Goal: Task Accomplishment & Management: Complete application form

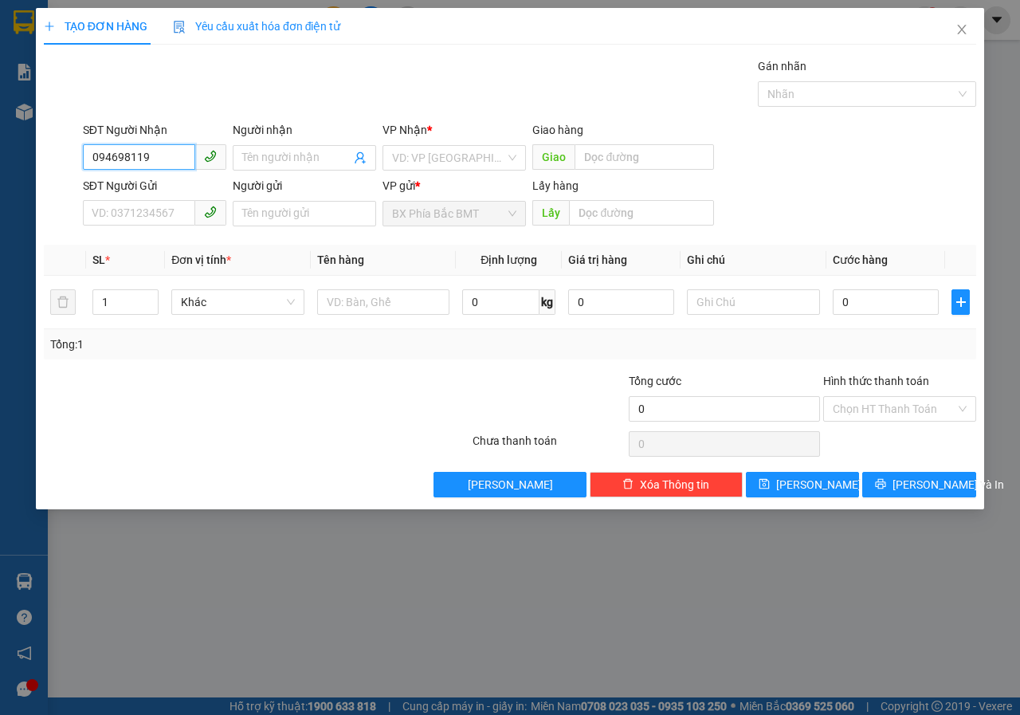
click at [159, 151] on input "094698119" at bounding box center [139, 157] width 112 height 26
click at [175, 190] on div "0946981198 - [PERSON_NAME]" at bounding box center [170, 190] width 157 height 18
type input "0946981198"
type input "[PERSON_NAME]"
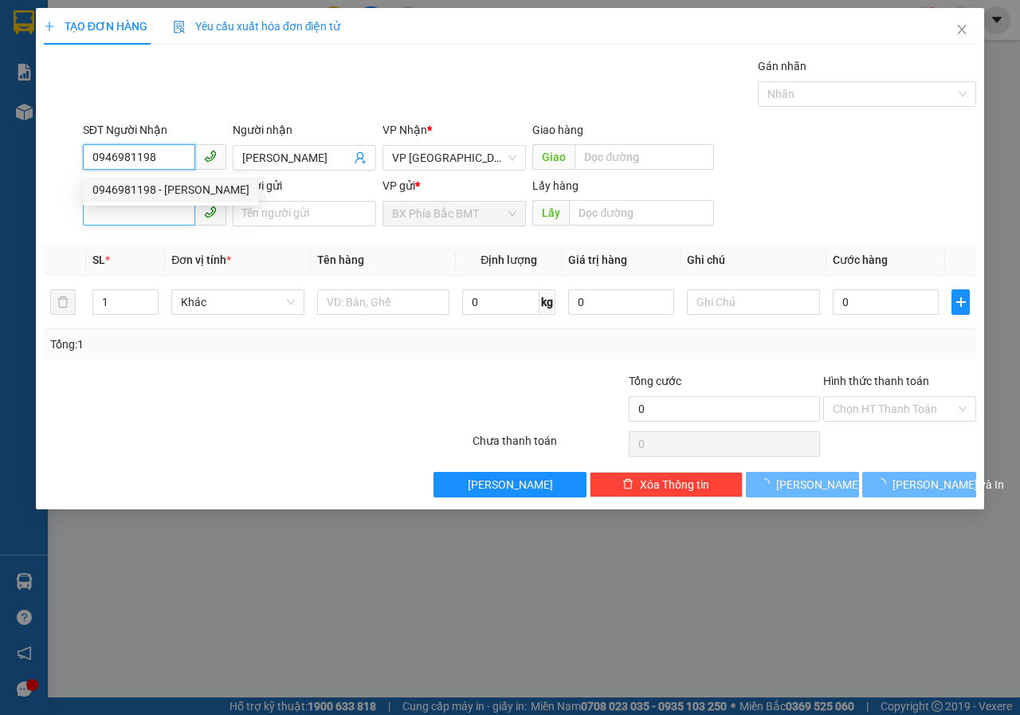
type input "60.000"
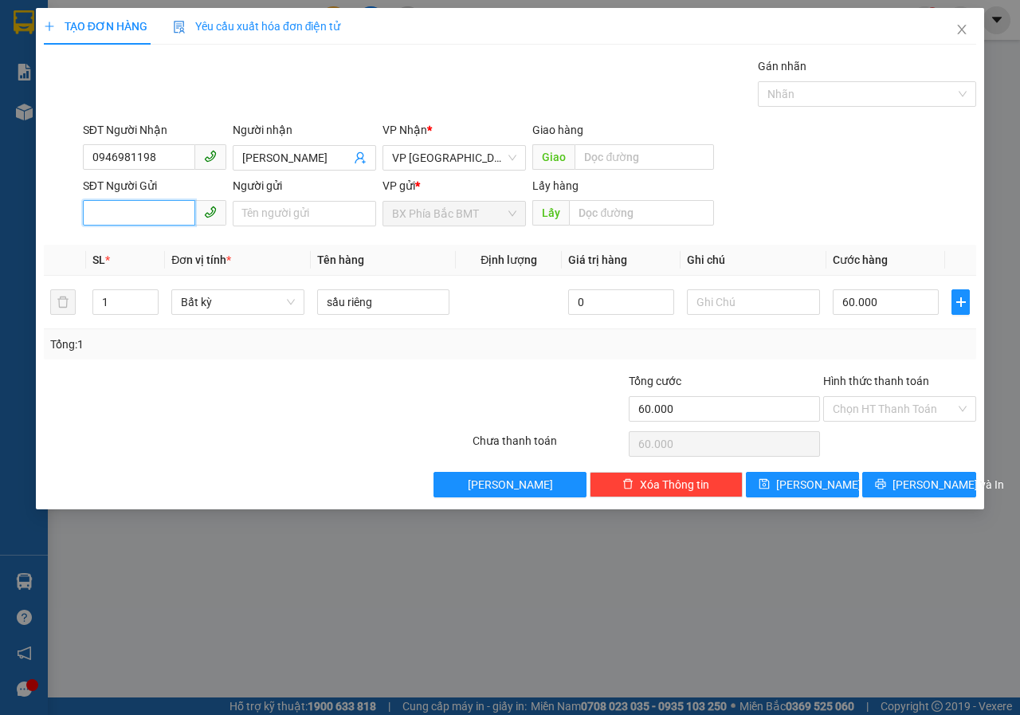
click at [154, 210] on input "SĐT Người Gửi" at bounding box center [139, 213] width 112 height 26
click at [227, 256] on div "0944925355 - [PERSON_NAME]/87 khối 1" at bounding box center [196, 246] width 226 height 26
type input "0944925355"
type input "[PERSON_NAME]/87 khối 1"
type input "bmt"
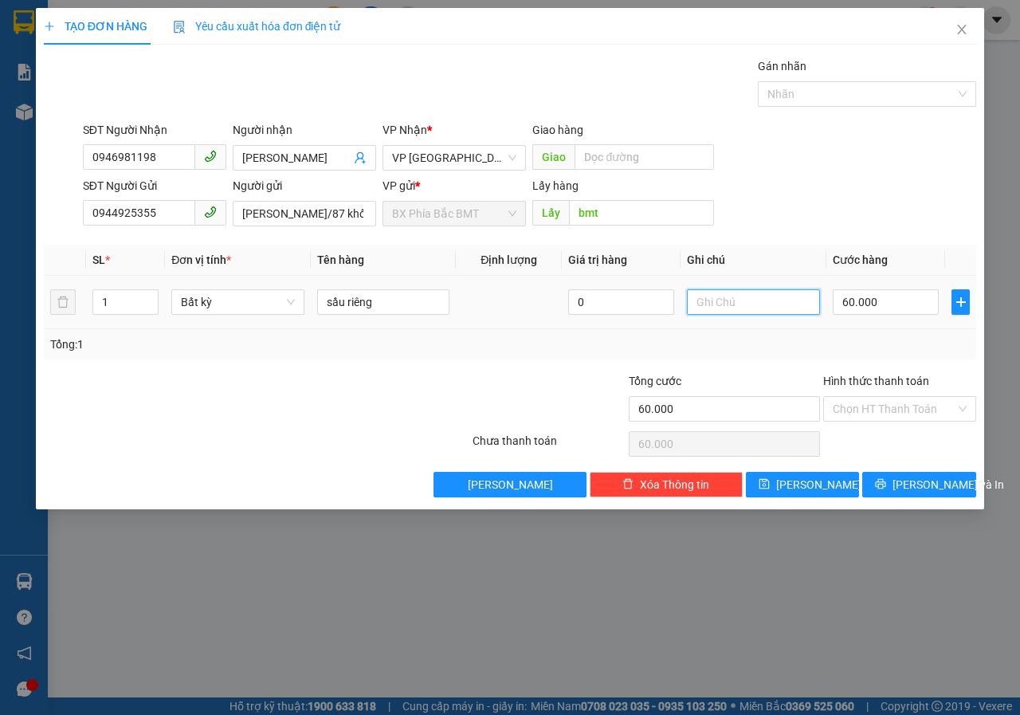
click at [710, 297] on input "text" at bounding box center [753, 302] width 133 height 26
type input "THÙNG"
click at [583, 358] on div "Tổng: 1" at bounding box center [510, 344] width 933 height 30
click at [925, 485] on span "[PERSON_NAME] và In" at bounding box center [949, 485] width 112 height 18
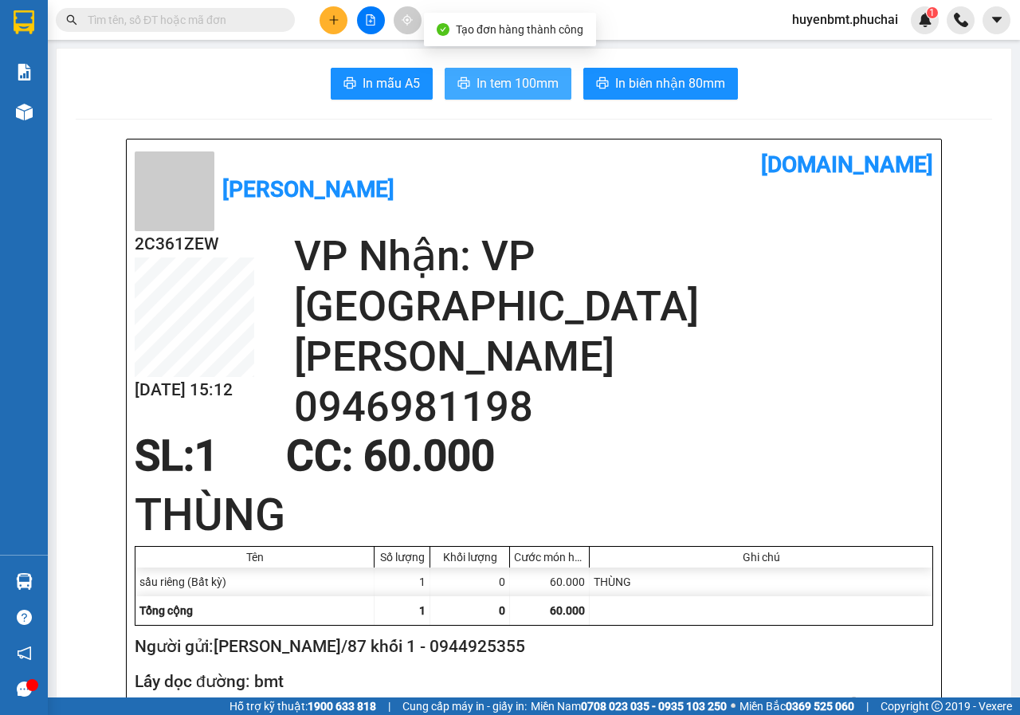
click at [540, 95] on button "In tem 100mm" at bounding box center [508, 84] width 127 height 32
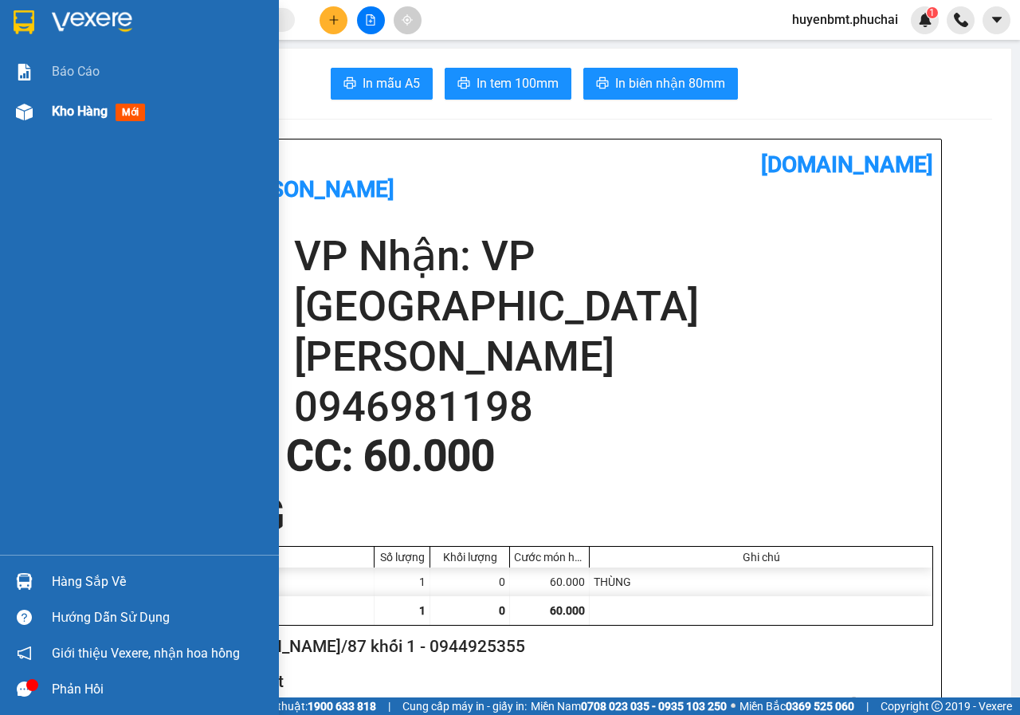
click at [25, 114] on img at bounding box center [24, 112] width 17 height 17
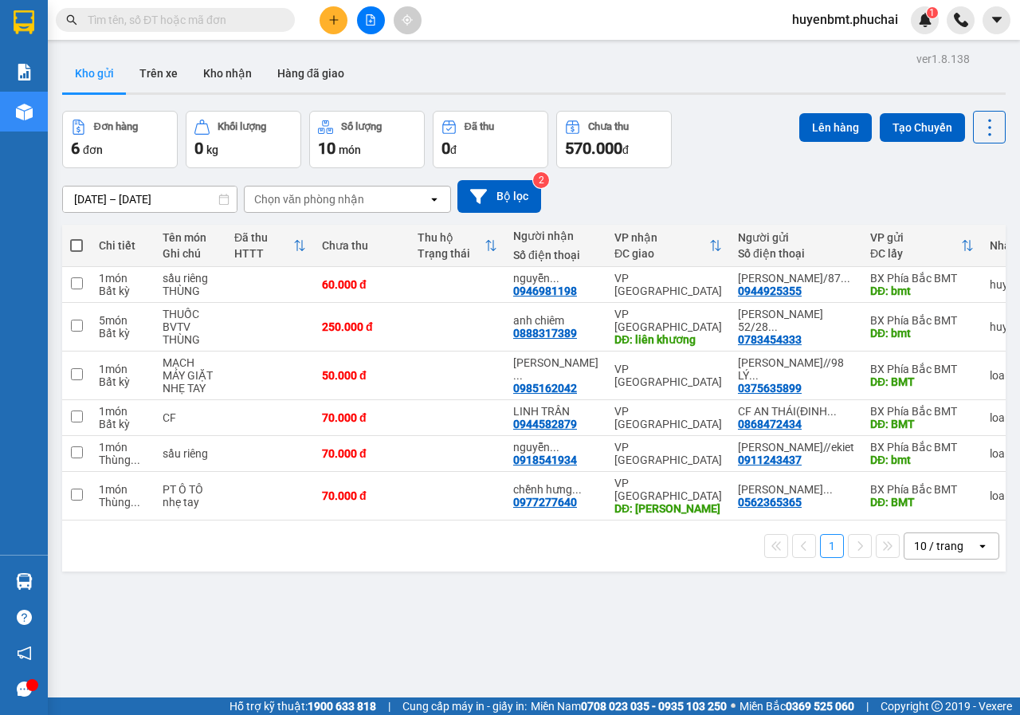
click at [338, 21] on icon "plus" at bounding box center [333, 19] width 11 height 11
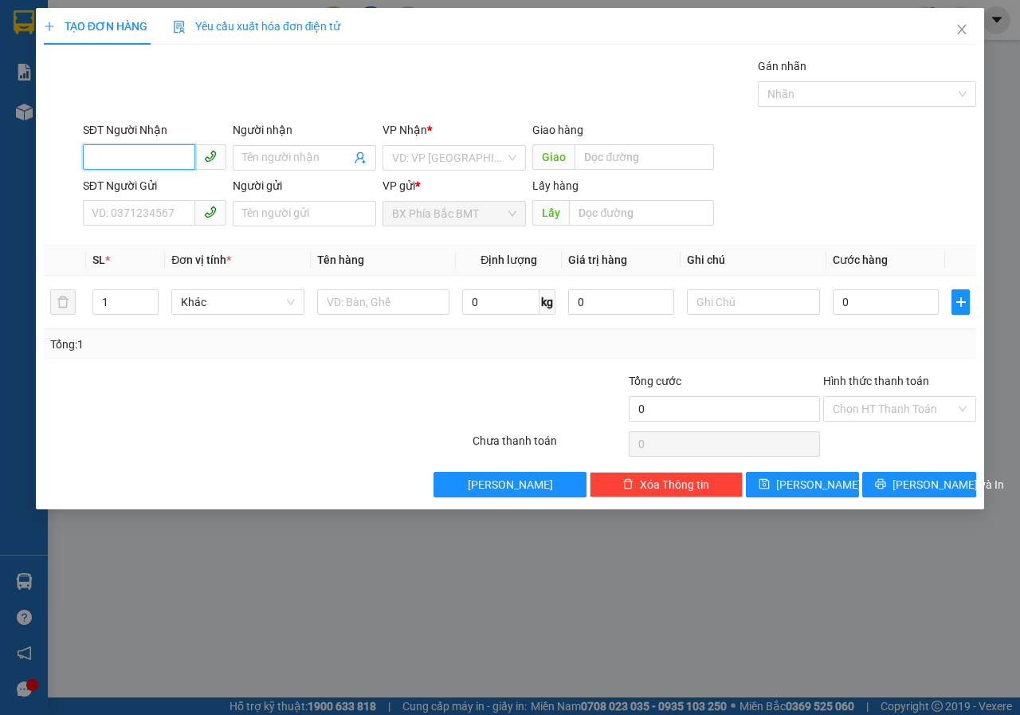
click at [133, 161] on input "SĐT Người Nhận" at bounding box center [139, 157] width 112 height 26
type input "0928611179"
click at [283, 152] on input "Người nhận" at bounding box center [296, 158] width 108 height 18
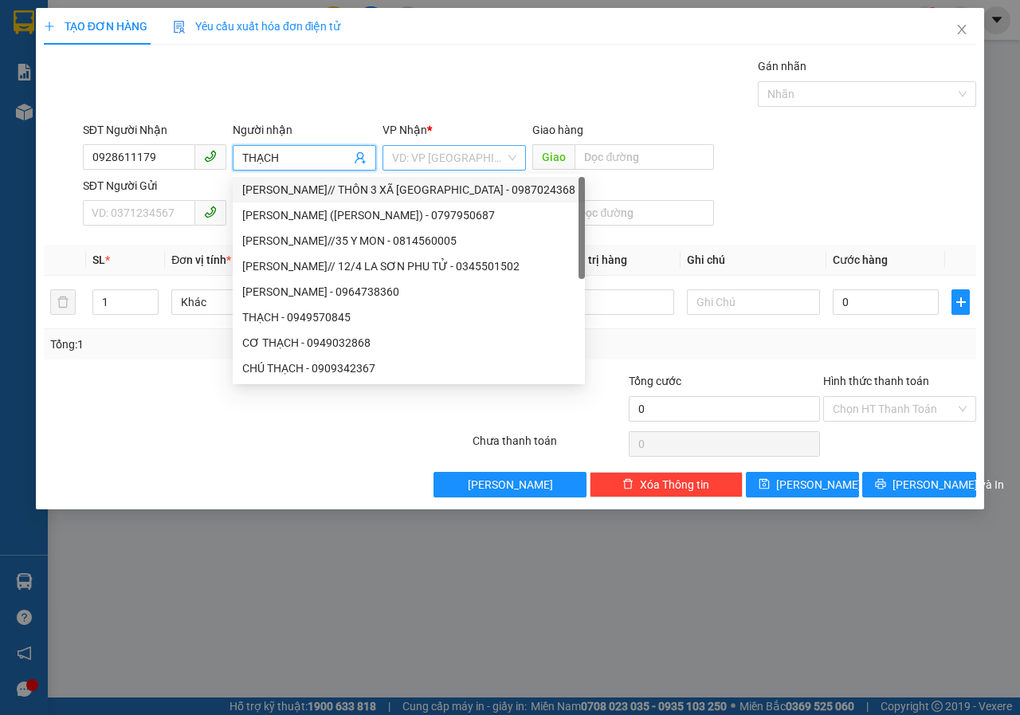
type input "THẠCH"
click at [457, 159] on input "search" at bounding box center [448, 158] width 113 height 24
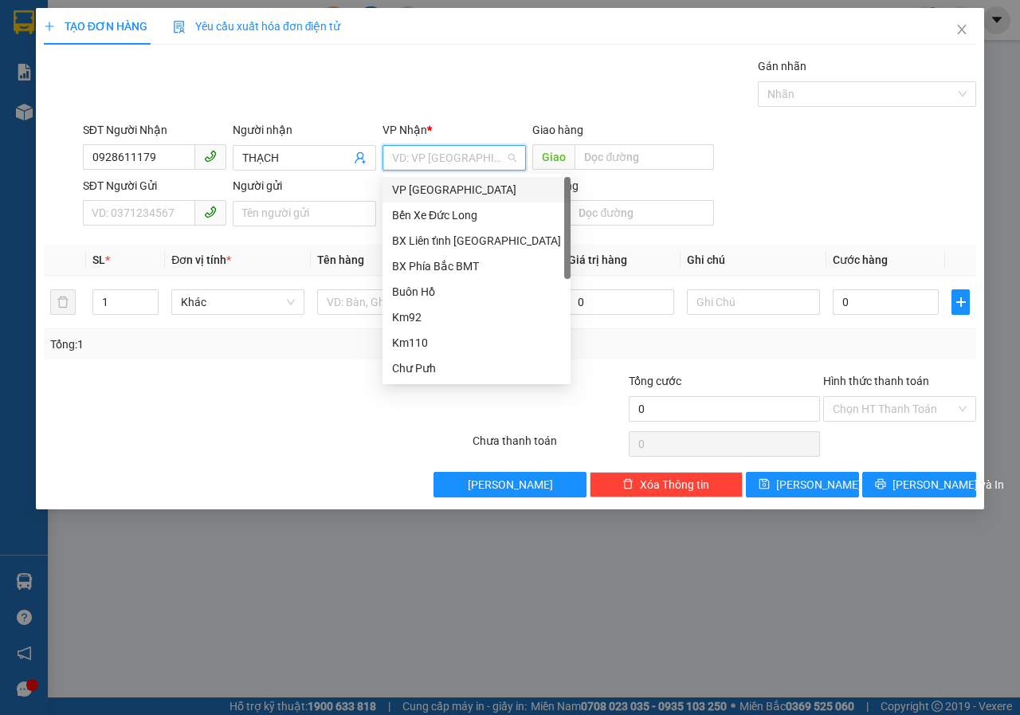
click at [418, 188] on div "VP [GEOGRAPHIC_DATA]" at bounding box center [476, 190] width 169 height 18
click at [116, 218] on input "SĐT Người Gửi" at bounding box center [139, 213] width 112 height 26
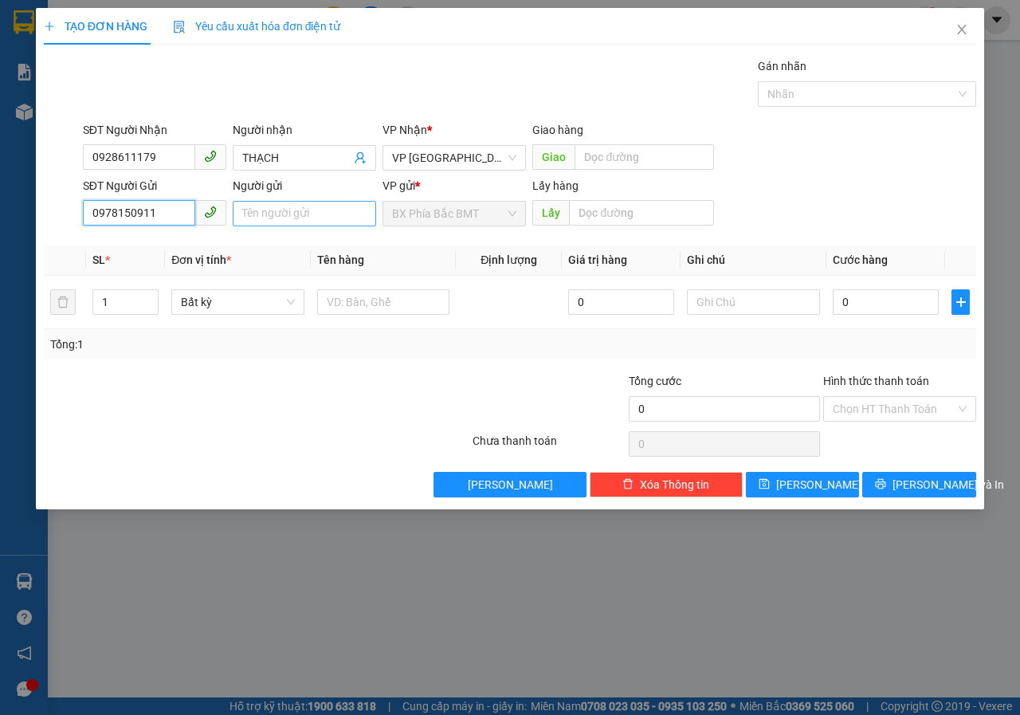
type input "0978150911"
click at [279, 208] on input "Người gửi" at bounding box center [304, 214] width 143 height 26
type input "[PERSON_NAME](THÔN 12,[GEOGRAPHIC_DATA],[GEOGRAPHIC_DATA])"
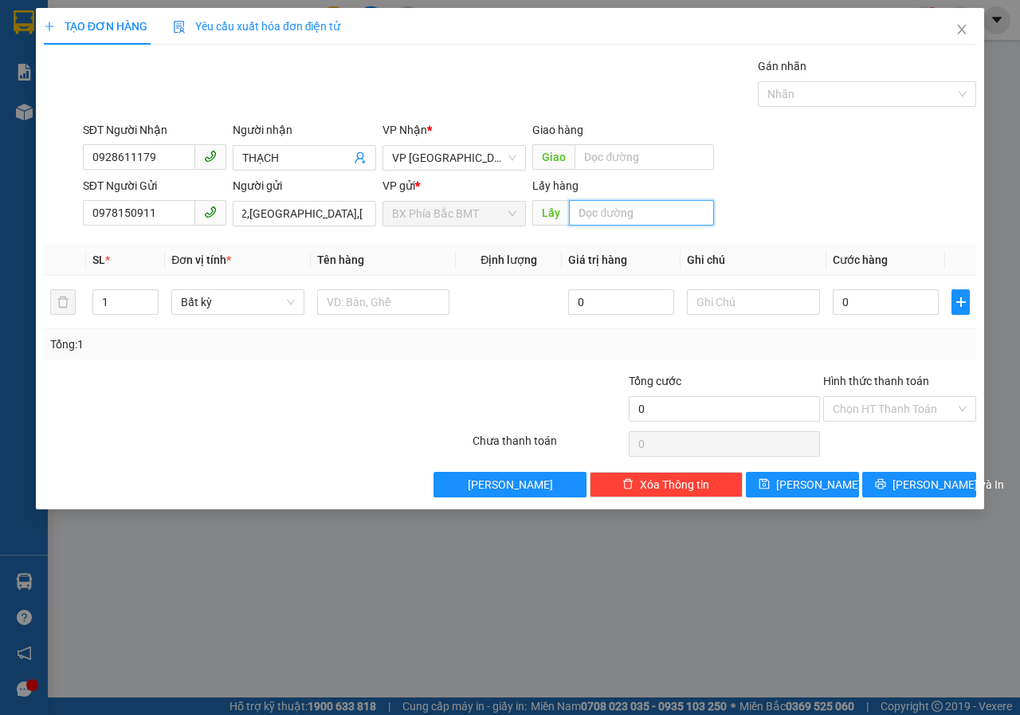
scroll to position [0, 0]
click at [591, 218] on input "text" at bounding box center [641, 213] width 144 height 26
type input "BMT"
click at [392, 300] on input "text" at bounding box center [383, 302] width 133 height 26
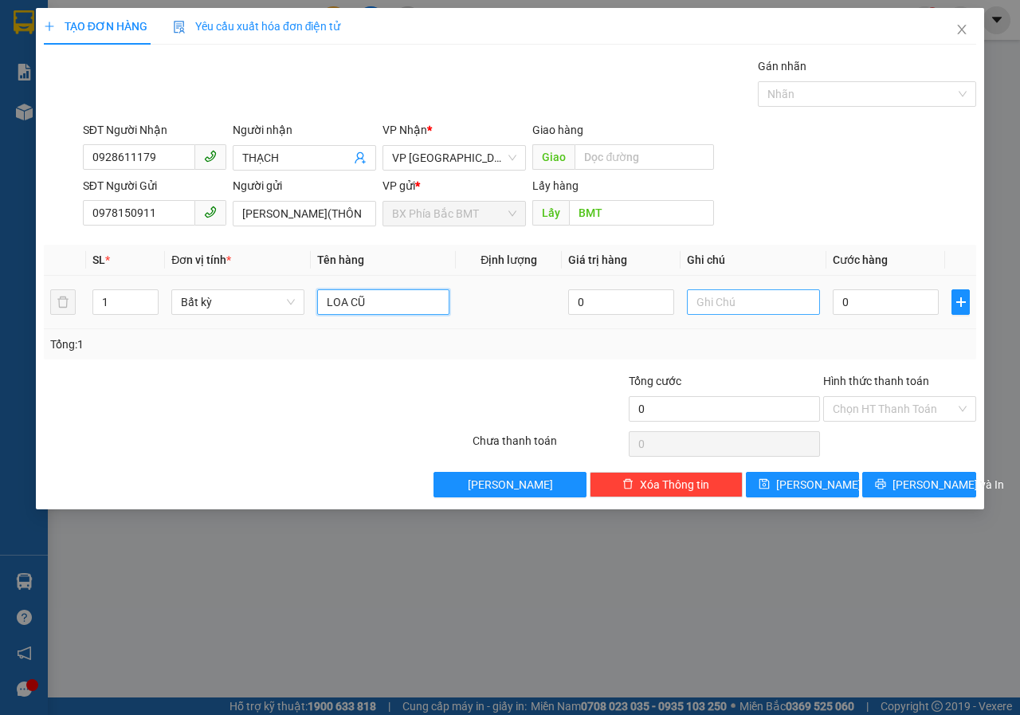
type input "LOA CŨ"
click at [712, 310] on input "text" at bounding box center [753, 302] width 133 height 26
type input "K"
type input "KHÁCH K BIẾT GT ,TÍNH CƯỚC BÌNH THƯỜNG.NX K CHỊU TN VỀ HÀNG"
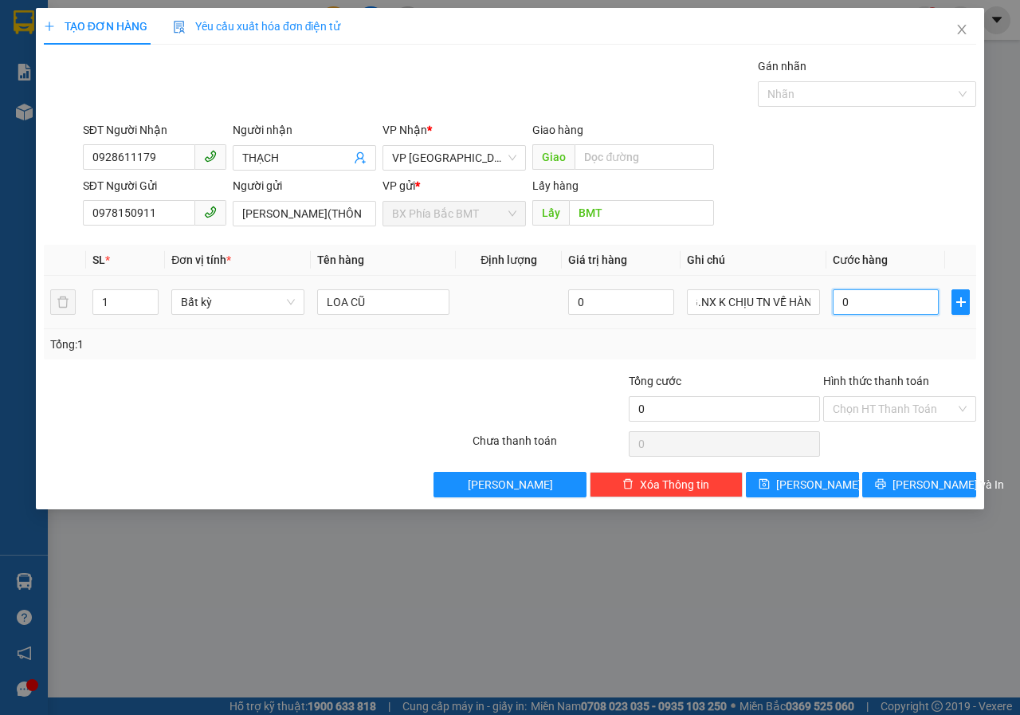
scroll to position [0, 0]
click at [898, 312] on input "0" at bounding box center [886, 302] width 106 height 26
type input "6"
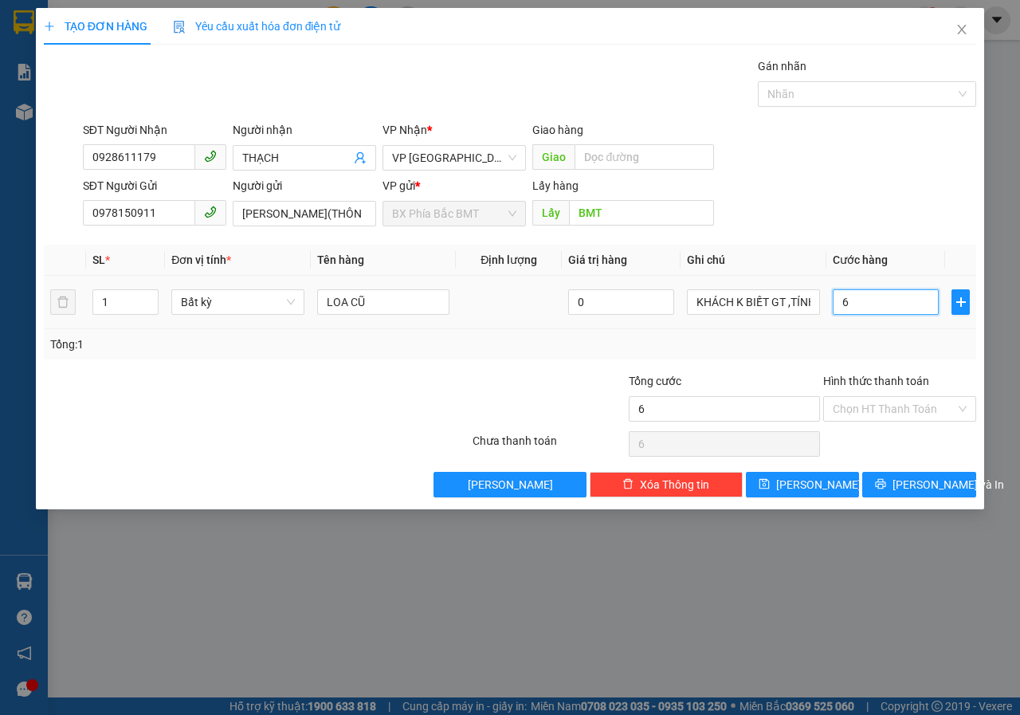
type input "60"
type input "600"
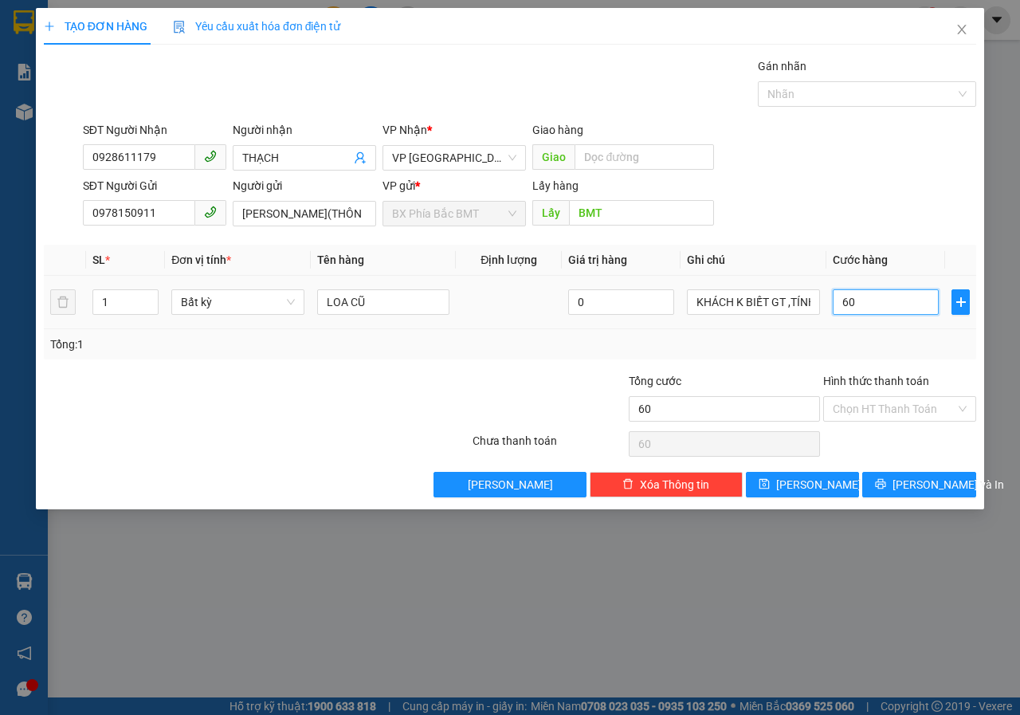
type input "600"
type input "6.000"
type input "60.000"
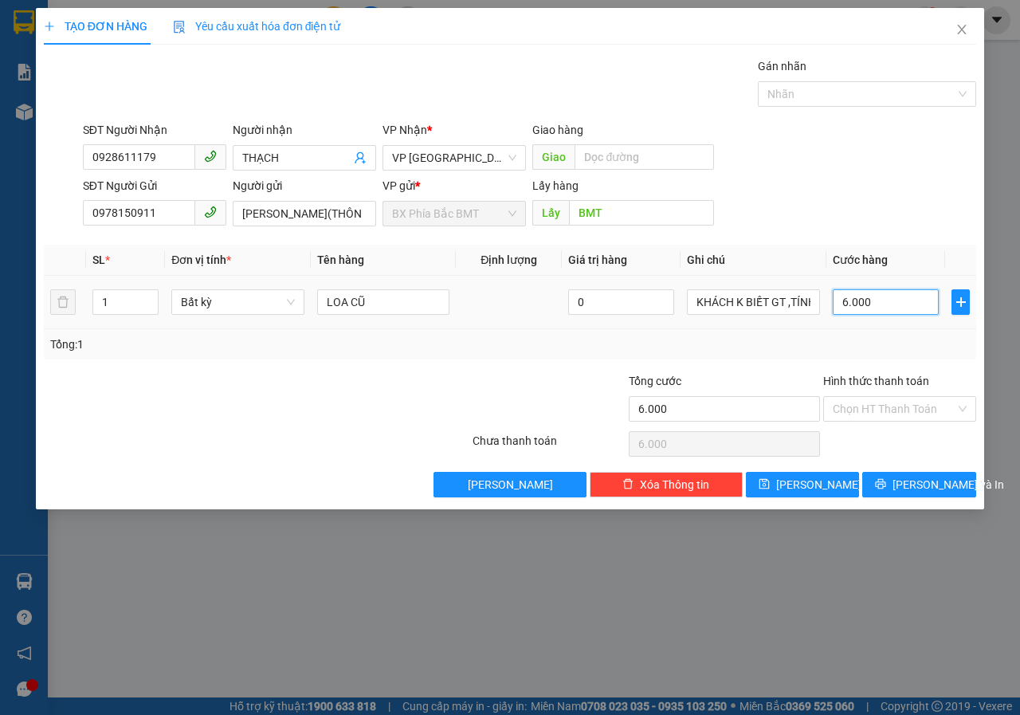
type input "60.000"
click at [858, 408] on input "Hình thức thanh toán" at bounding box center [894, 409] width 123 height 24
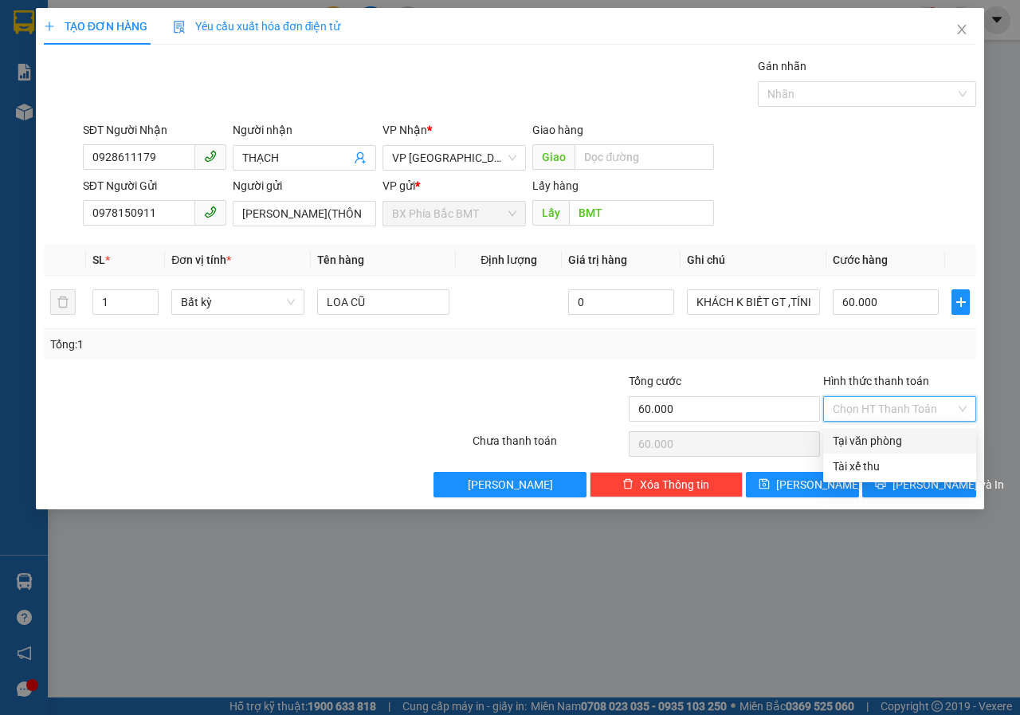
click at [868, 441] on div "Tại văn phòng" at bounding box center [900, 441] width 134 height 18
type input "0"
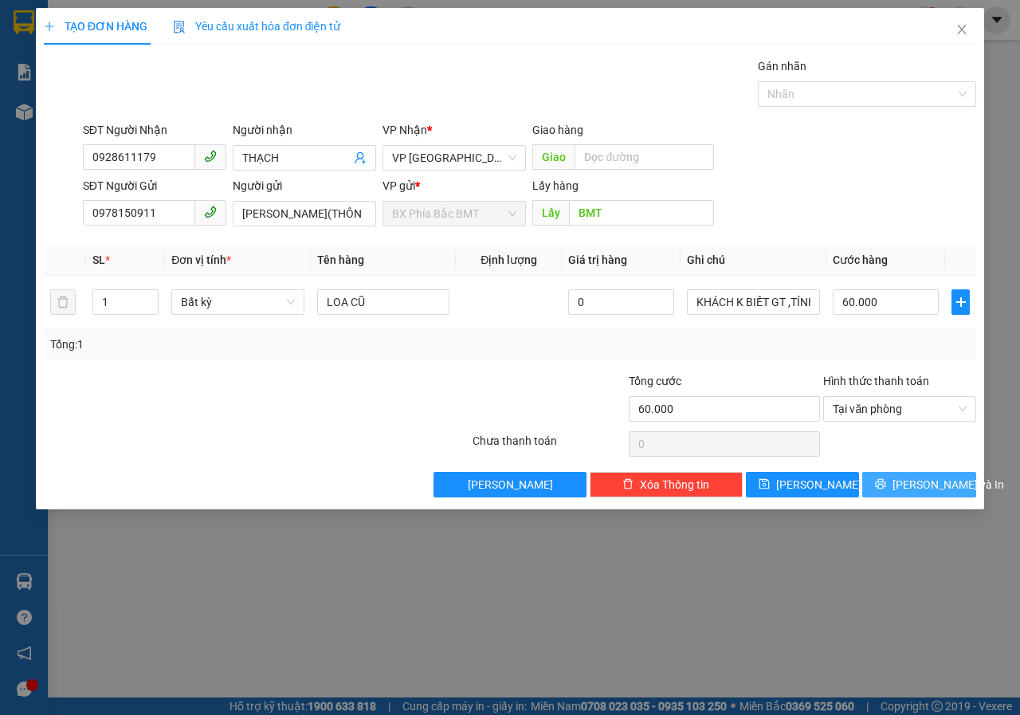
click at [904, 489] on button "[PERSON_NAME] và In" at bounding box center [919, 485] width 114 height 26
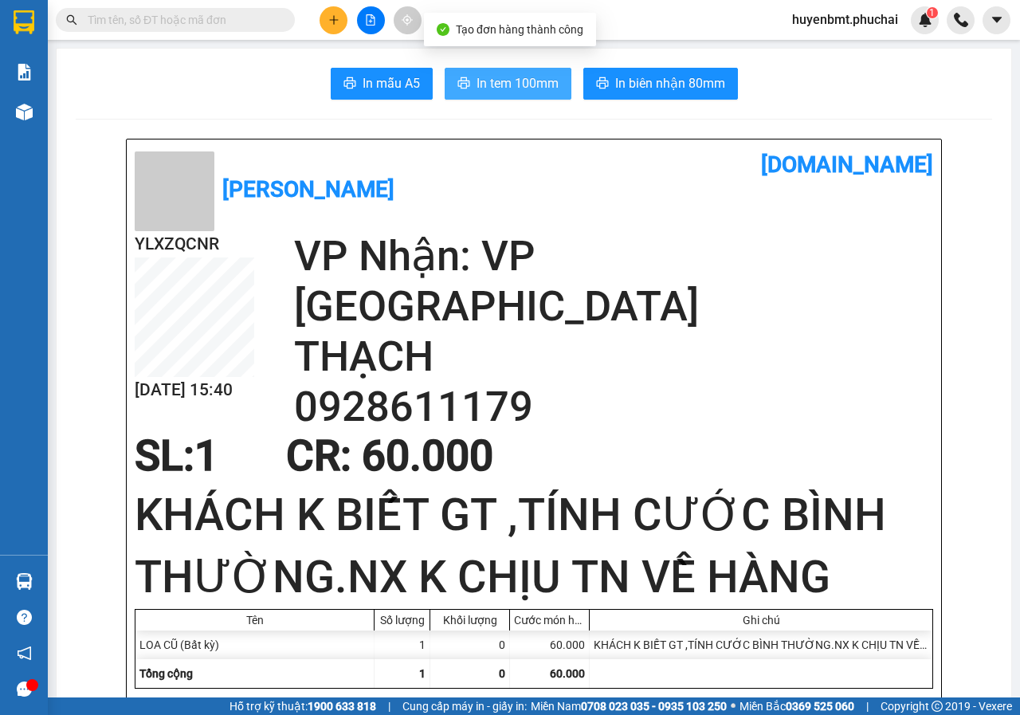
click at [498, 88] on span "In tem 100mm" at bounding box center [518, 83] width 82 height 20
click at [530, 86] on span "In tem 100mm" at bounding box center [518, 83] width 82 height 20
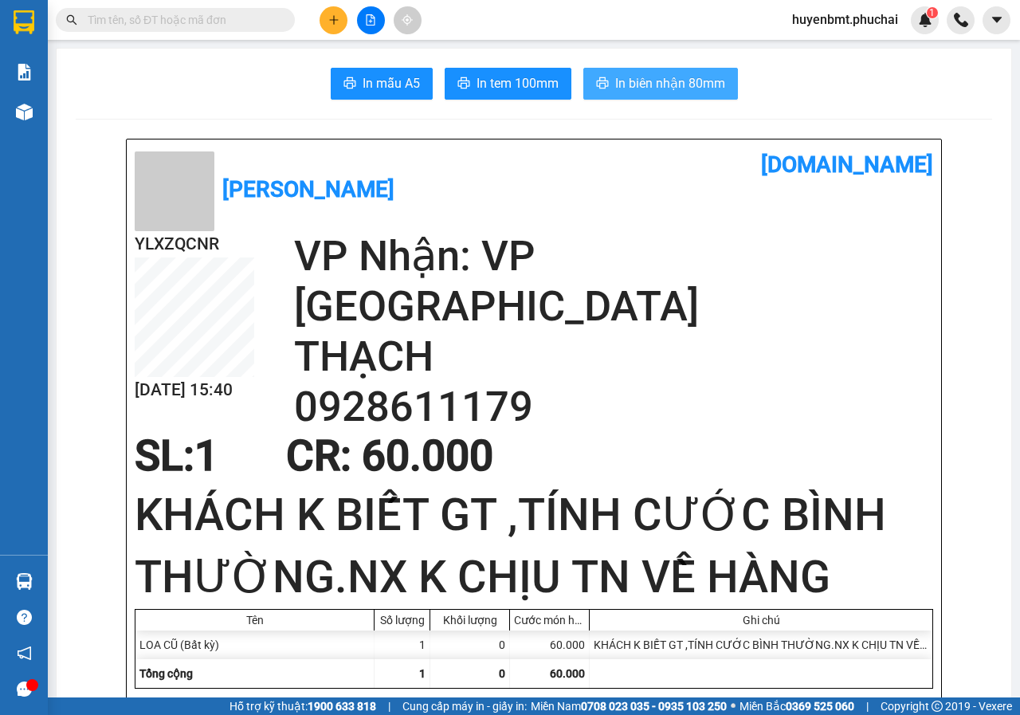
click at [634, 90] on span "In biên nhận 80mm" at bounding box center [670, 83] width 110 height 20
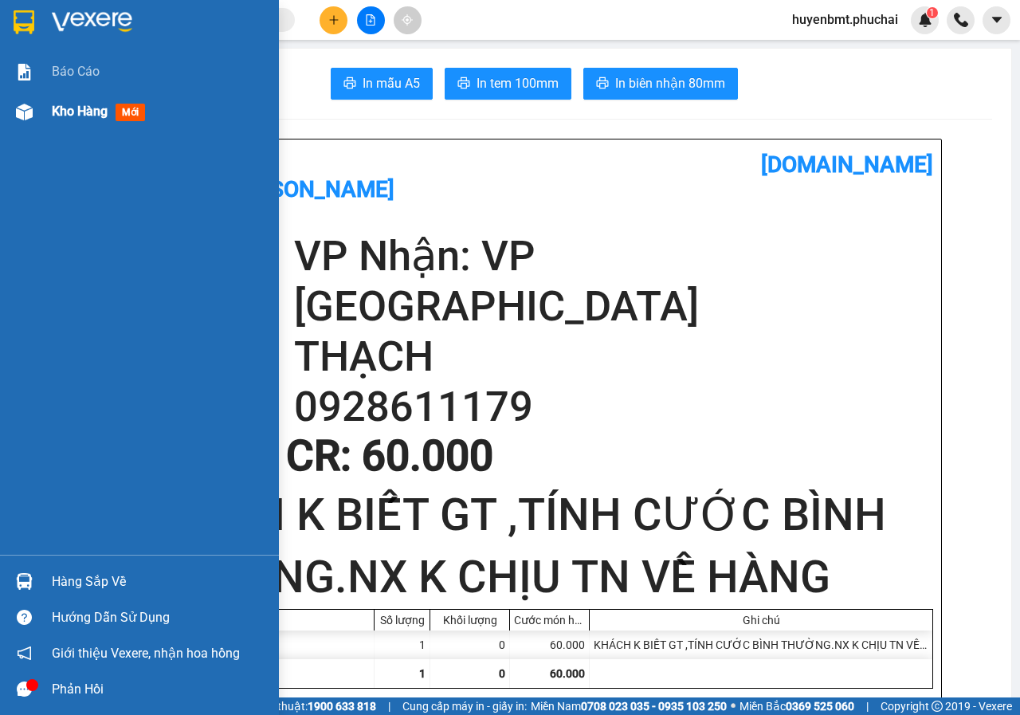
click at [70, 116] on span "Kho hàng" at bounding box center [80, 111] width 56 height 15
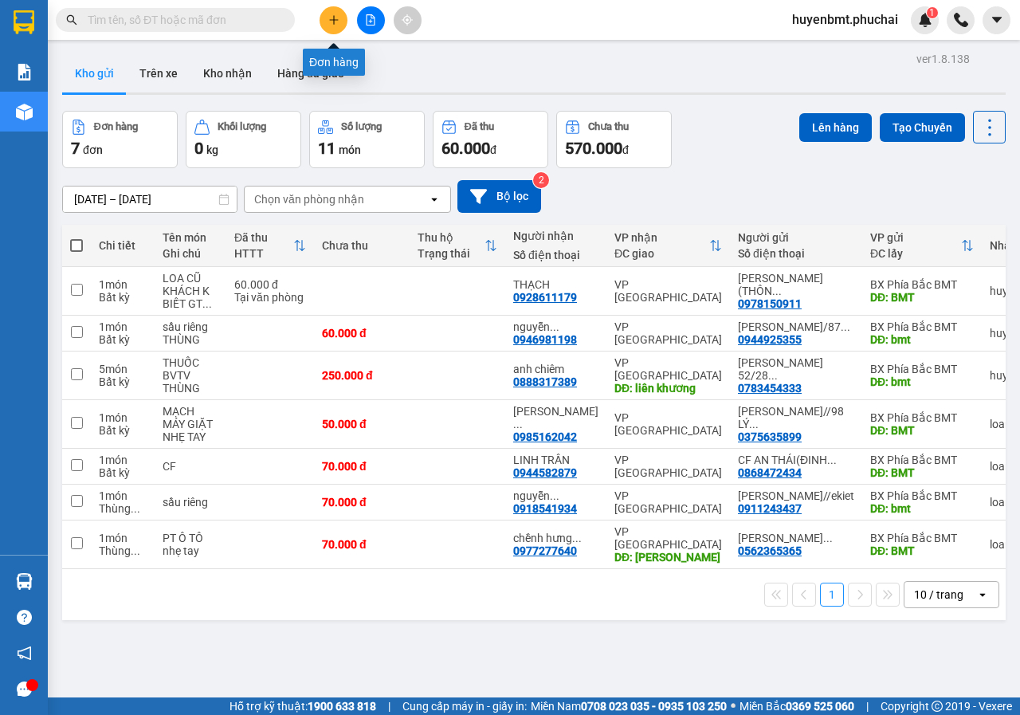
click at [338, 12] on button at bounding box center [334, 20] width 28 height 28
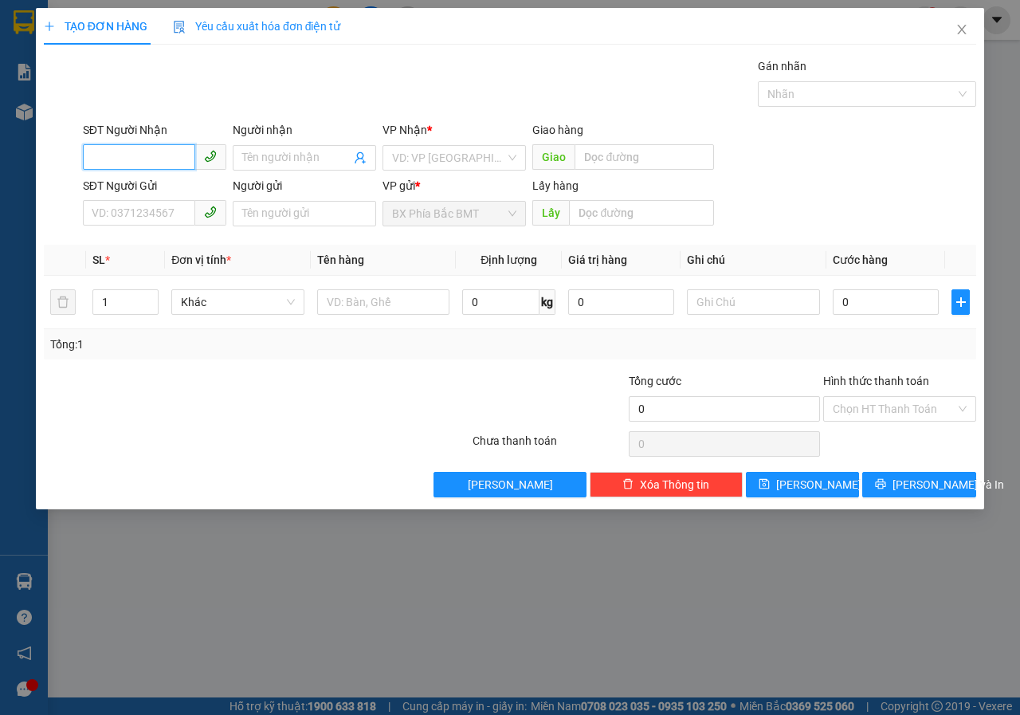
click at [149, 151] on input "SĐT Người Nhận" at bounding box center [139, 157] width 112 height 26
type input "0908382989"
click at [212, 191] on div "0908382989 - NG THANH Tùng 293 HAI BÀ TRƯNG" at bounding box center [219, 190] width 255 height 18
type input "NG THANH Tùng 293 HAI BÀ TRƯNG"
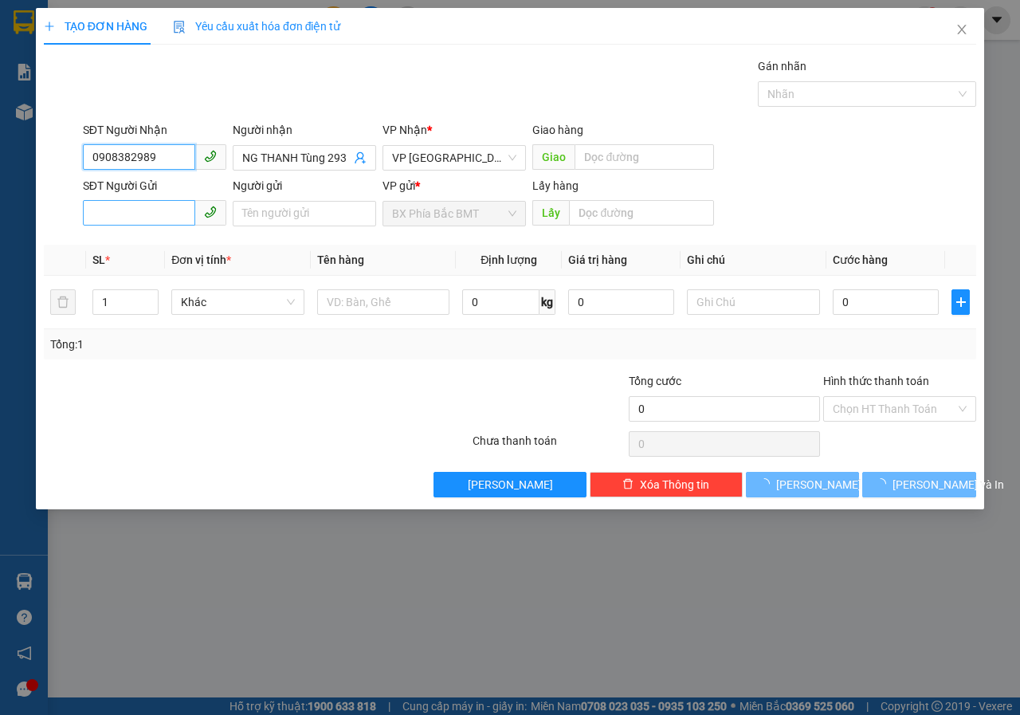
type input "0908382989"
click at [108, 221] on input "SĐT Người Gửi" at bounding box center [139, 213] width 112 height 26
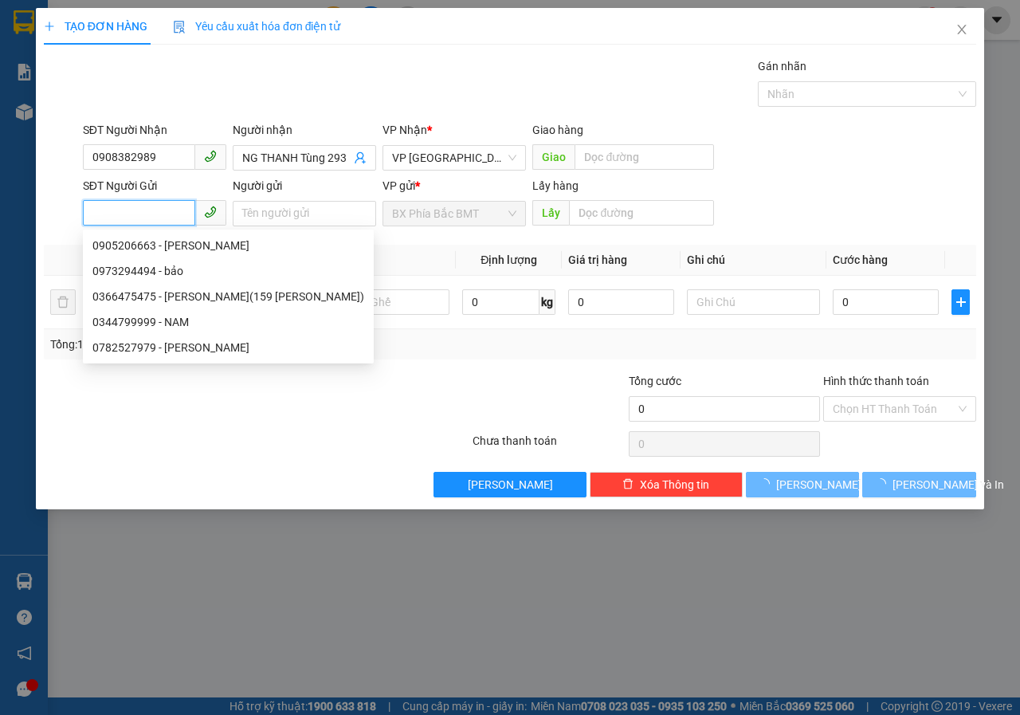
type input "50.000"
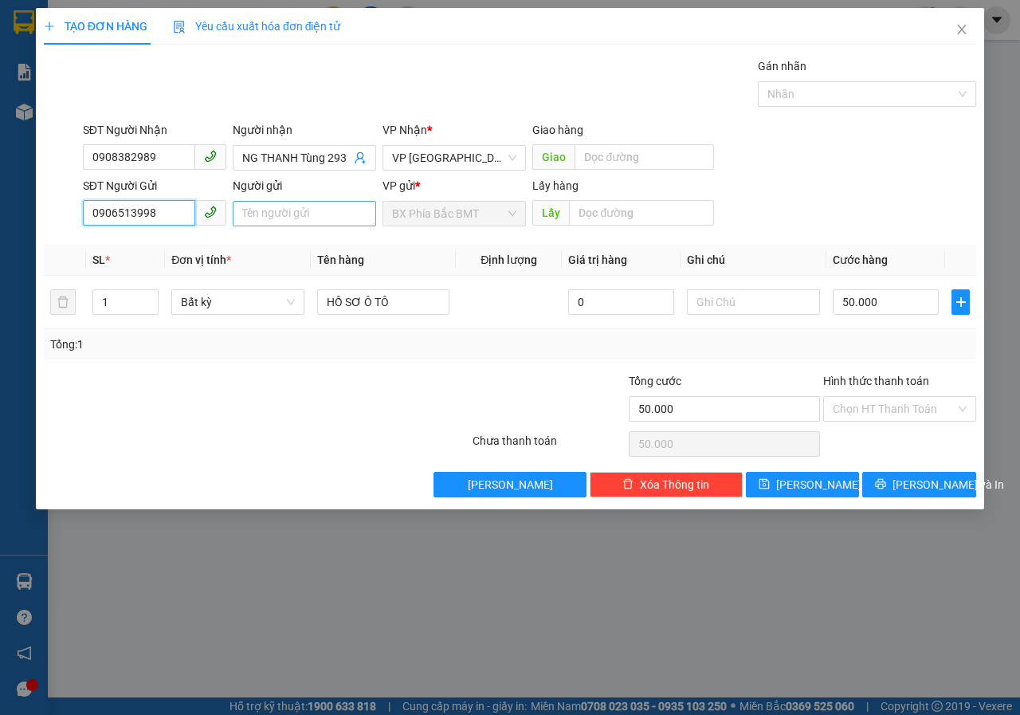
type input "0906513998"
click at [304, 217] on input "Người gửi" at bounding box center [304, 214] width 143 height 26
type input "[PERSON_NAME](45 [PERSON_NAME])"
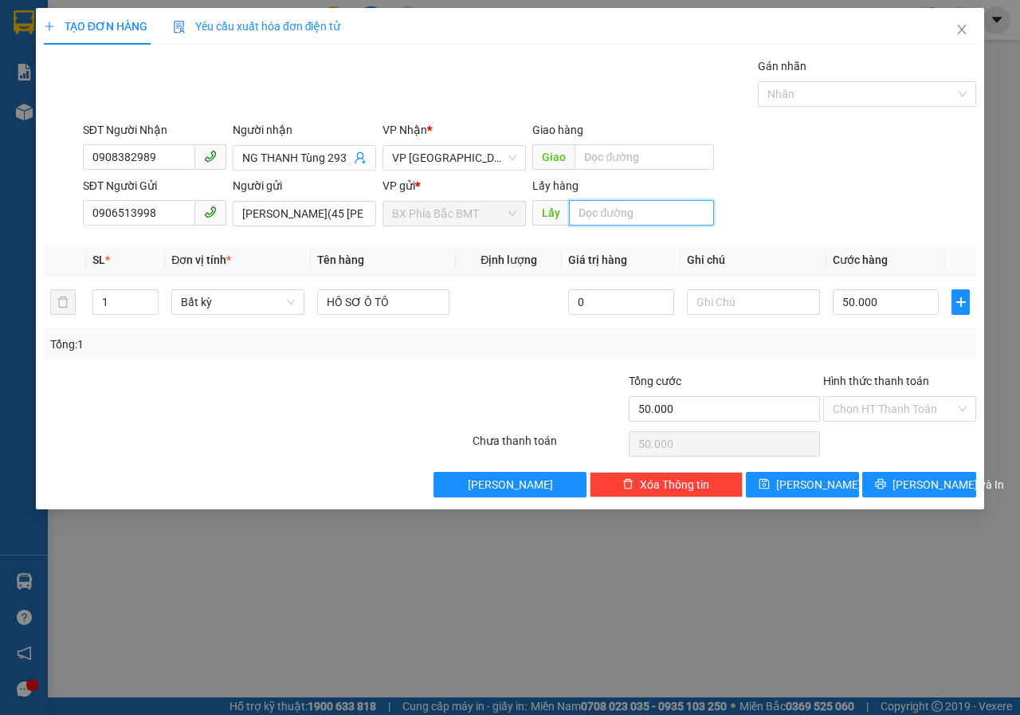
click at [613, 214] on input "text" at bounding box center [641, 213] width 144 height 26
type input "BMT"
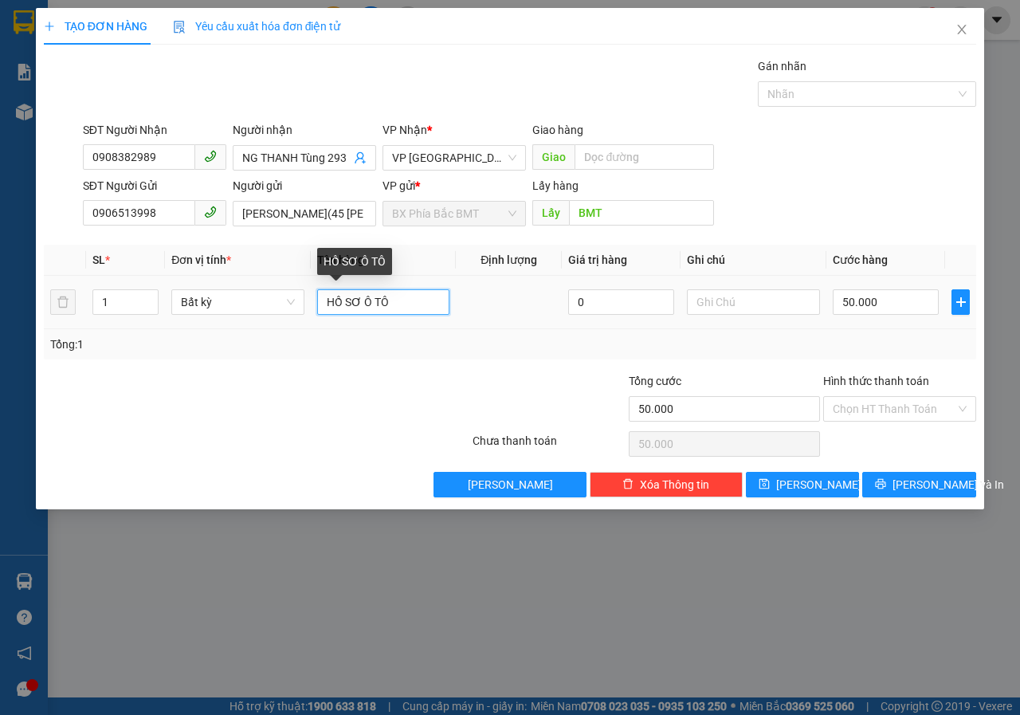
click at [437, 307] on input "HỒ SƠ Ô TÔ" at bounding box center [383, 302] width 133 height 26
type input "HỒ SƠ,BIỂN SỐ XE"
click at [922, 307] on input "50.000" at bounding box center [886, 302] width 106 height 26
type input "1"
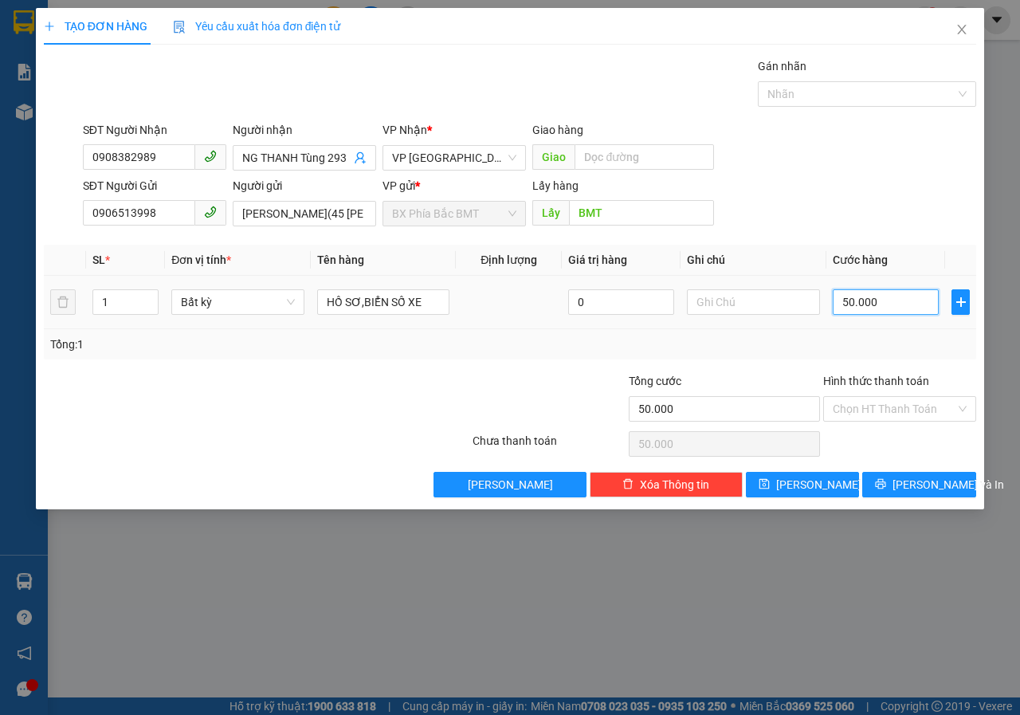
type input "1"
type input "10"
type input "100"
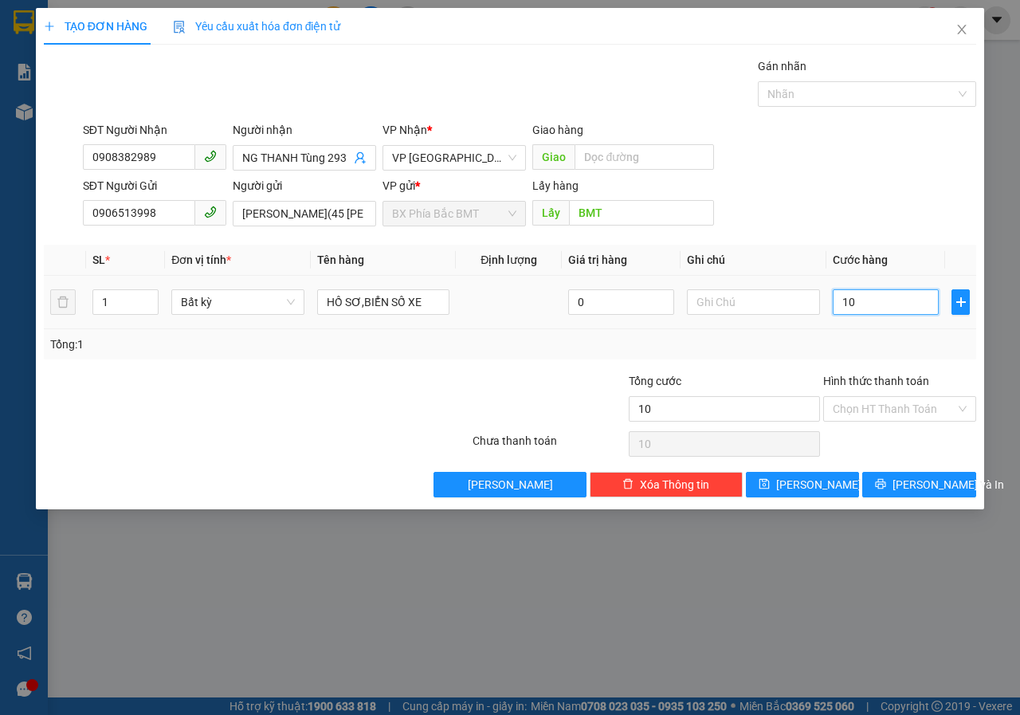
type input "100"
type input "1.000"
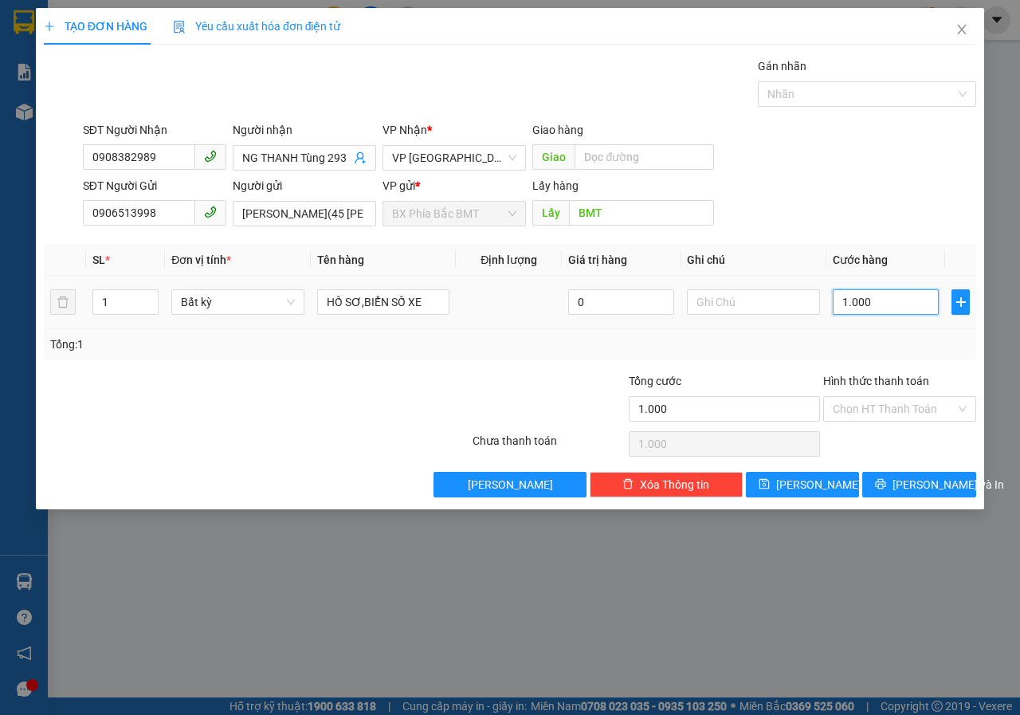
type input "10.000"
type input "100.000"
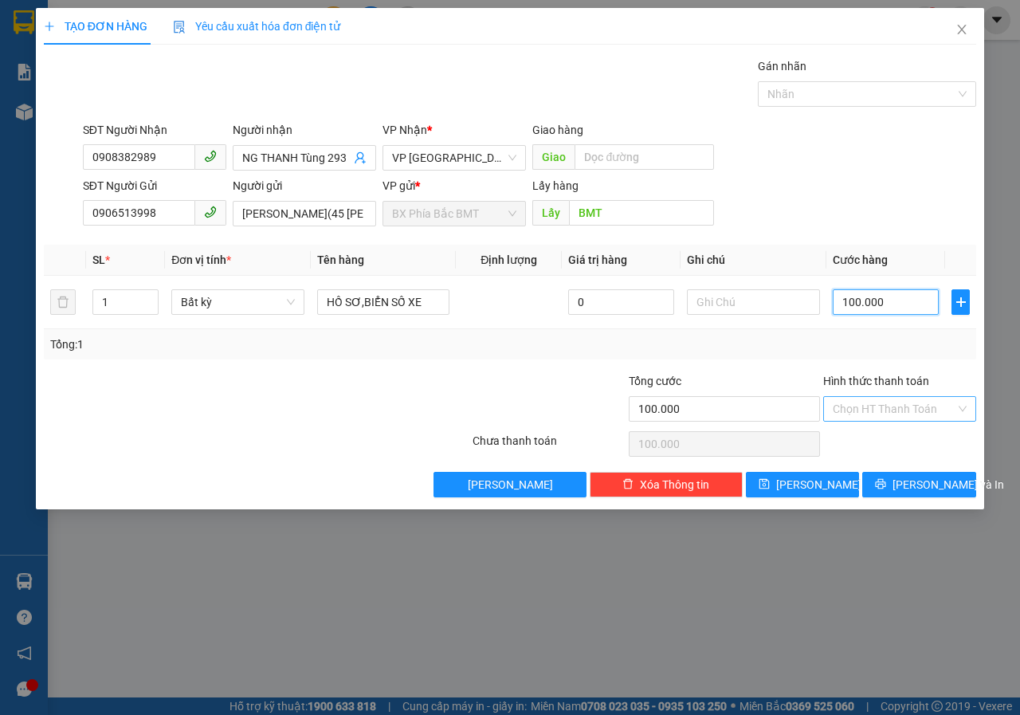
type input "100.000"
click at [881, 406] on input "Hình thức thanh toán" at bounding box center [894, 409] width 123 height 24
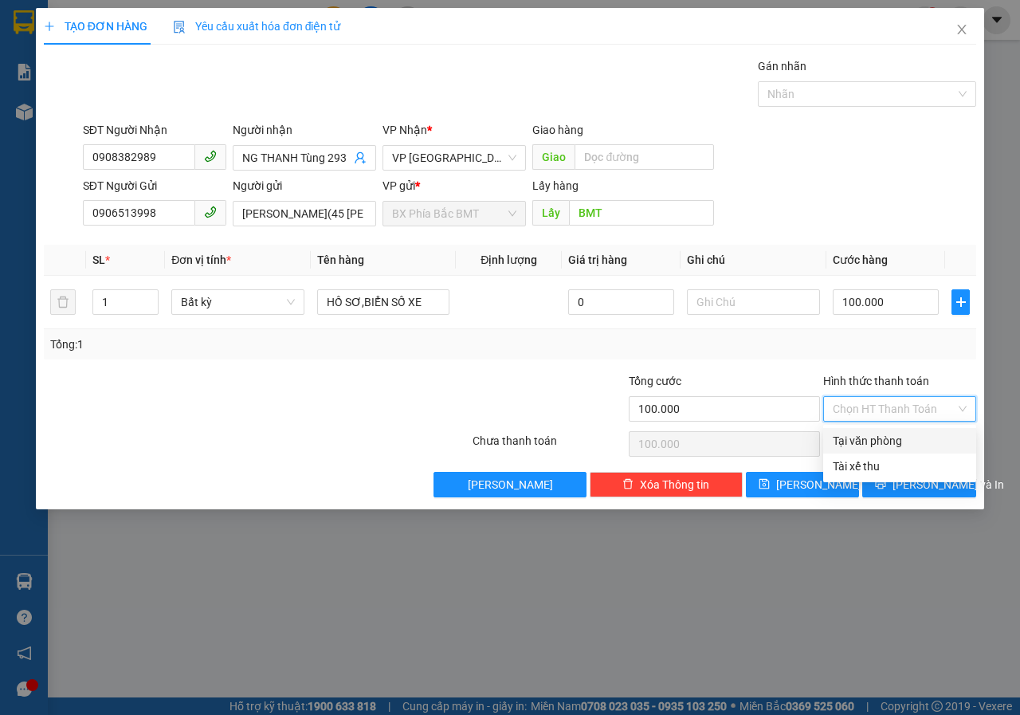
click at [879, 446] on div "Tại văn phòng" at bounding box center [900, 441] width 134 height 18
type input "0"
click at [915, 486] on span "[PERSON_NAME] và In" at bounding box center [949, 485] width 112 height 18
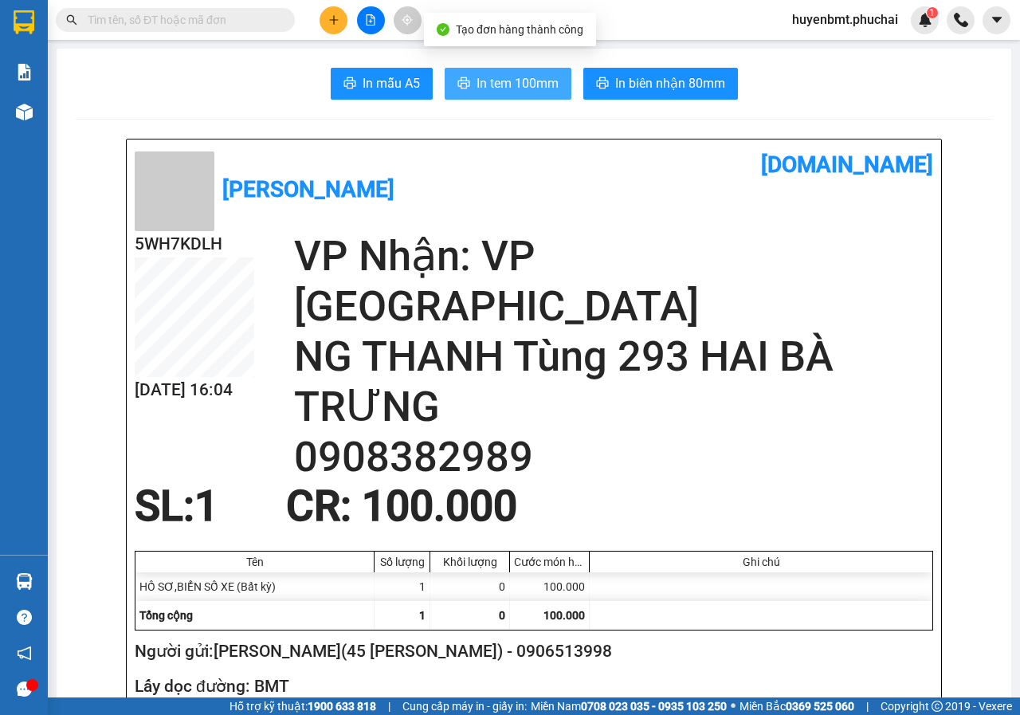
click at [516, 85] on span "In tem 100mm" at bounding box center [518, 83] width 82 height 20
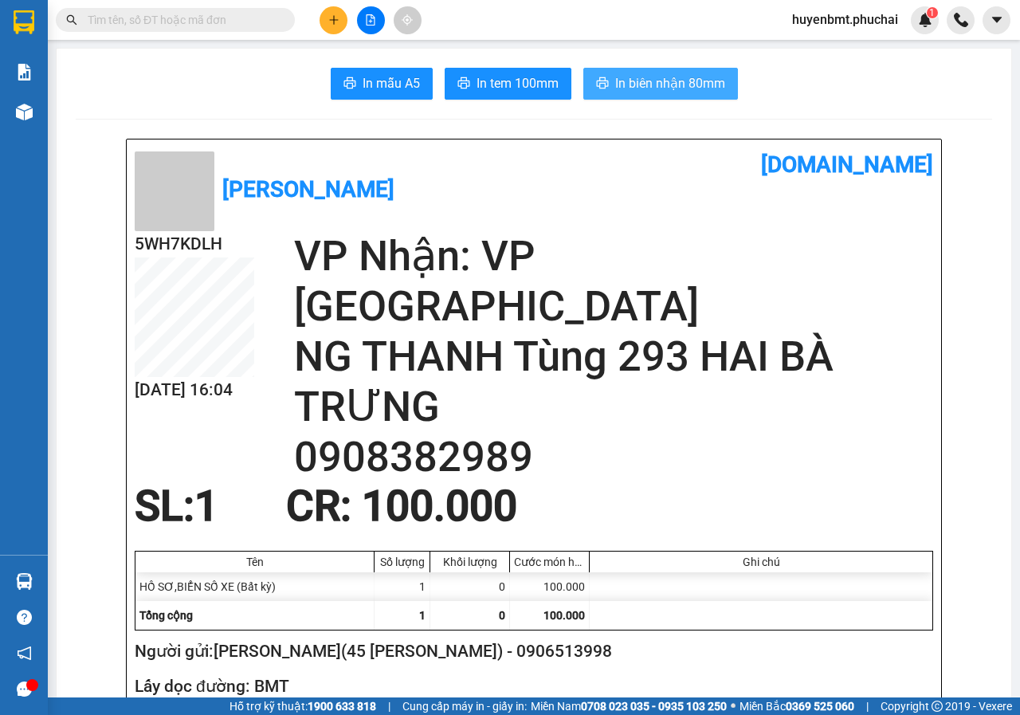
click at [613, 72] on button "In biên nhận 80mm" at bounding box center [660, 84] width 155 height 32
click at [792, 481] on div "[PERSON_NAME] [DOMAIN_NAME] 5WH7KDLH [DATE] 16:04 VP Nhận: VP Đà Lạt NG THANH T…" at bounding box center [534, 439] width 815 height 600
click at [332, 15] on icon "plus" at bounding box center [333, 19] width 11 height 11
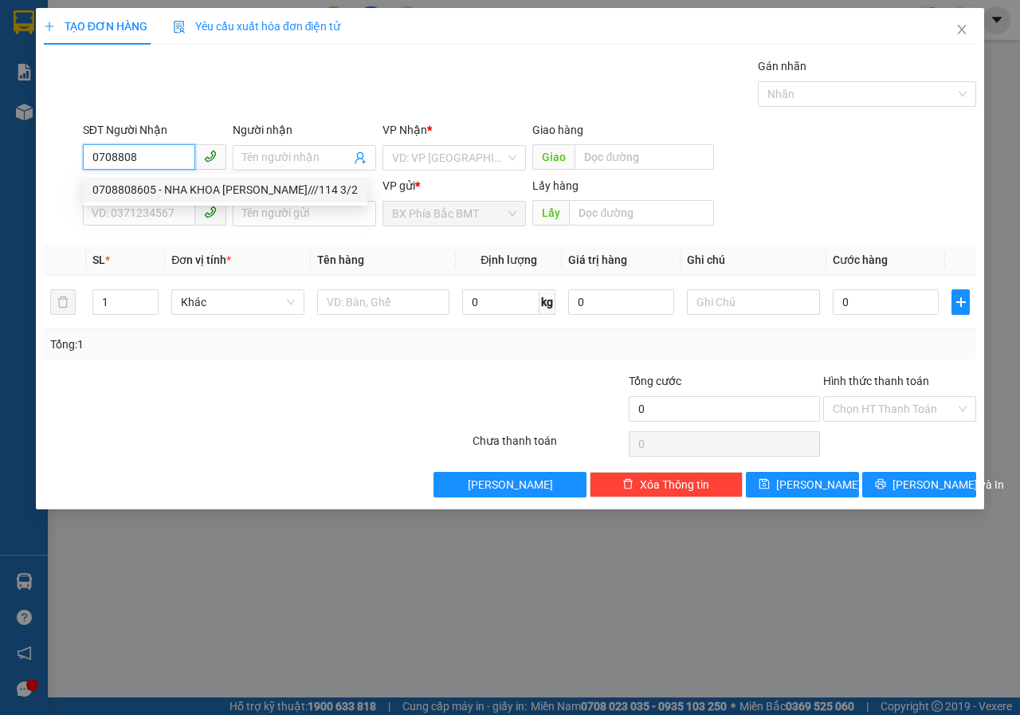
click at [200, 187] on div "0708808605 - NHA KHOA [PERSON_NAME]///114 3/2" at bounding box center [224, 190] width 265 height 18
type input "0708808605"
type input "NHA KHOA [PERSON_NAME]///114 3/2"
type input "40.000"
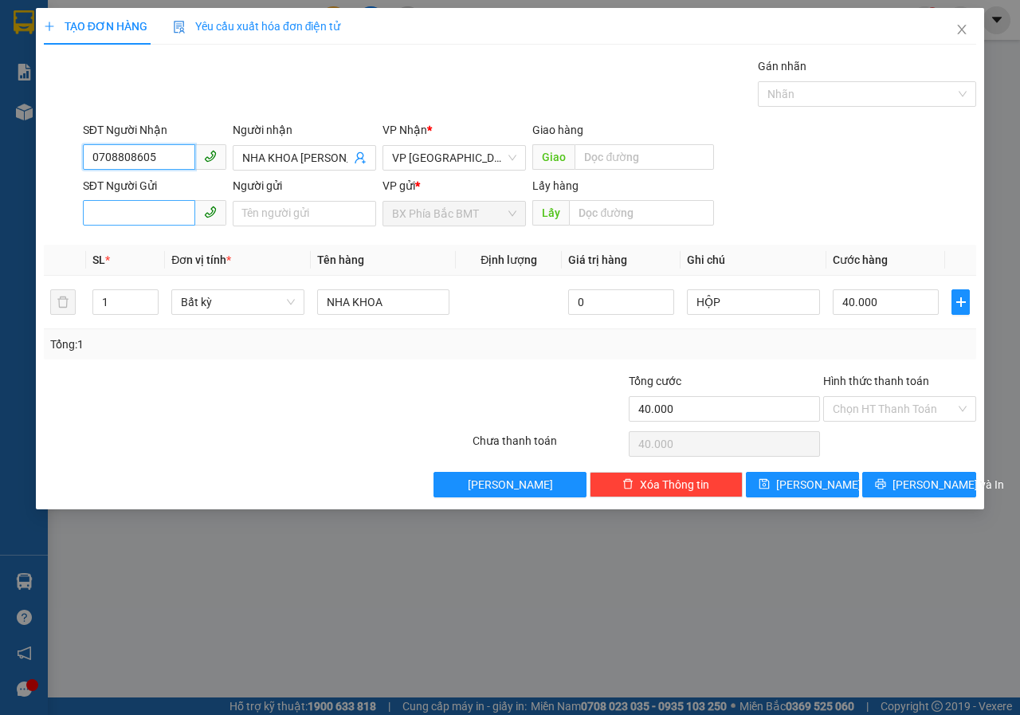
type input "0708808605"
click at [134, 211] on input "SĐT Người Gửi" at bounding box center [139, 213] width 112 height 26
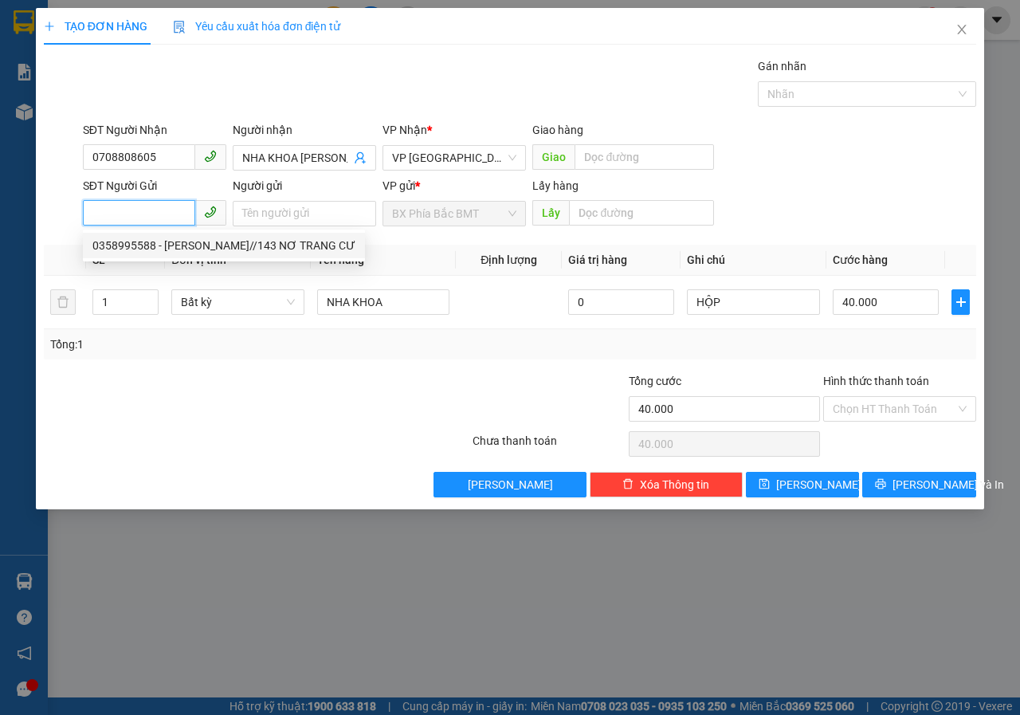
click at [167, 240] on div "0358995588 - [PERSON_NAME]//143 NƠ TRANG CƯ" at bounding box center [223, 246] width 263 height 18
type input "0358995588"
type input "[PERSON_NAME]//143 NƠ TRANG CƯ"
type input "BMT"
type input "0"
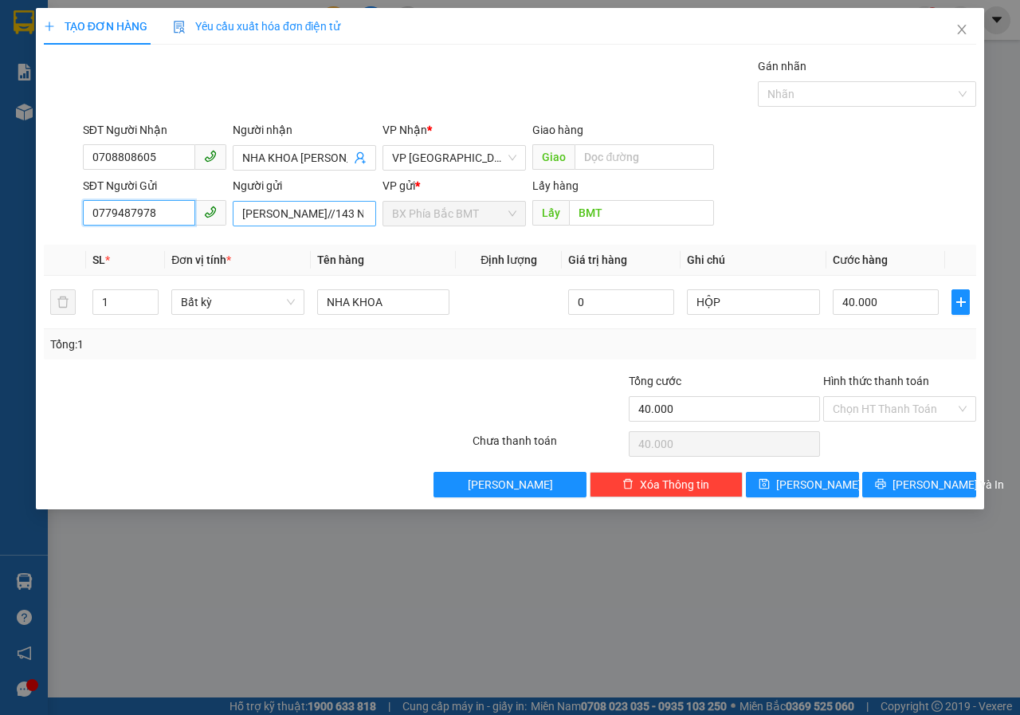
type input "0779487978"
click at [359, 211] on input "[PERSON_NAME]//143 NƠ TRANG CƯ" at bounding box center [304, 214] width 143 height 26
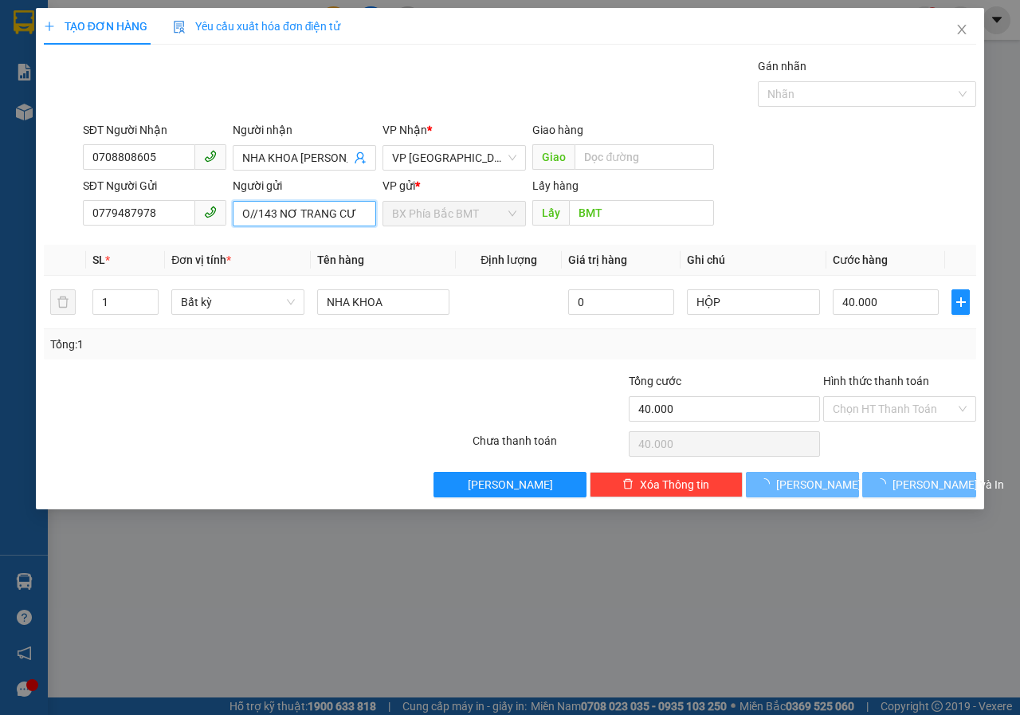
click at [359, 211] on input "O//143 NƠ TRANG CƯ" at bounding box center [304, 214] width 143 height 26
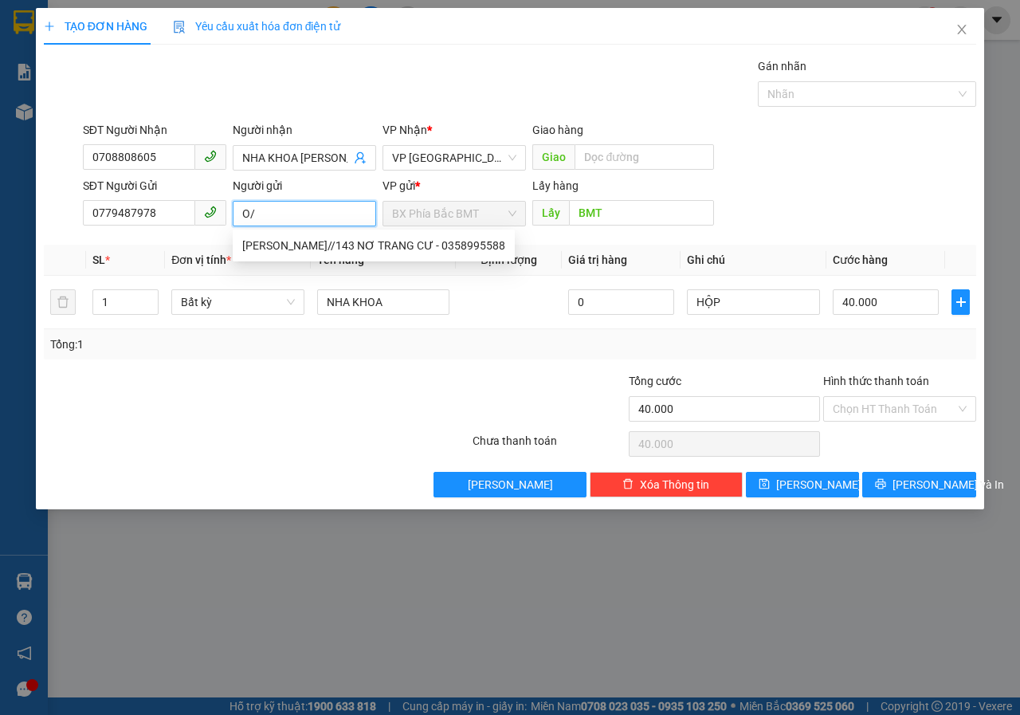
type input "O"
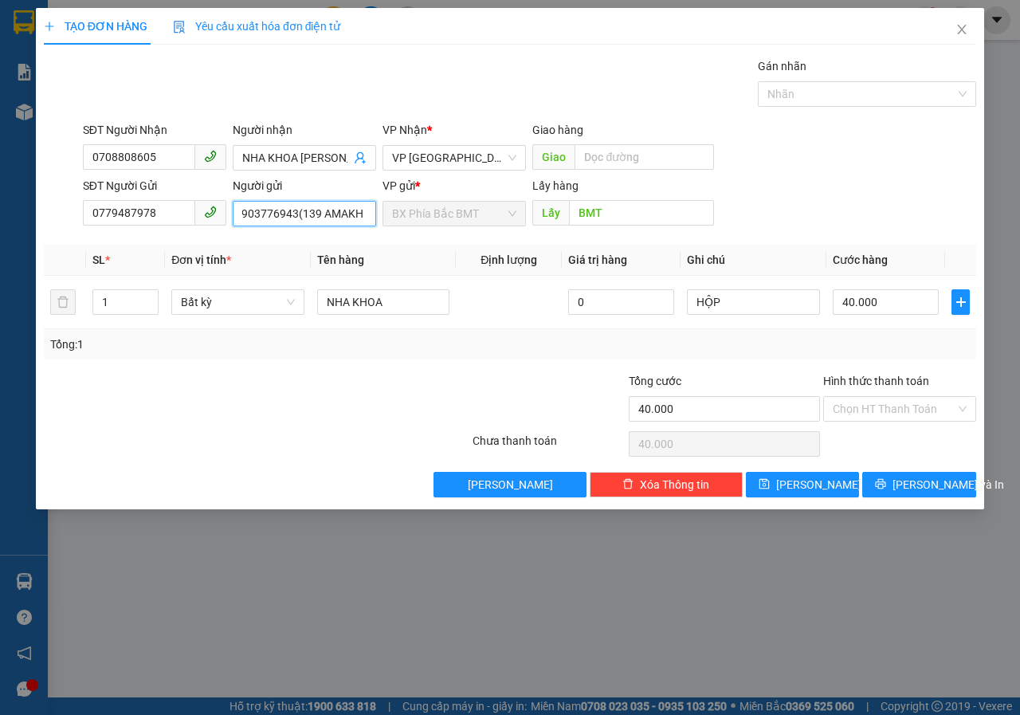
scroll to position [0, 65]
type input "LABO ACE-0903776943(139 AMAKHE)"
click at [854, 406] on input "Hình thức thanh toán" at bounding box center [894, 409] width 123 height 24
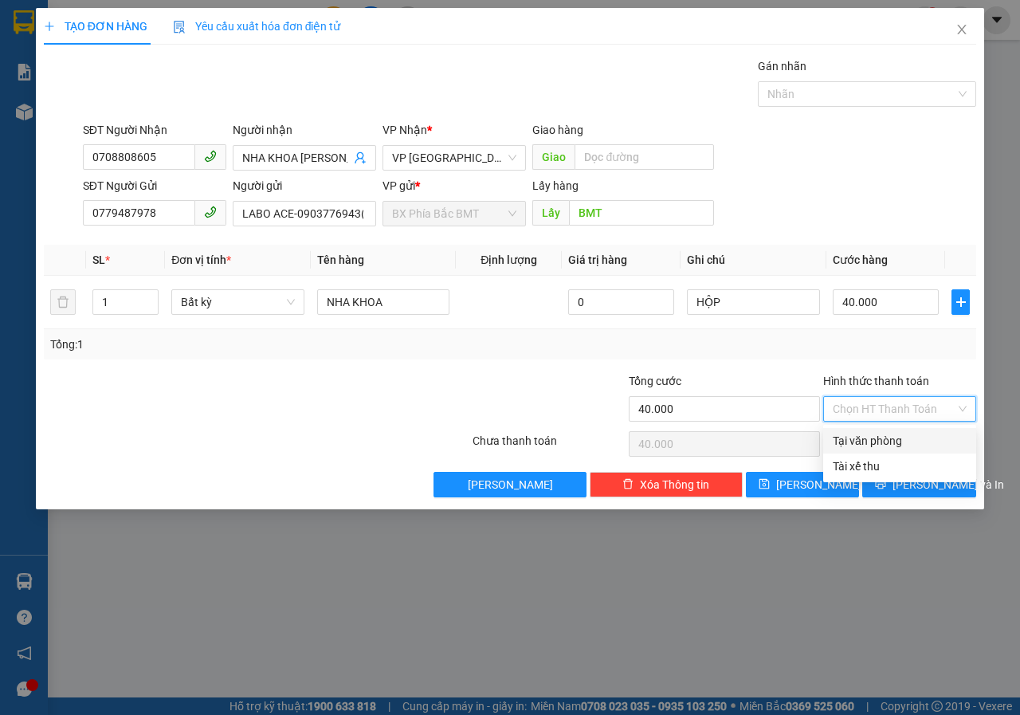
click at [865, 439] on div "Tại văn phòng" at bounding box center [900, 441] width 134 height 18
type input "0"
click at [904, 490] on button "[PERSON_NAME] và In" at bounding box center [919, 485] width 114 height 26
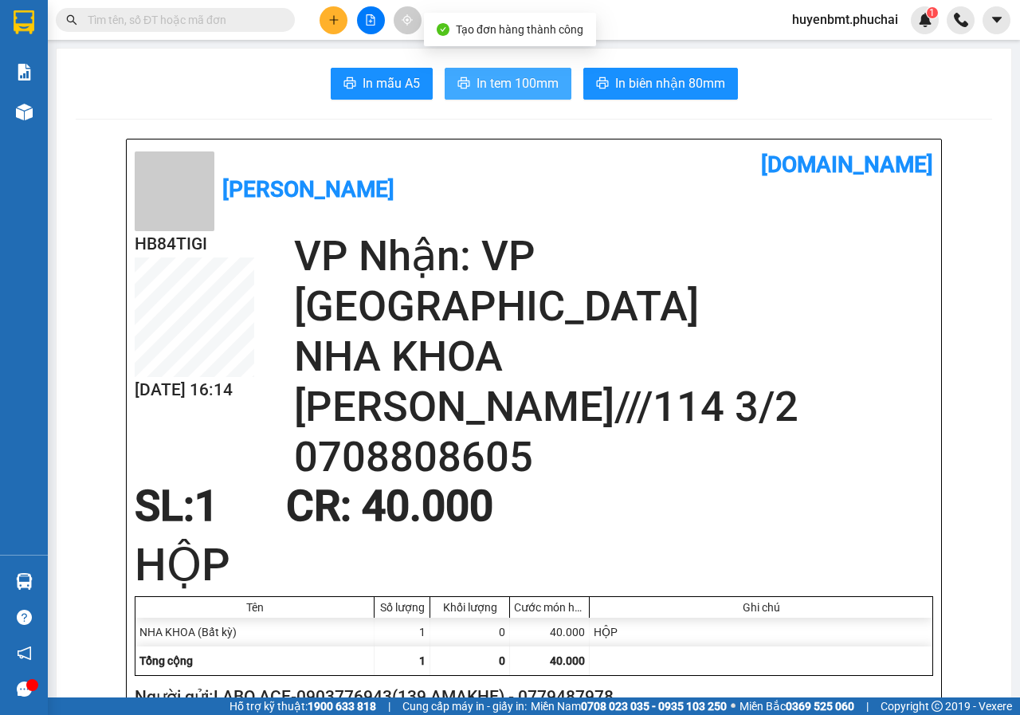
click at [536, 87] on span "In tem 100mm" at bounding box center [518, 83] width 82 height 20
click at [336, 17] on icon "plus" at bounding box center [333, 19] width 11 height 11
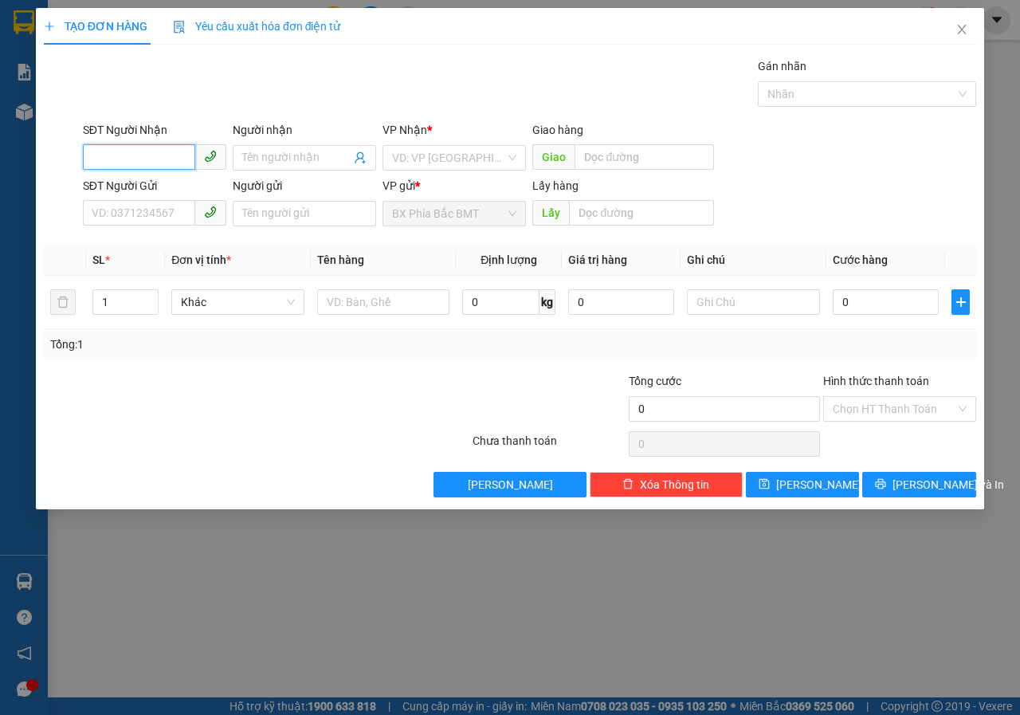
click at [112, 150] on input "SĐT Người Nhận" at bounding box center [139, 157] width 112 height 26
type input "0"
click at [193, 200] on div "0702822988 - [PERSON_NAME]" at bounding box center [171, 190] width 176 height 26
type input "0702822988"
type input "[PERSON_NAME]"
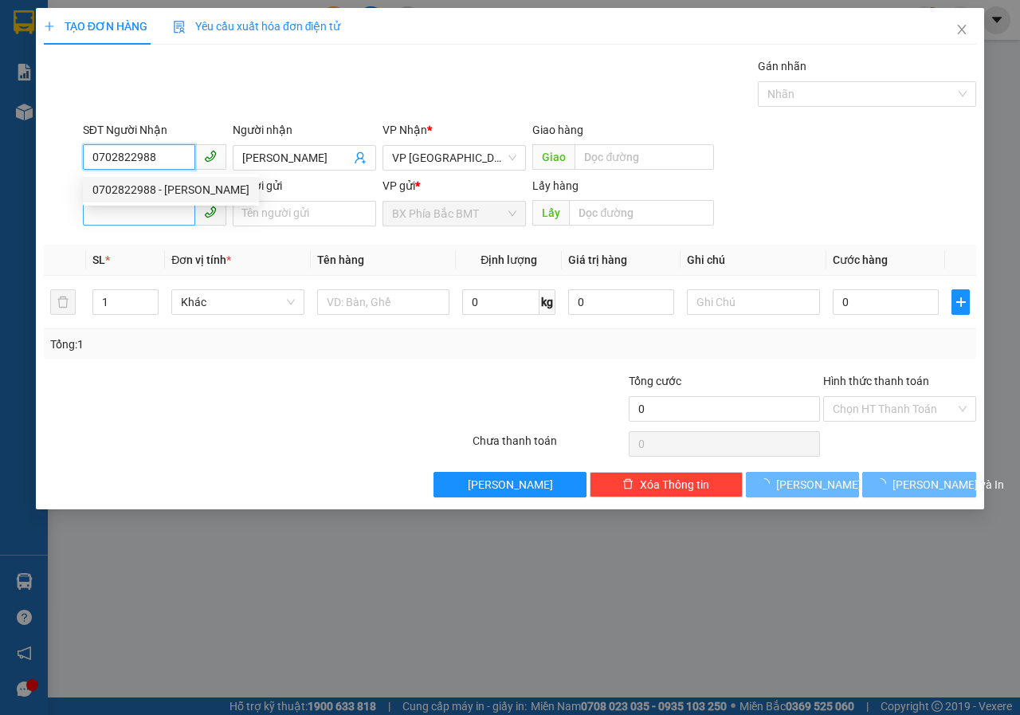
type input "60.000"
type input "0702822988"
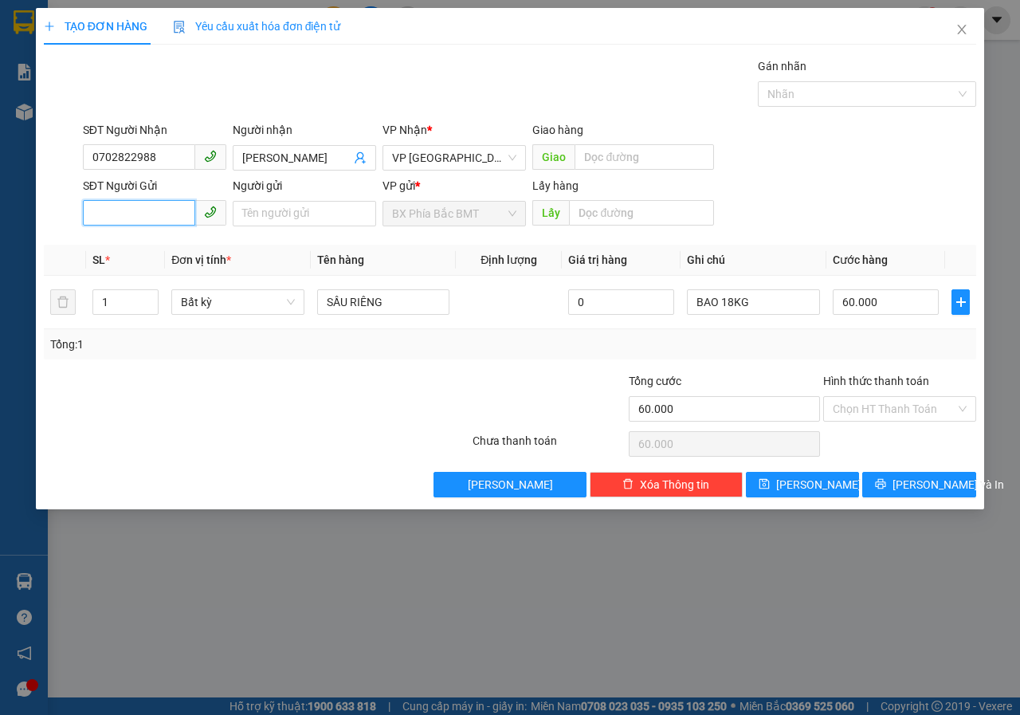
click at [131, 217] on input "SĐT Người Gửi" at bounding box center [139, 213] width 112 height 26
click at [172, 241] on div "0947305247 - H'LIN(09,B,EANAO)" at bounding box center [176, 246] width 168 height 18
type input "0947305247"
type input "[PERSON_NAME](09,B,EANAO)"
type input "BMT"
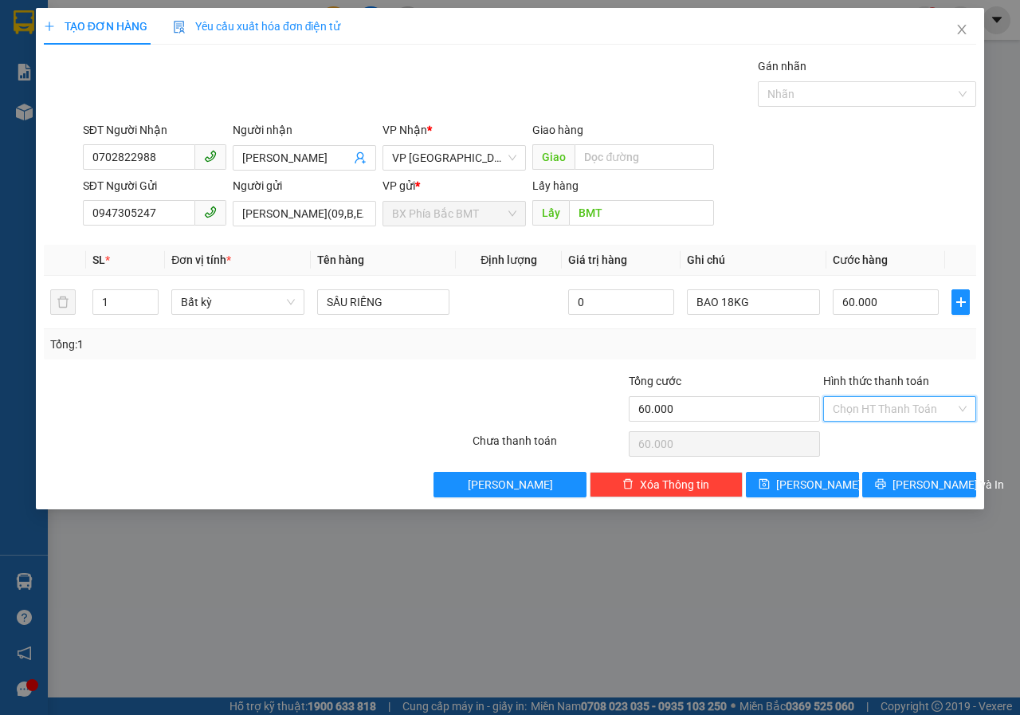
click at [874, 414] on input "Hình thức thanh toán" at bounding box center [894, 409] width 123 height 24
click at [694, 356] on div "Tổng: 1" at bounding box center [510, 344] width 933 height 30
click at [901, 486] on button "[PERSON_NAME] và In" at bounding box center [919, 485] width 114 height 26
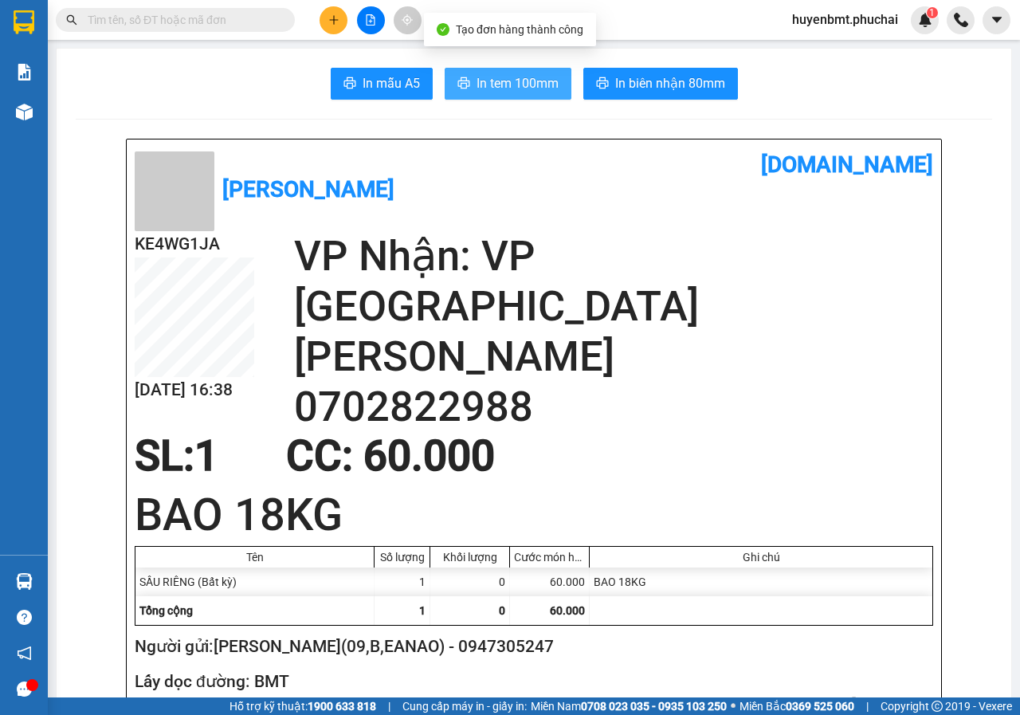
click at [477, 89] on span "In tem 100mm" at bounding box center [518, 83] width 82 height 20
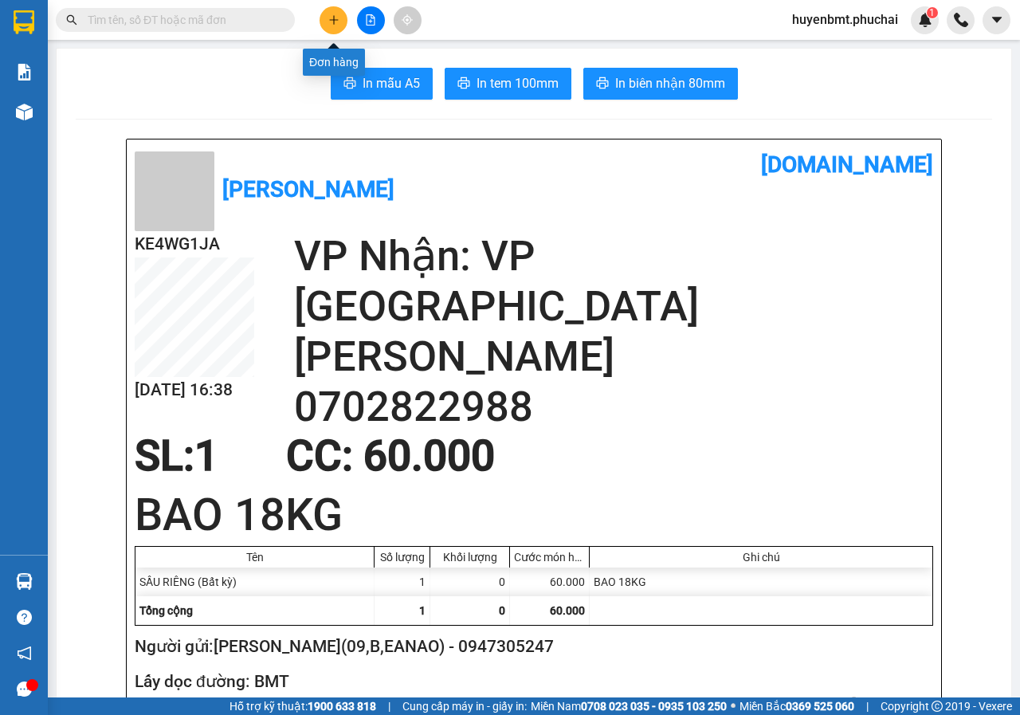
click at [328, 29] on button at bounding box center [334, 20] width 28 height 28
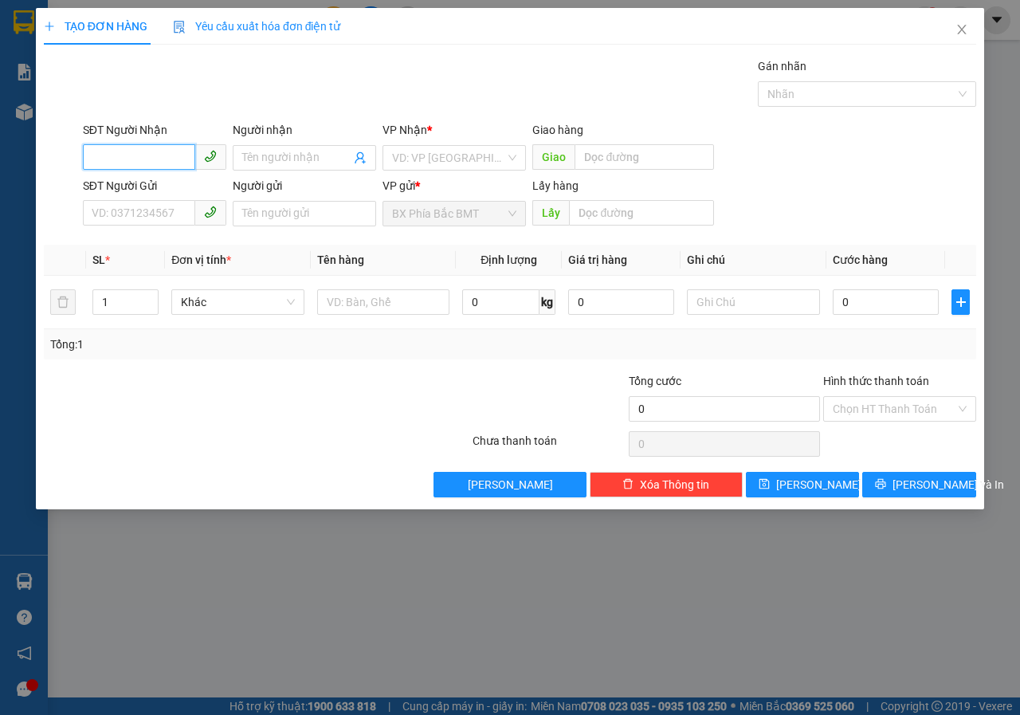
click at [144, 168] on input "SĐT Người Nhận" at bounding box center [139, 157] width 112 height 26
type input "0932935065"
click at [335, 149] on input "Người nhận" at bounding box center [296, 158] width 108 height 18
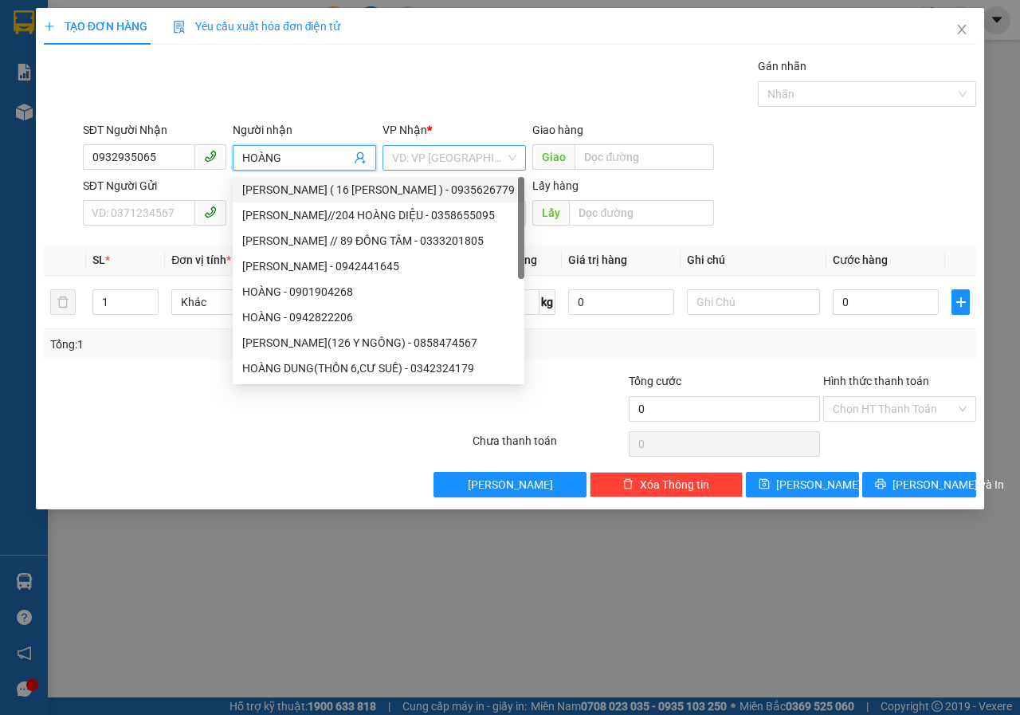
type input "HOÀNG"
click at [421, 158] on input "search" at bounding box center [448, 158] width 113 height 24
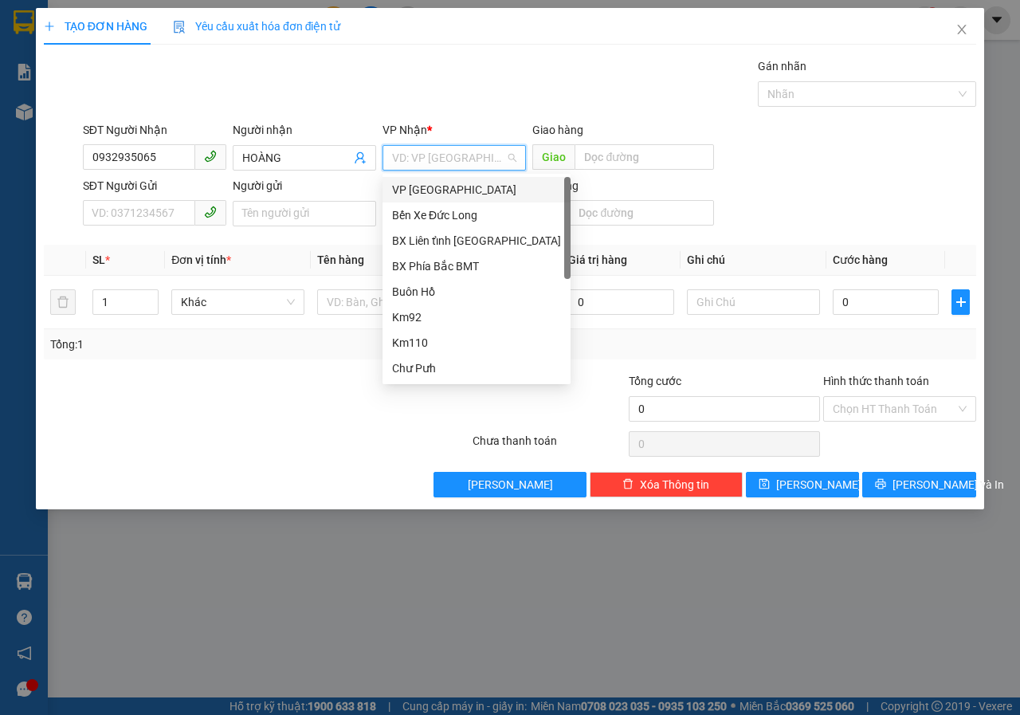
click at [412, 195] on div "VP [GEOGRAPHIC_DATA]" at bounding box center [476, 190] width 169 height 18
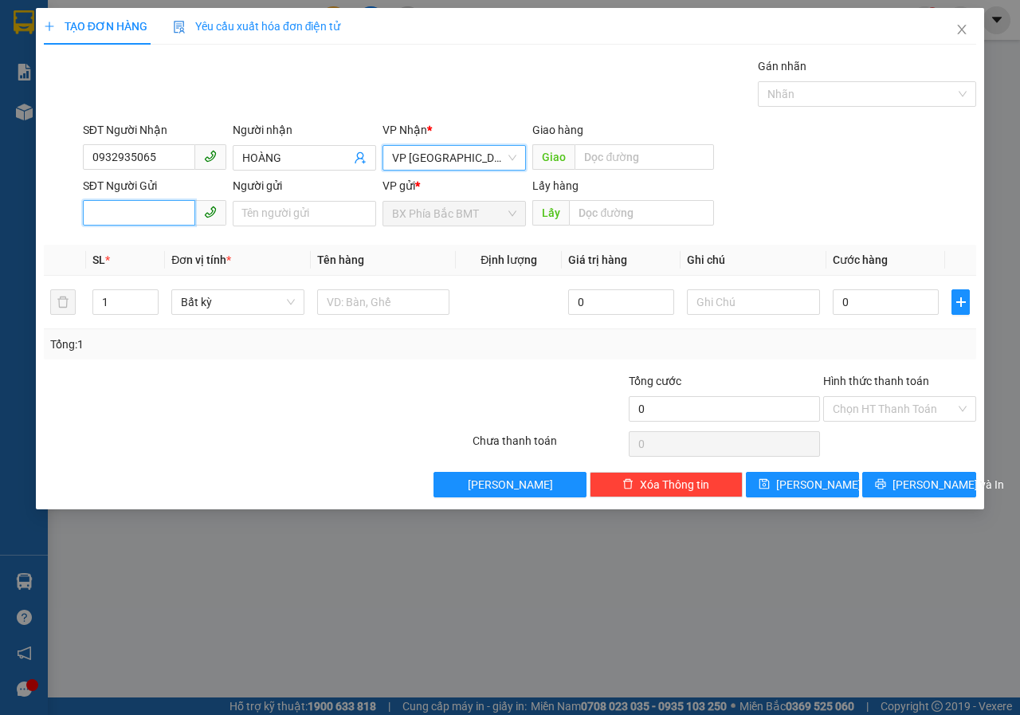
click at [171, 219] on input "SĐT Người Gửi" at bounding box center [139, 213] width 112 height 26
type input "0388364855"
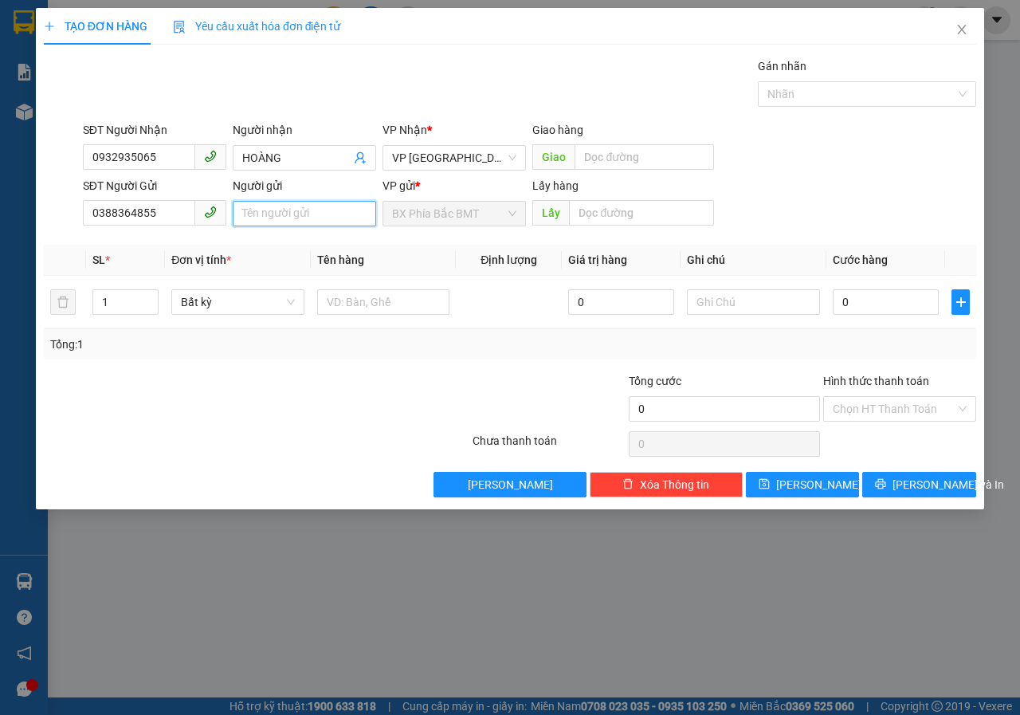
click at [291, 214] on input "Người gửi" at bounding box center [304, 214] width 143 height 26
type input "[PERSON_NAME](41 AMAKHE)"
click at [619, 206] on input "text" at bounding box center [641, 213] width 144 height 26
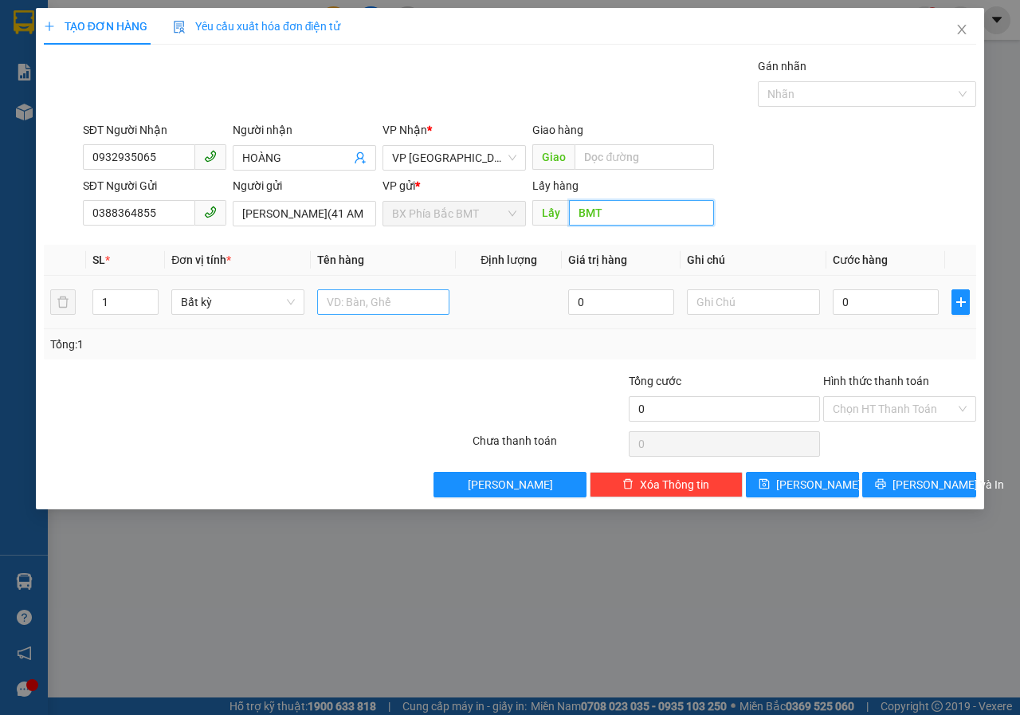
type input "BMT"
click at [346, 289] on input "text" at bounding box center [383, 302] width 133 height 26
type input "D"
type input "SẦU RIÊNG"
click at [849, 310] on input "0" at bounding box center [886, 302] width 106 height 26
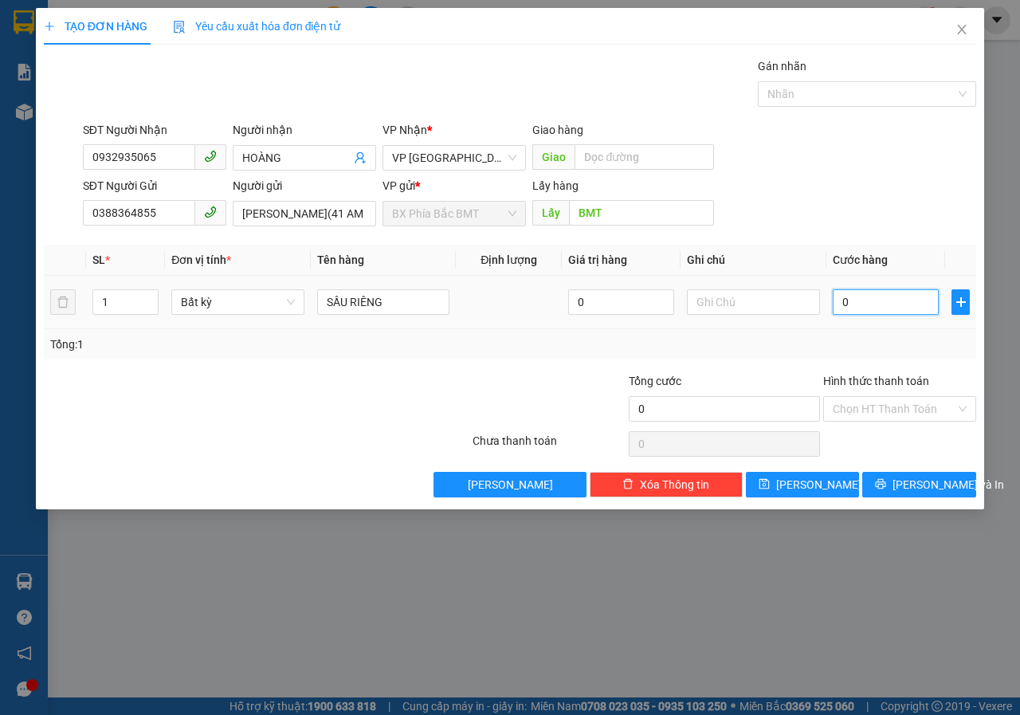
type input "5"
type input "50"
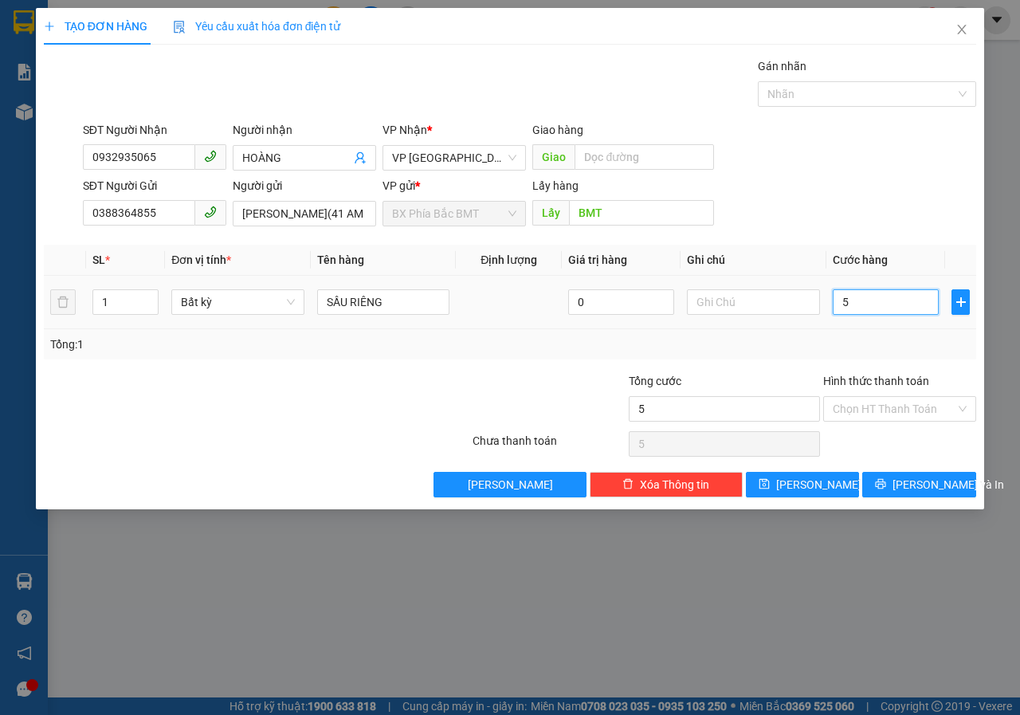
type input "50"
click at [855, 410] on input "Hình thức thanh toán" at bounding box center [894, 409] width 123 height 24
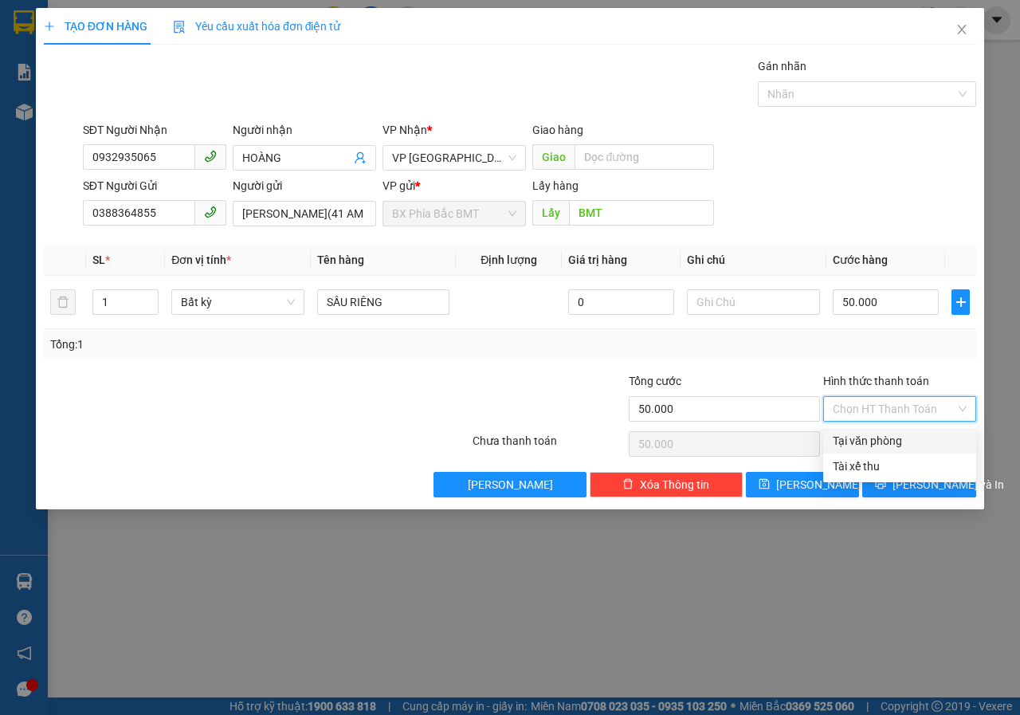
click at [869, 442] on div "Tại văn phòng" at bounding box center [900, 441] width 134 height 18
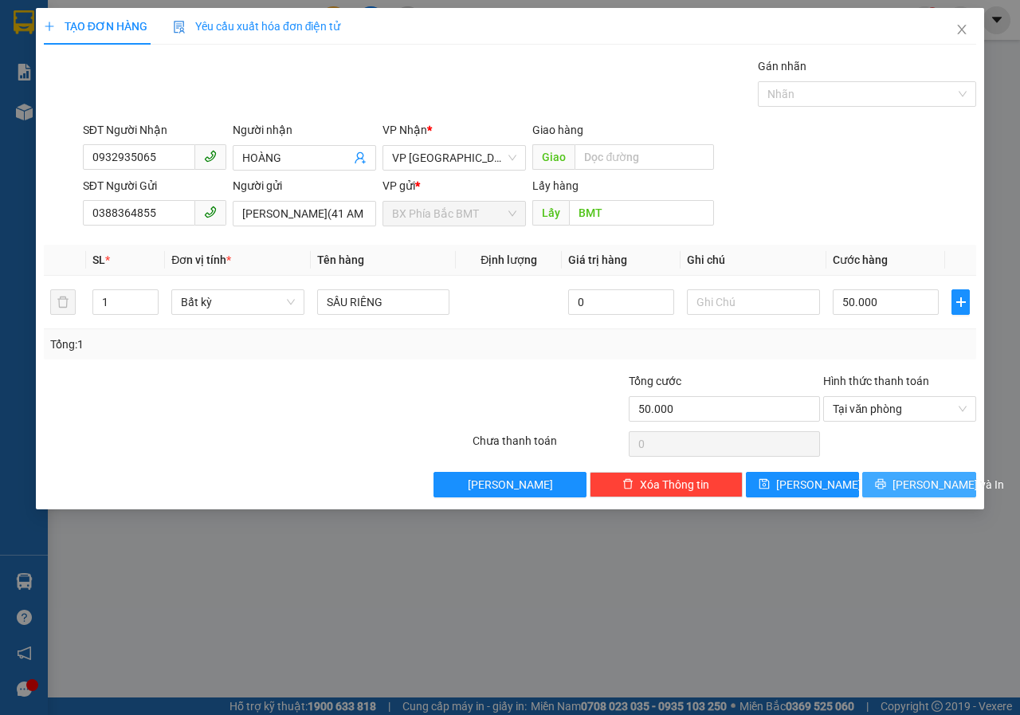
click at [906, 492] on span "[PERSON_NAME] và In" at bounding box center [949, 485] width 112 height 18
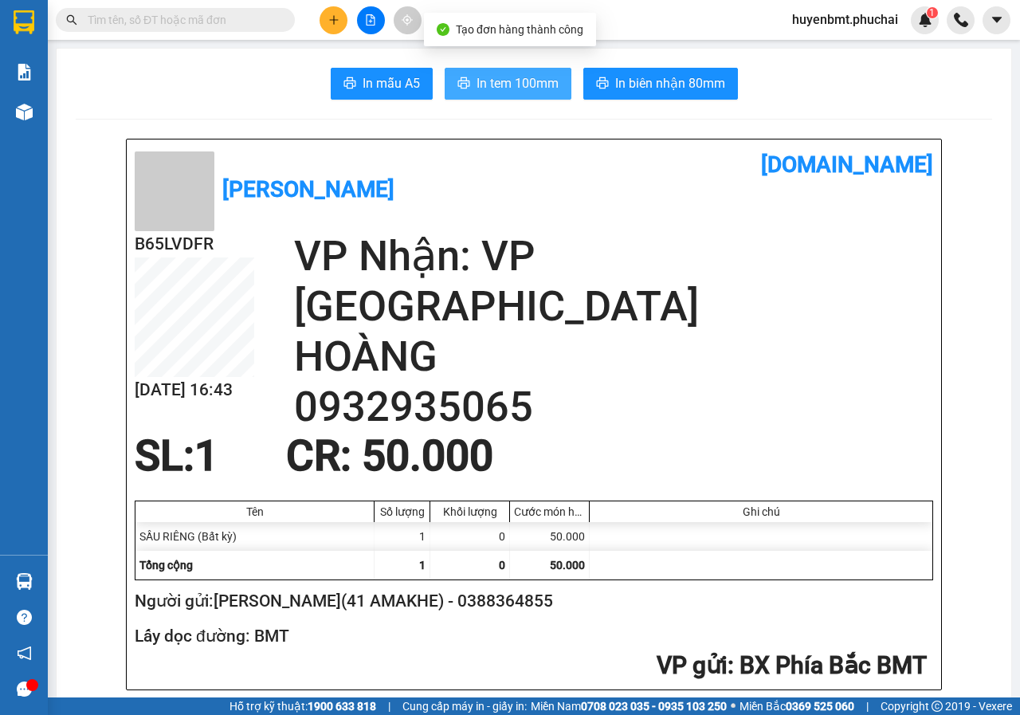
click at [491, 78] on span "In tem 100mm" at bounding box center [518, 83] width 82 height 20
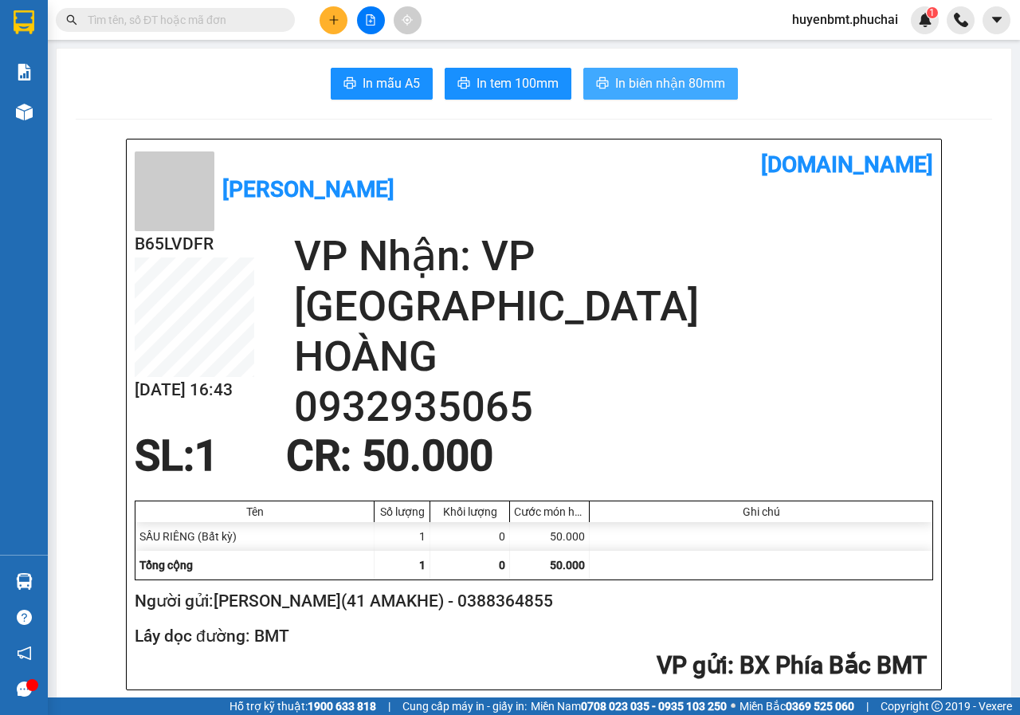
click at [670, 87] on span "In biên nhận 80mm" at bounding box center [670, 83] width 110 height 20
click at [331, 26] on button at bounding box center [334, 20] width 28 height 28
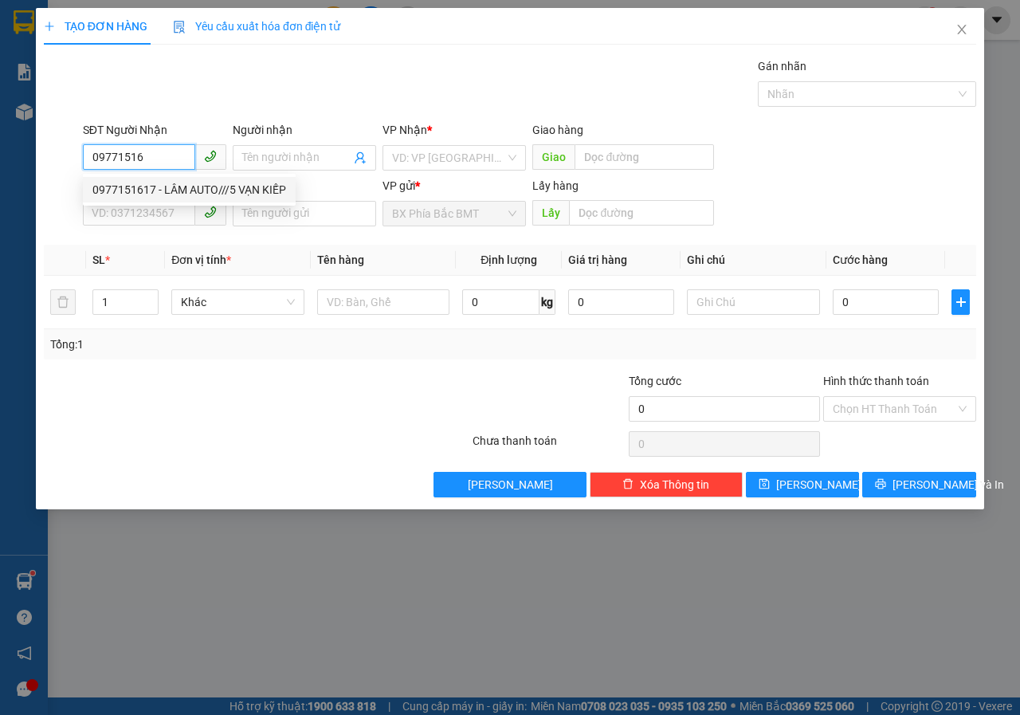
click at [159, 199] on div "0977151617 - LÂM AUTO///5 VẠN KIẾP" at bounding box center [189, 190] width 213 height 26
type input "0977151617"
type input "LÂM AUTO///5 VẠN KIẾP"
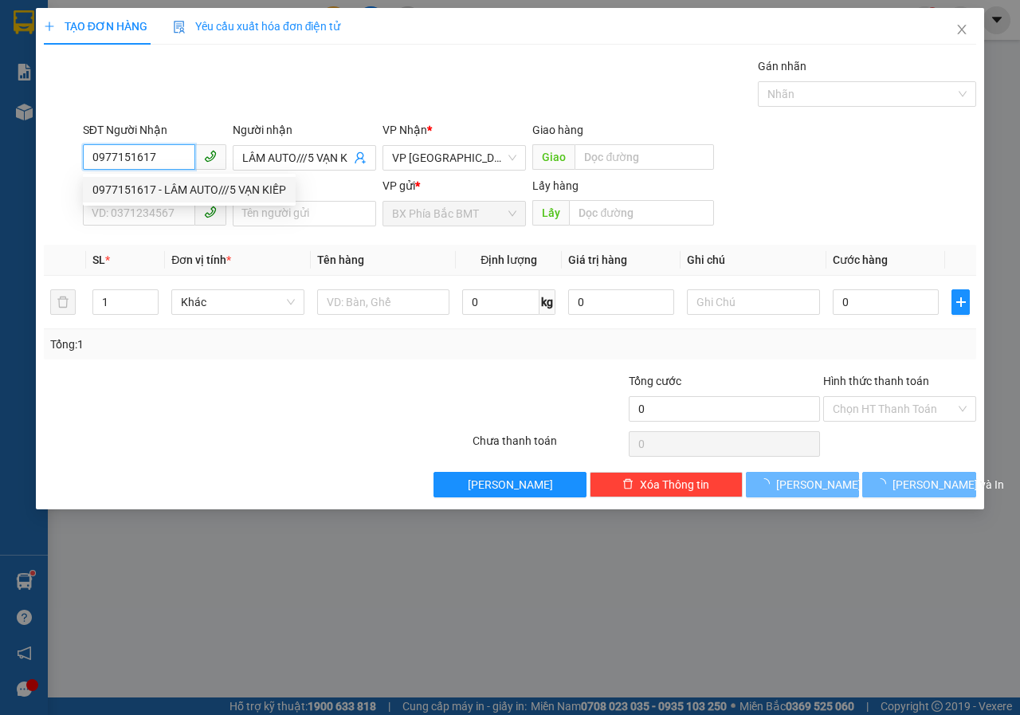
type input "50.000"
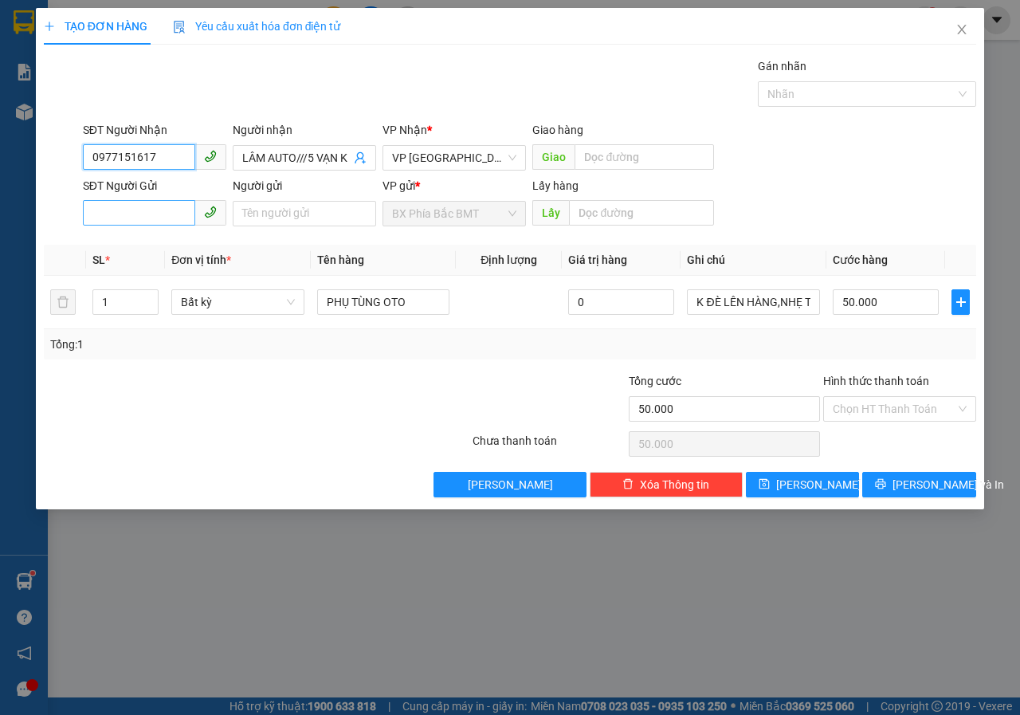
type input "0977151617"
click at [168, 223] on input "SĐT Người Gửi" at bounding box center [139, 213] width 112 height 26
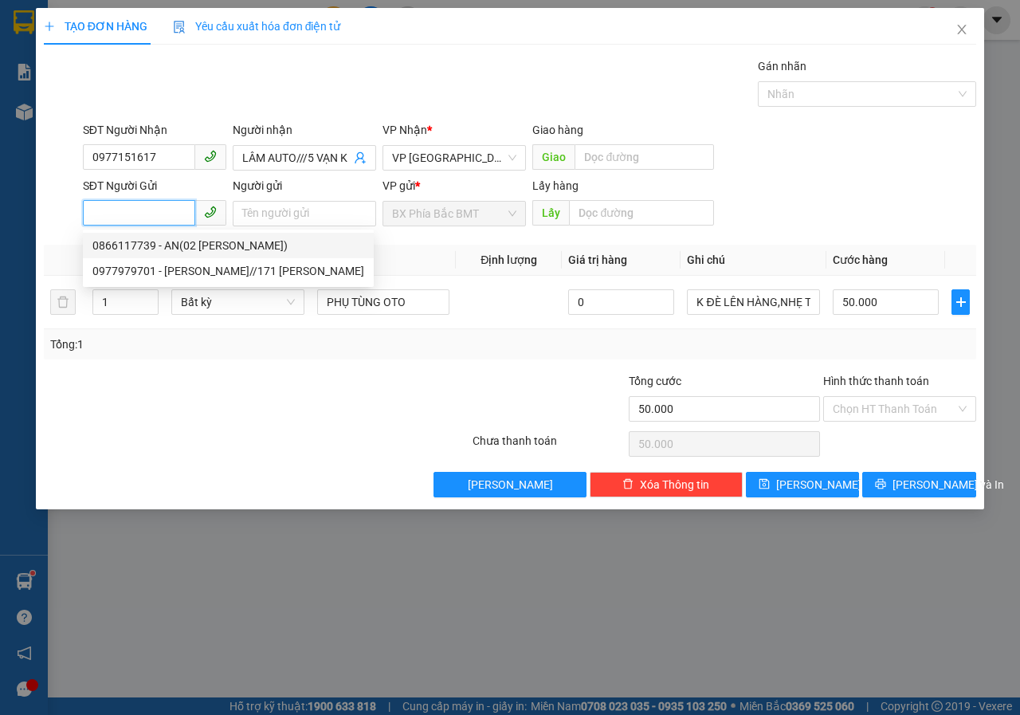
click at [176, 242] on div "0866117739 - AN(02 [PERSON_NAME])" at bounding box center [228, 246] width 272 height 18
type input "0866117739"
type input "AN(02 [PERSON_NAME])"
type input "BMT"
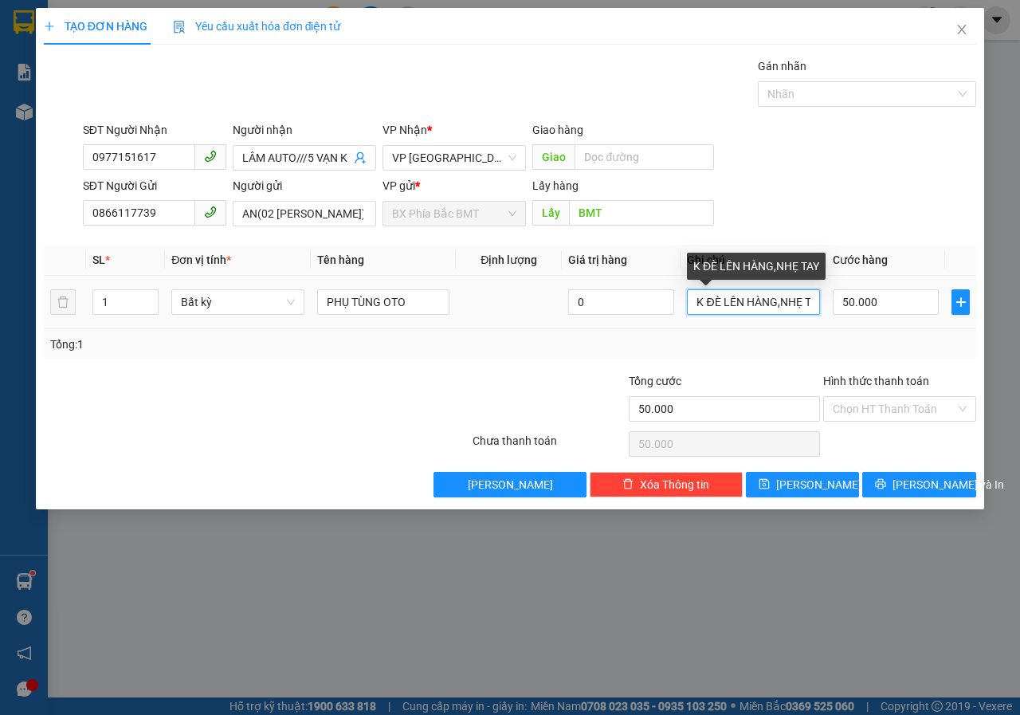
click at [811, 301] on input "K ĐÈ LÊN HÀNG,NHẸ TAY" at bounding box center [753, 302] width 133 height 26
click at [811, 301] on input "AY" at bounding box center [753, 302] width 133 height 26
type input "A"
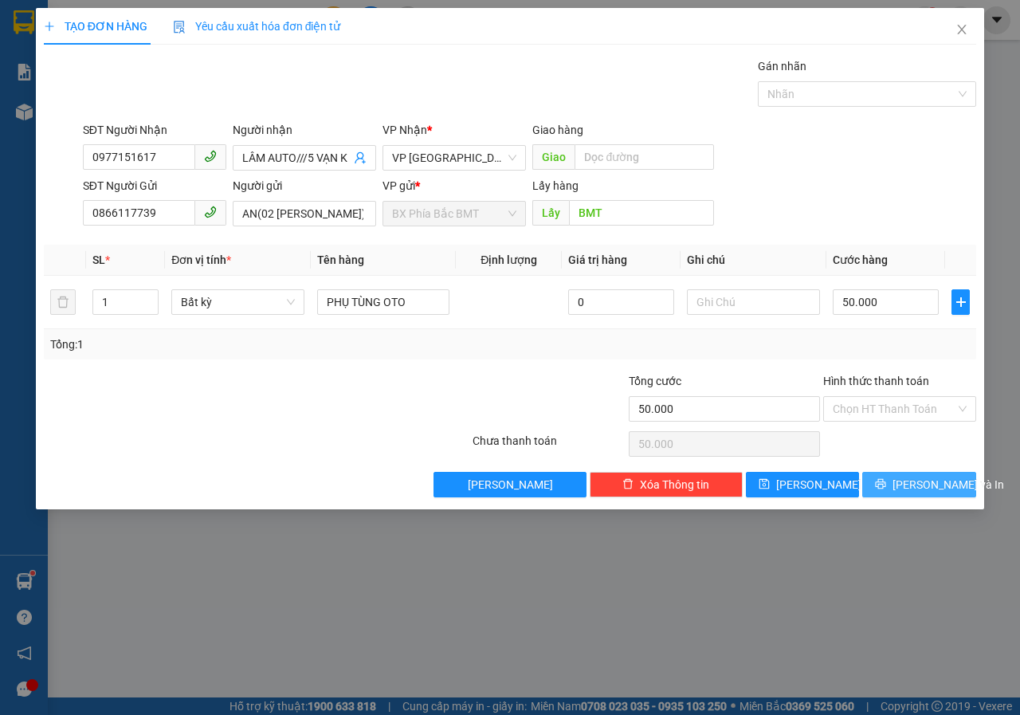
click at [929, 493] on button "[PERSON_NAME] và In" at bounding box center [919, 485] width 114 height 26
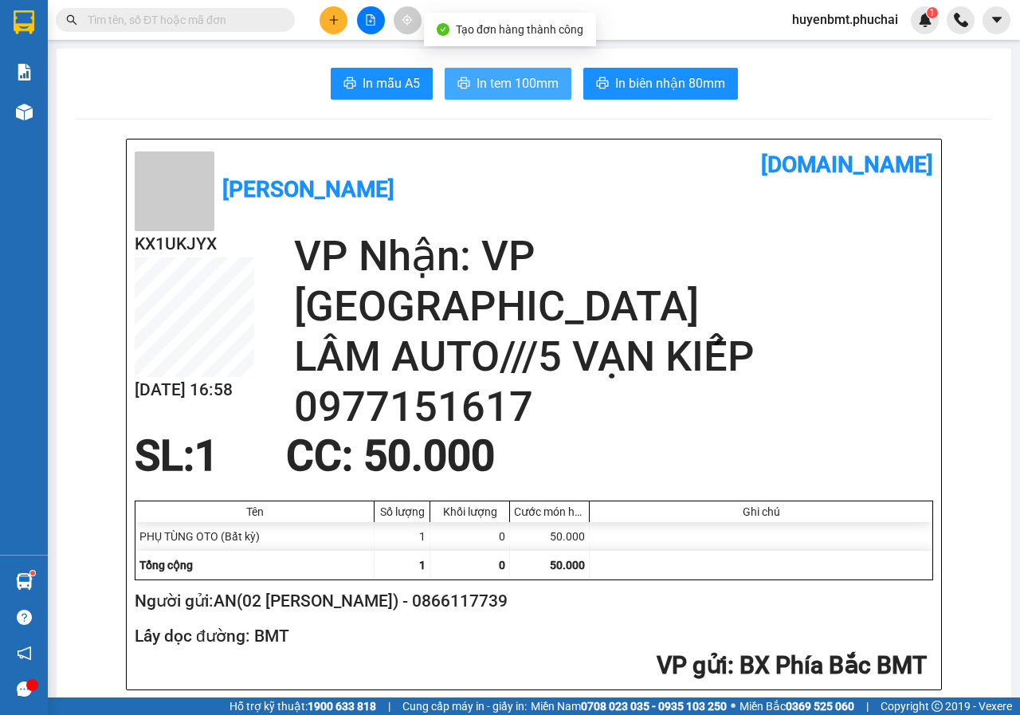
click at [481, 84] on span "In tem 100mm" at bounding box center [518, 83] width 82 height 20
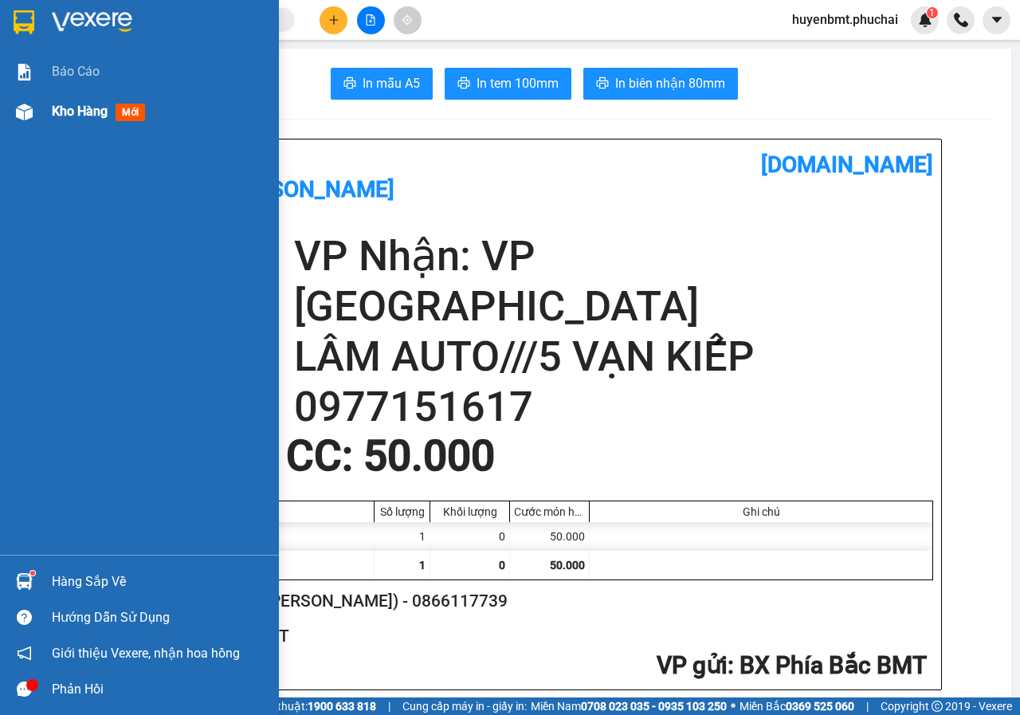
click at [49, 108] on div "Kho hàng mới" at bounding box center [139, 112] width 279 height 40
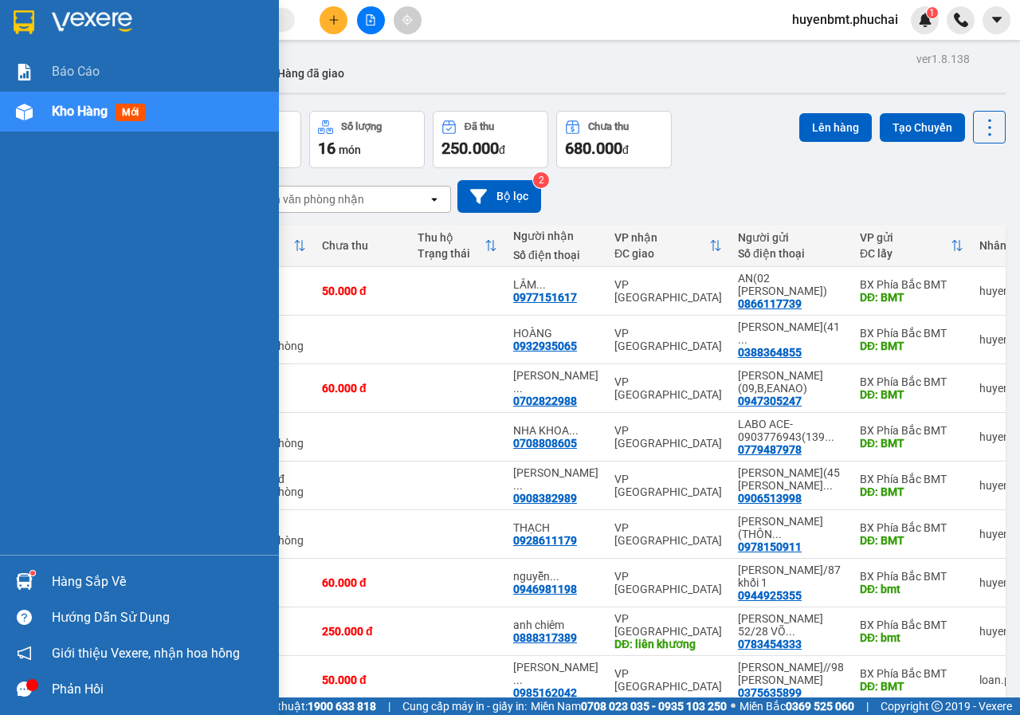
click at [30, 125] on div at bounding box center [24, 112] width 28 height 28
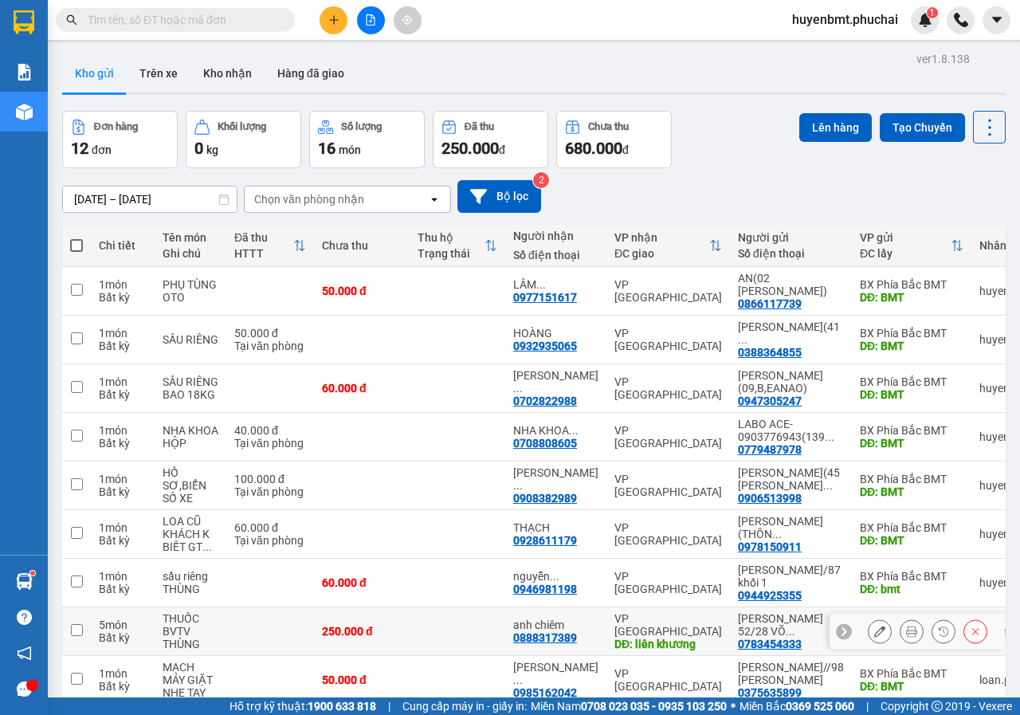
click at [480, 634] on td at bounding box center [458, 631] width 96 height 49
checkbox input "true"
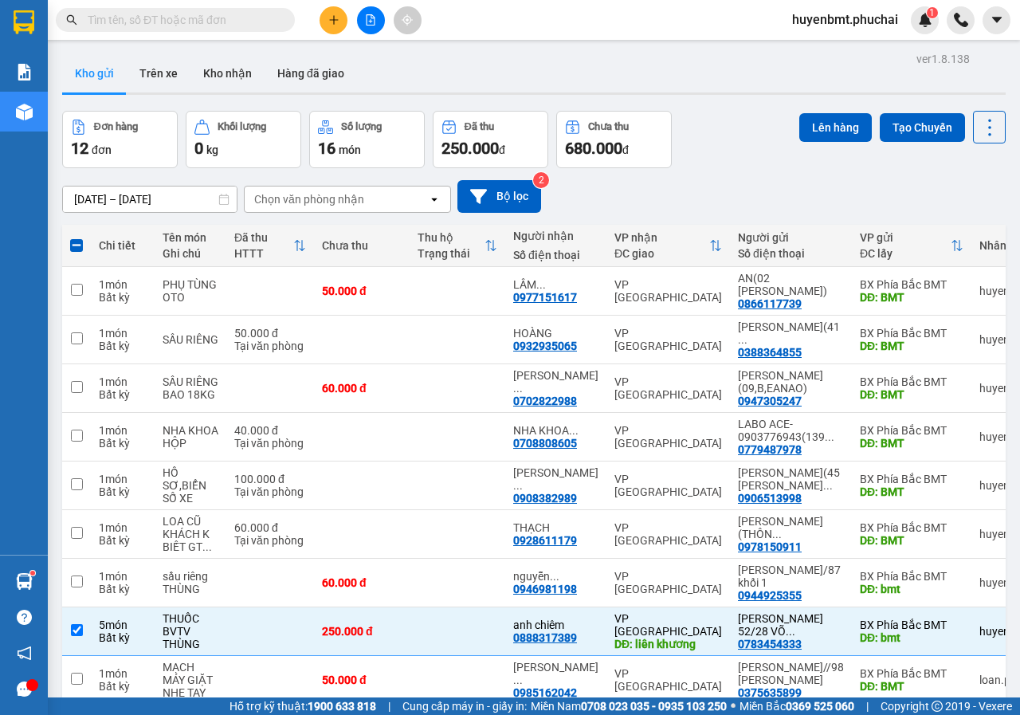
click at [332, 28] on button at bounding box center [334, 20] width 28 height 28
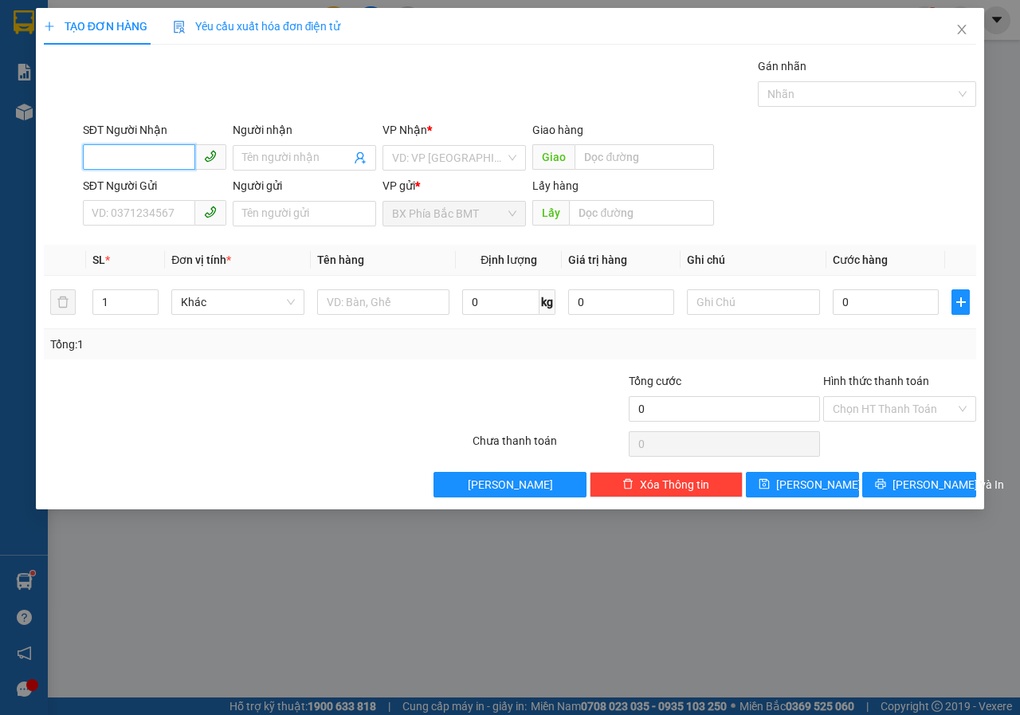
click at [143, 155] on input "SĐT Người Nhận" at bounding box center [139, 157] width 112 height 26
type input "0392417063"
click at [292, 141] on div "Người nhận" at bounding box center [304, 133] width 143 height 24
click at [293, 164] on input "Người nhận" at bounding box center [296, 158] width 108 height 18
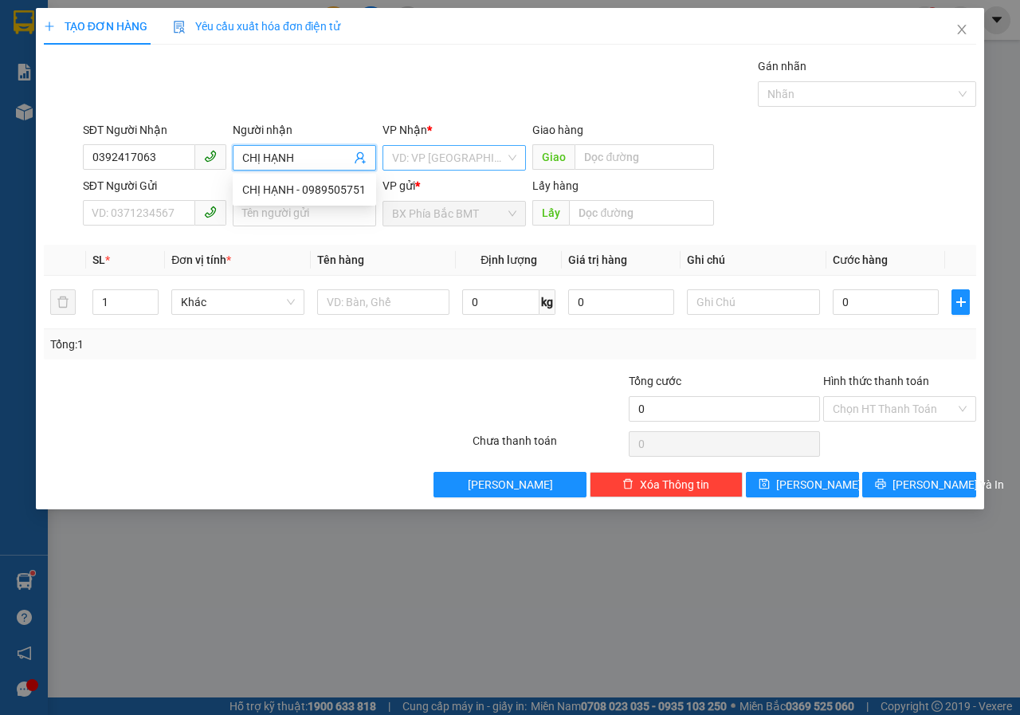
type input "CHỊ HẠNH"
click at [438, 169] on input "search" at bounding box center [448, 158] width 113 height 24
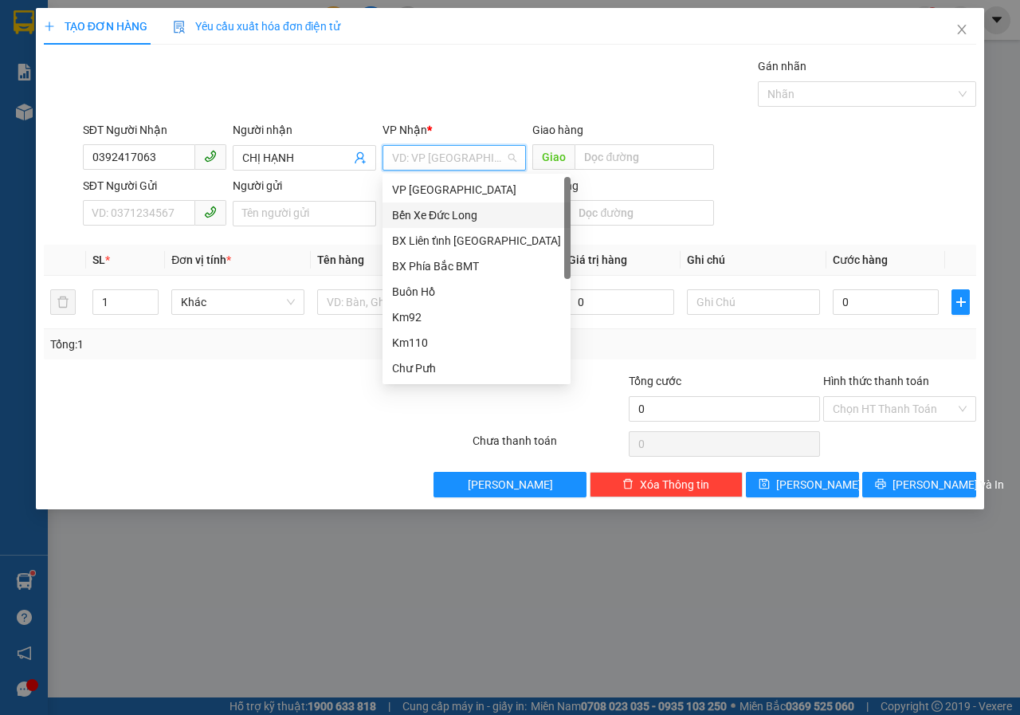
click at [438, 222] on div "Bến Xe Đức Long" at bounding box center [476, 215] width 169 height 18
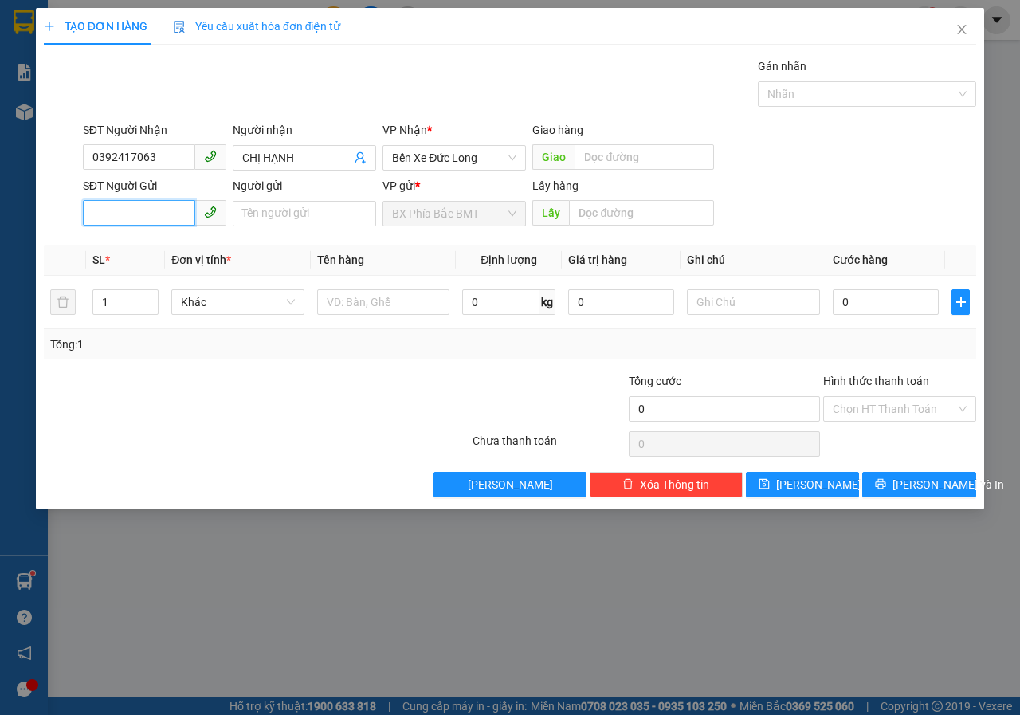
click at [170, 221] on input "SĐT Người Gửi" at bounding box center [139, 213] width 112 height 26
type input "0935757307"
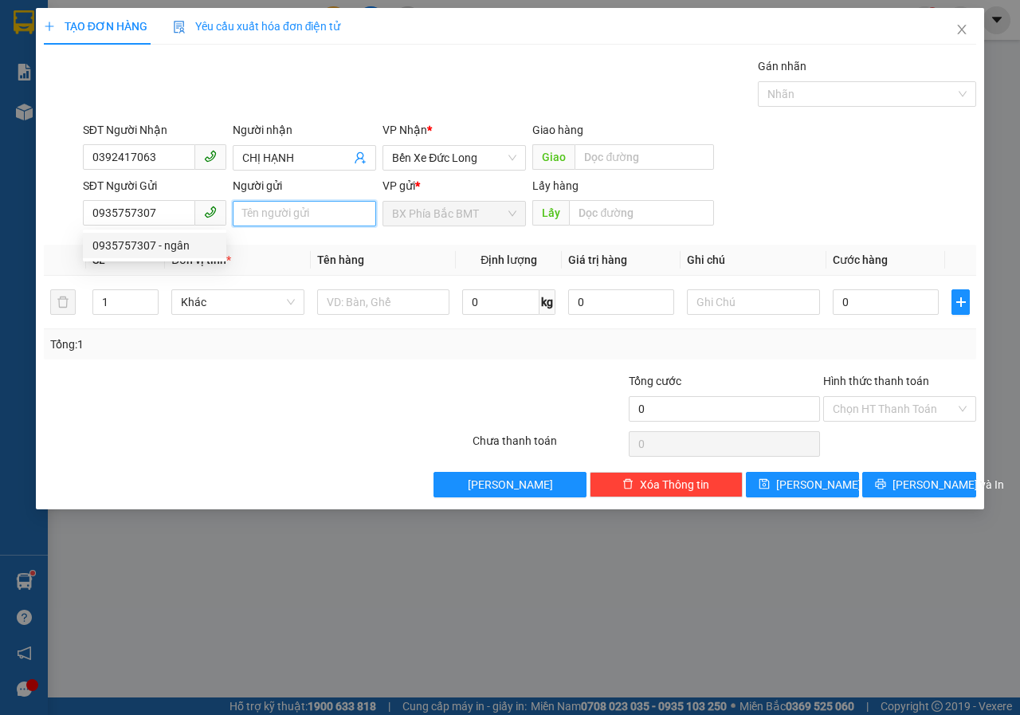
click at [310, 210] on input "Người gửi" at bounding box center [304, 214] width 143 height 26
type input "[PERSON_NAME](TDP7-TÂN LẬP)"
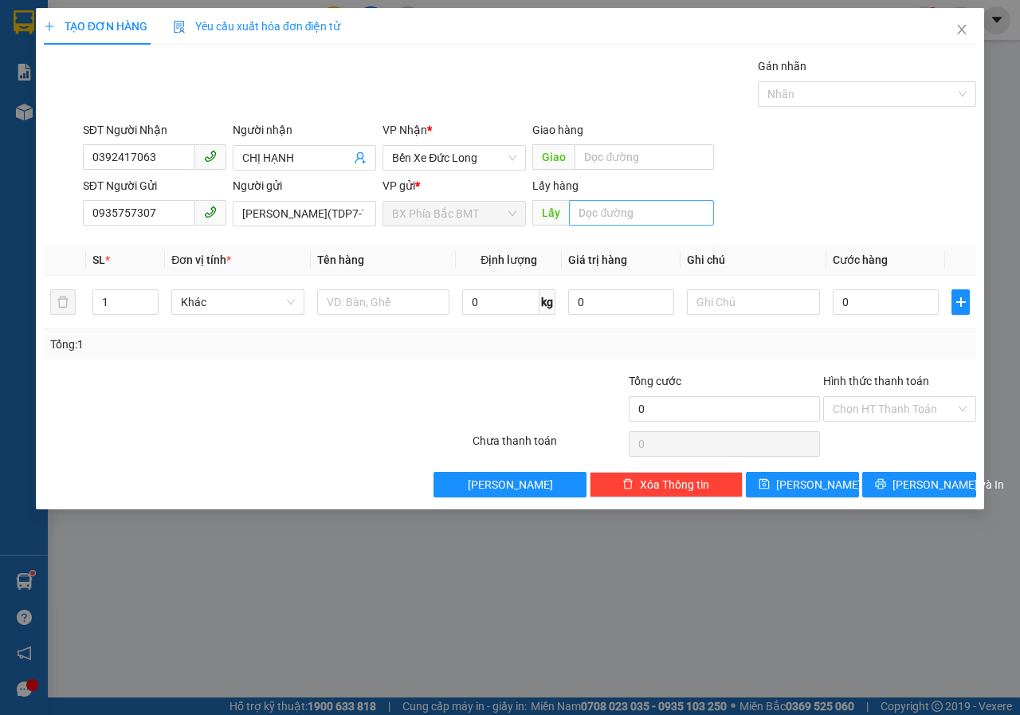
drag, startPoint x: 550, startPoint y: 193, endPoint x: 686, endPoint y: 214, distance: 137.1
click at [574, 196] on div "Lấy hàng" at bounding box center [622, 189] width 181 height 24
click at [628, 218] on input "text" at bounding box center [641, 213] width 144 height 26
type input "BMT"
click at [416, 309] on input "text" at bounding box center [383, 302] width 133 height 26
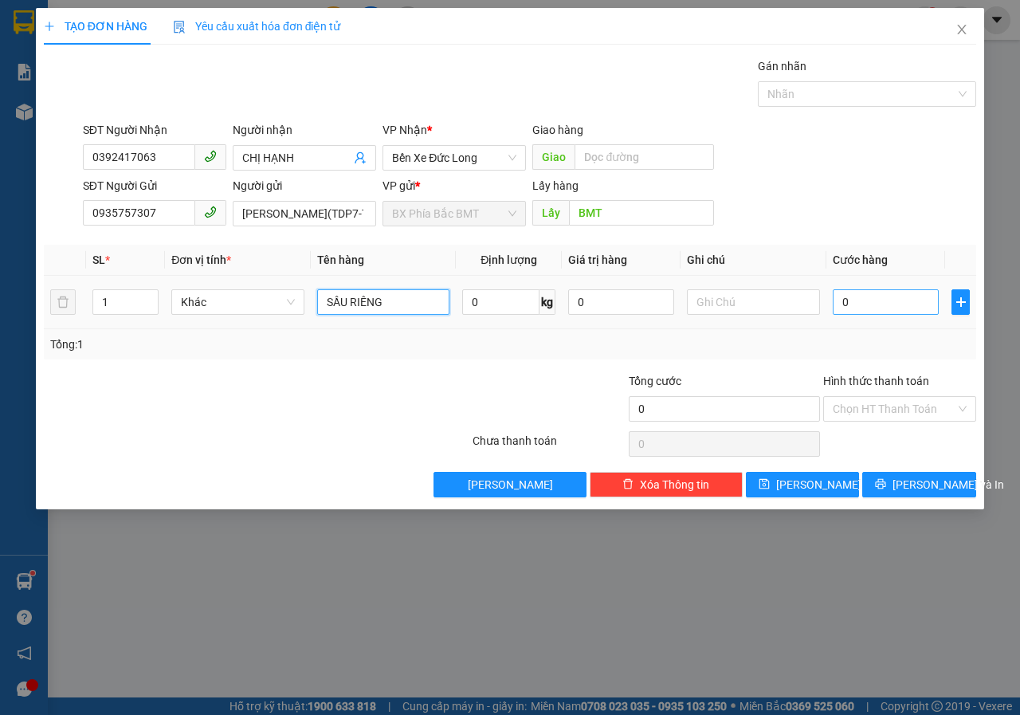
type input "SẦU RIÊNG"
click at [929, 304] on input "0" at bounding box center [886, 302] width 106 height 26
type input "5"
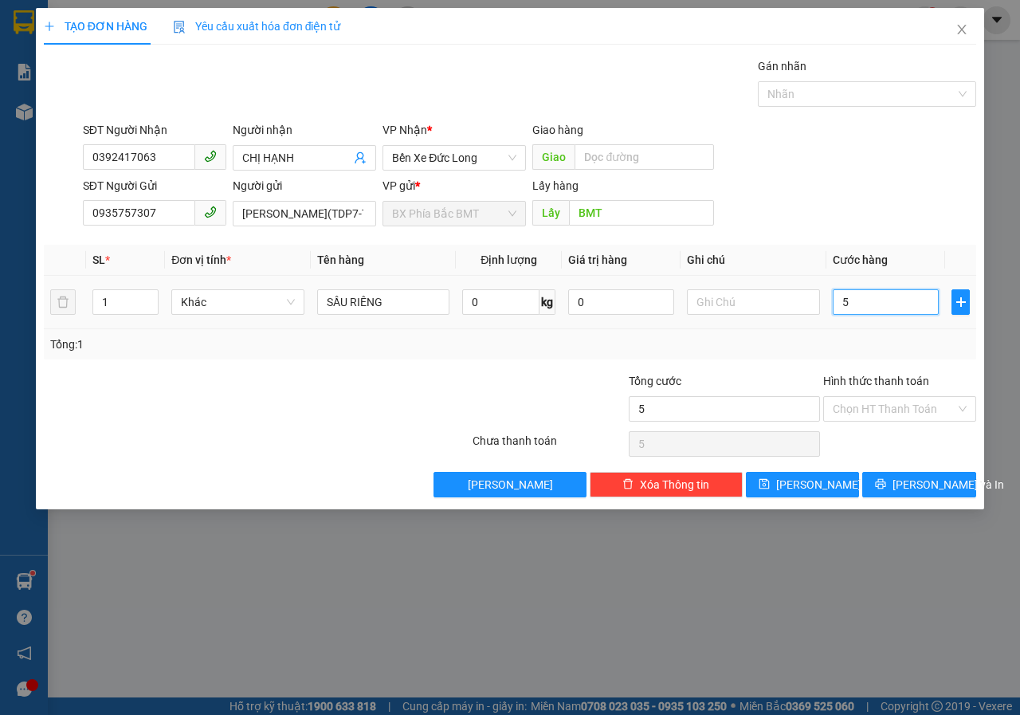
type input "50"
click at [919, 407] on input "Hình thức thanh toán" at bounding box center [894, 409] width 123 height 24
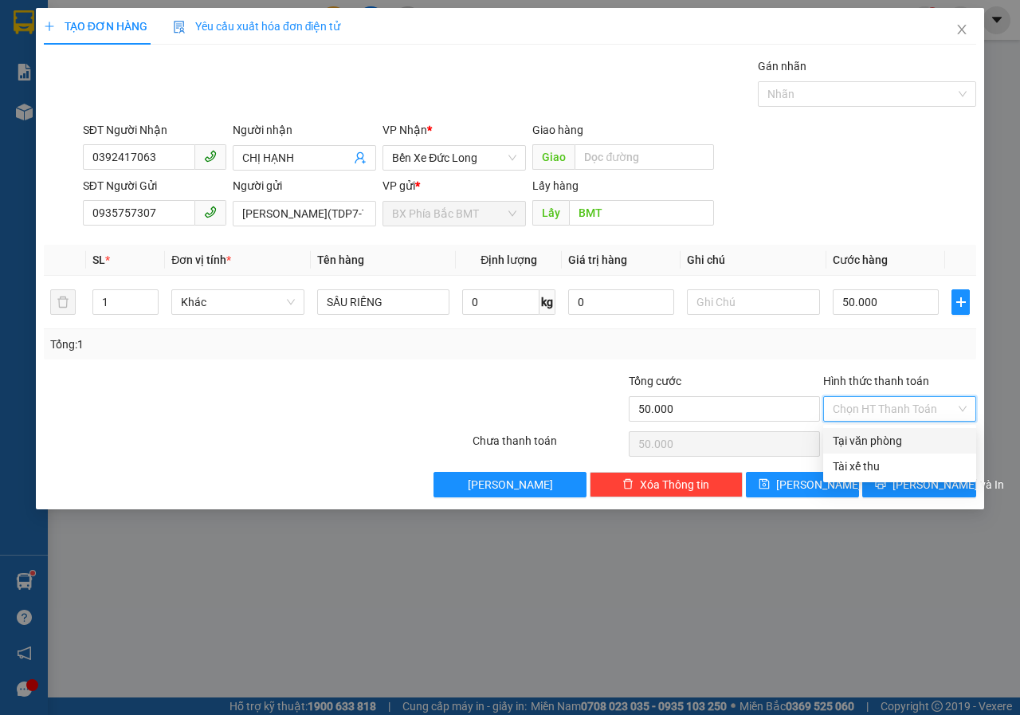
click at [902, 446] on div "Tại văn phòng" at bounding box center [900, 441] width 134 height 18
click at [915, 489] on span "[PERSON_NAME] và In" at bounding box center [949, 485] width 112 height 18
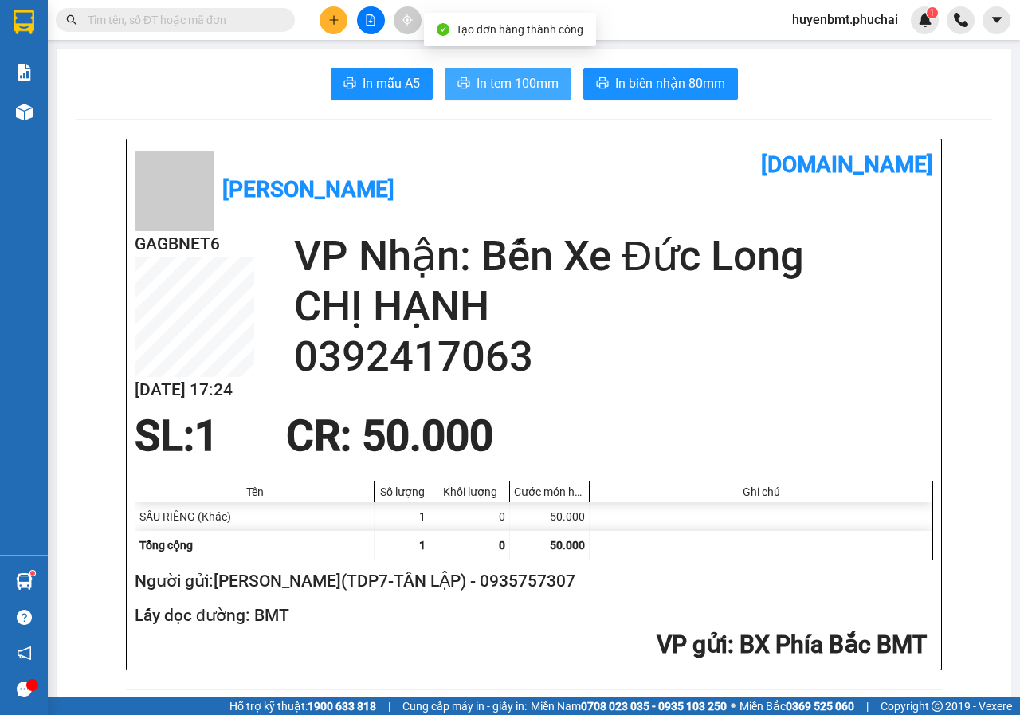
click at [532, 96] on button "In tem 100mm" at bounding box center [508, 84] width 127 height 32
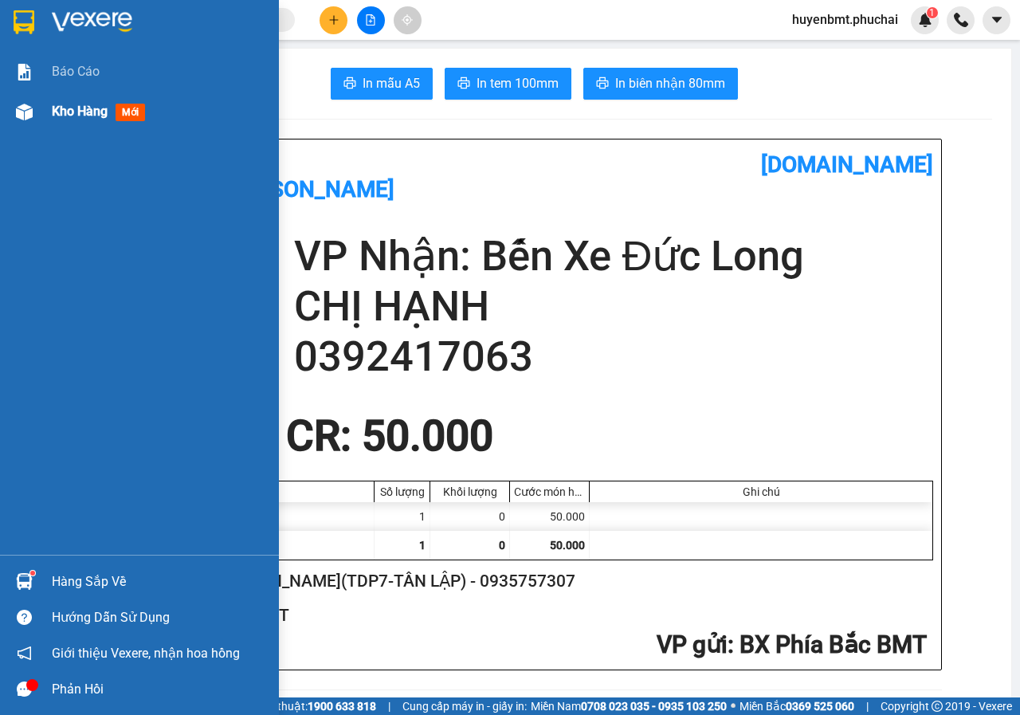
click at [57, 116] on span "Kho hàng" at bounding box center [80, 111] width 56 height 15
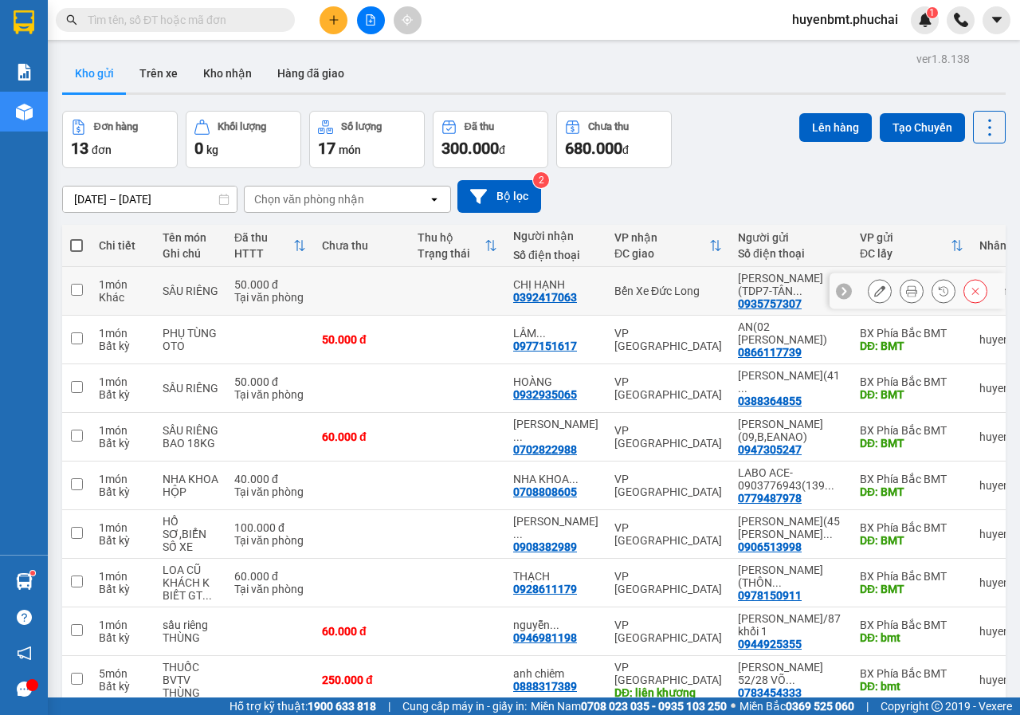
click at [72, 285] on input "checkbox" at bounding box center [77, 290] width 12 height 12
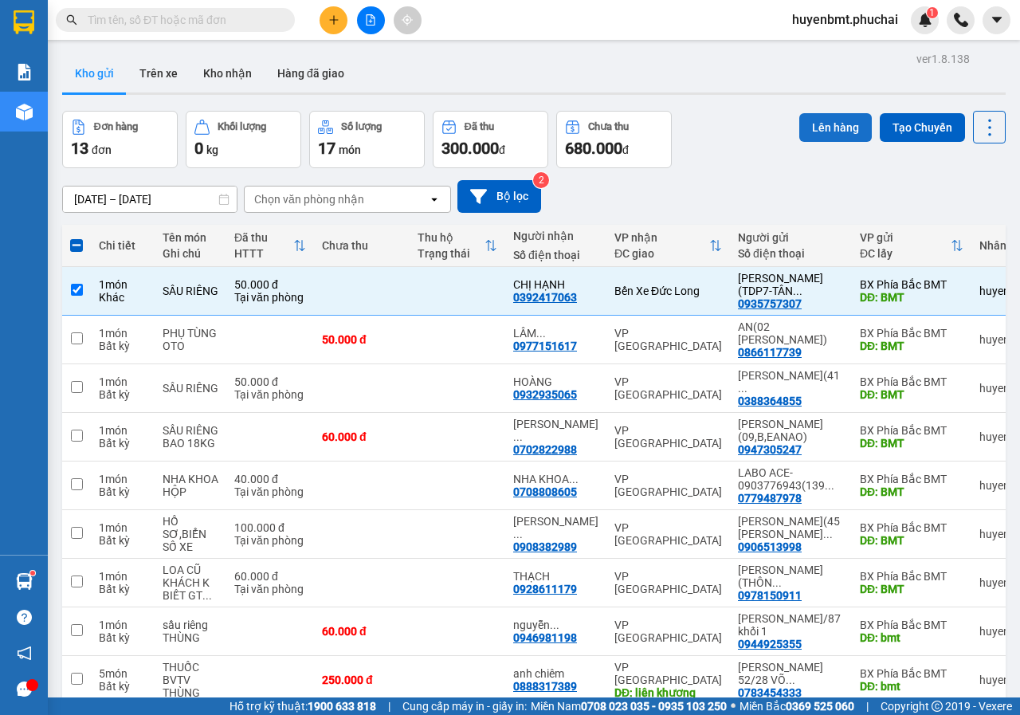
click at [824, 136] on button "Lên hàng" at bounding box center [835, 127] width 73 height 29
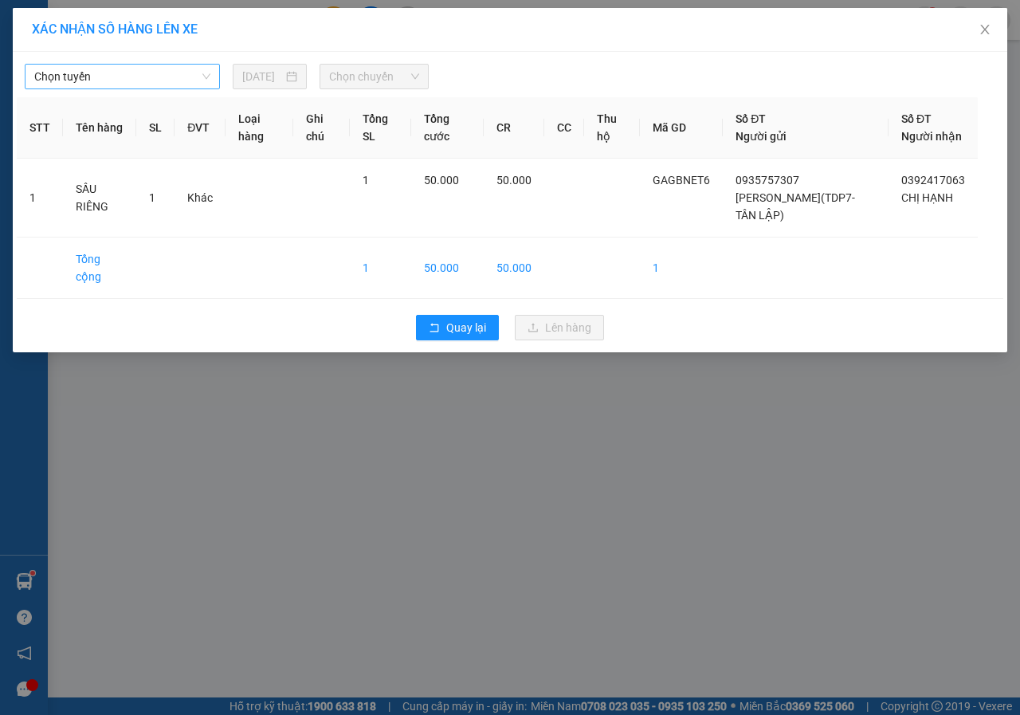
click at [138, 68] on span "Chọn tuyến" at bounding box center [122, 77] width 176 height 24
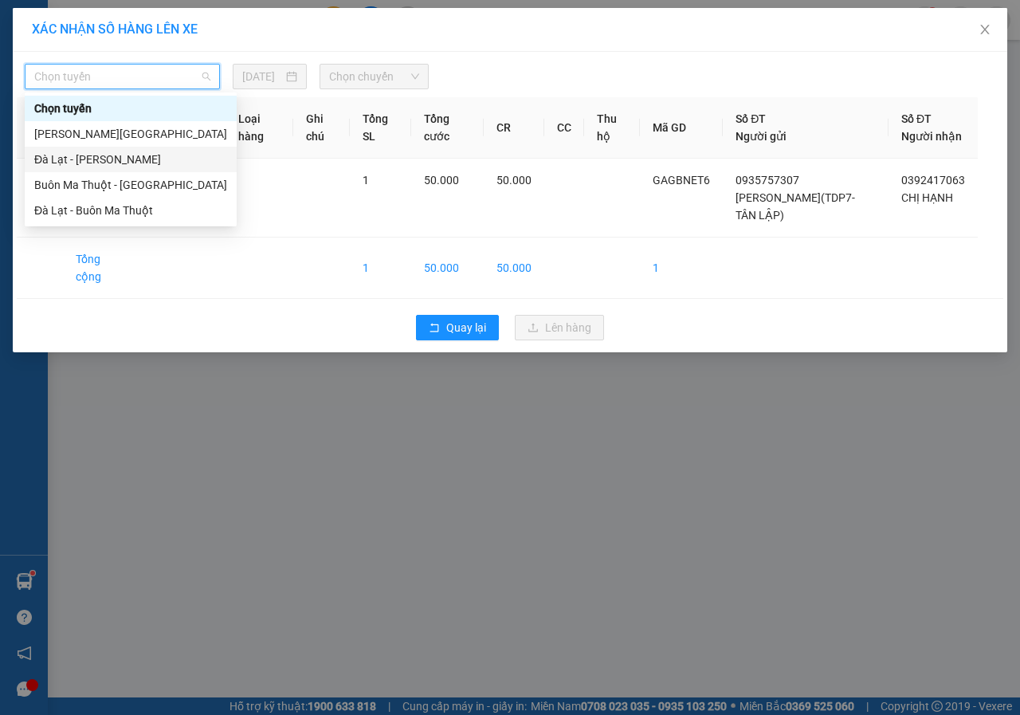
click at [68, 161] on div "Đà Lạt - [PERSON_NAME]" at bounding box center [130, 160] width 193 height 18
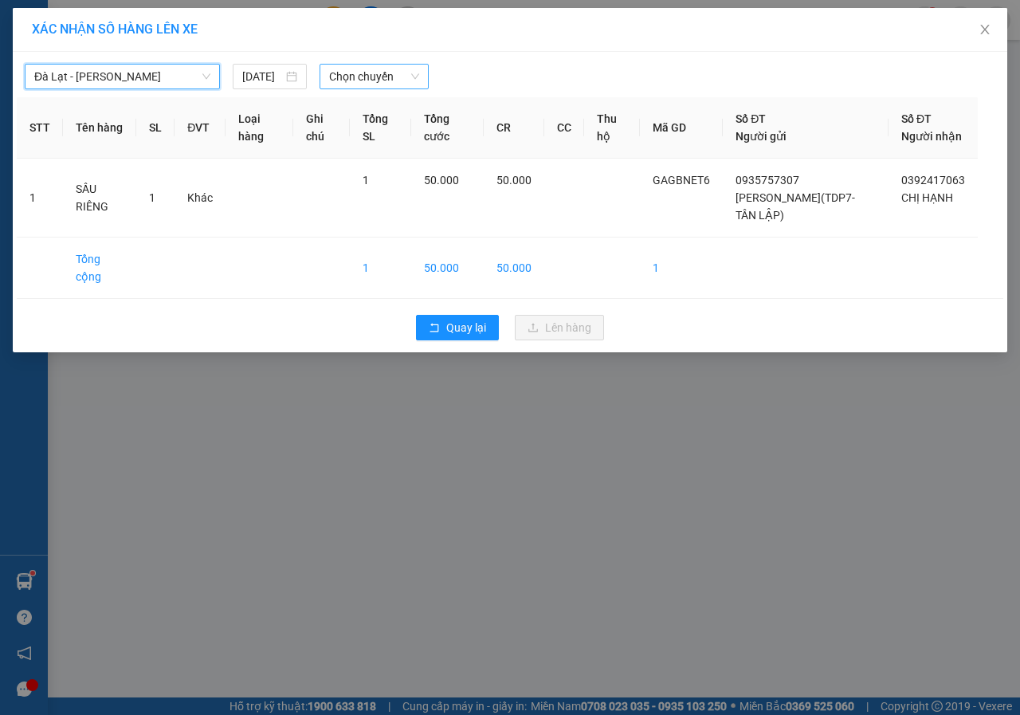
click at [358, 81] on span "Chọn chuyến" at bounding box center [373, 77] width 89 height 24
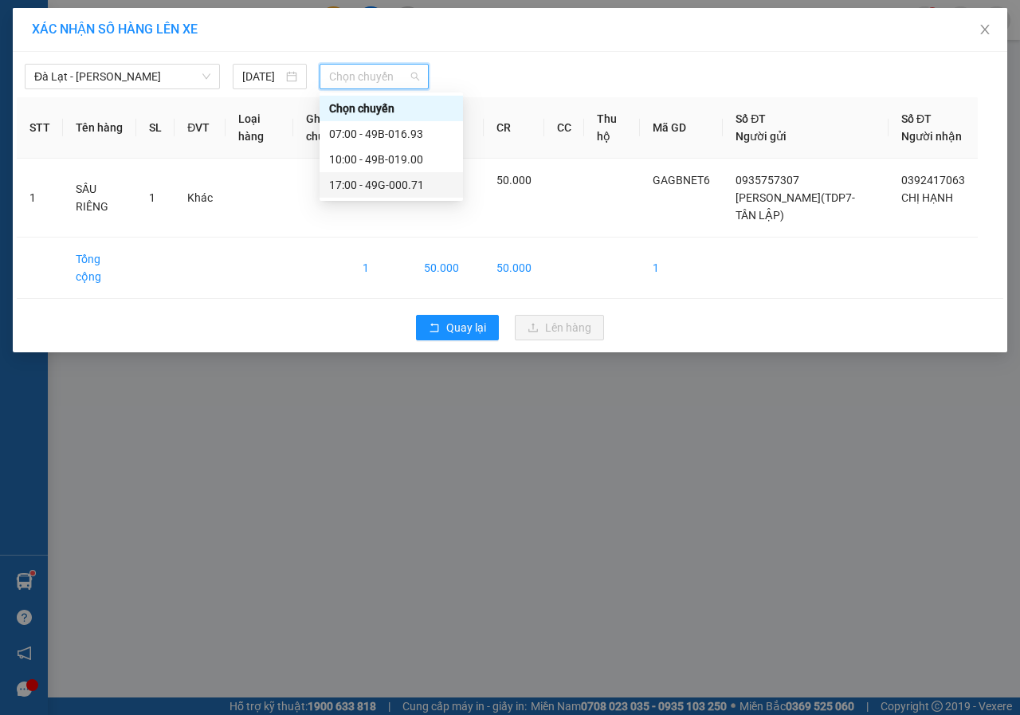
click at [378, 184] on div "17:00 - 49G-000.71" at bounding box center [391, 185] width 124 height 18
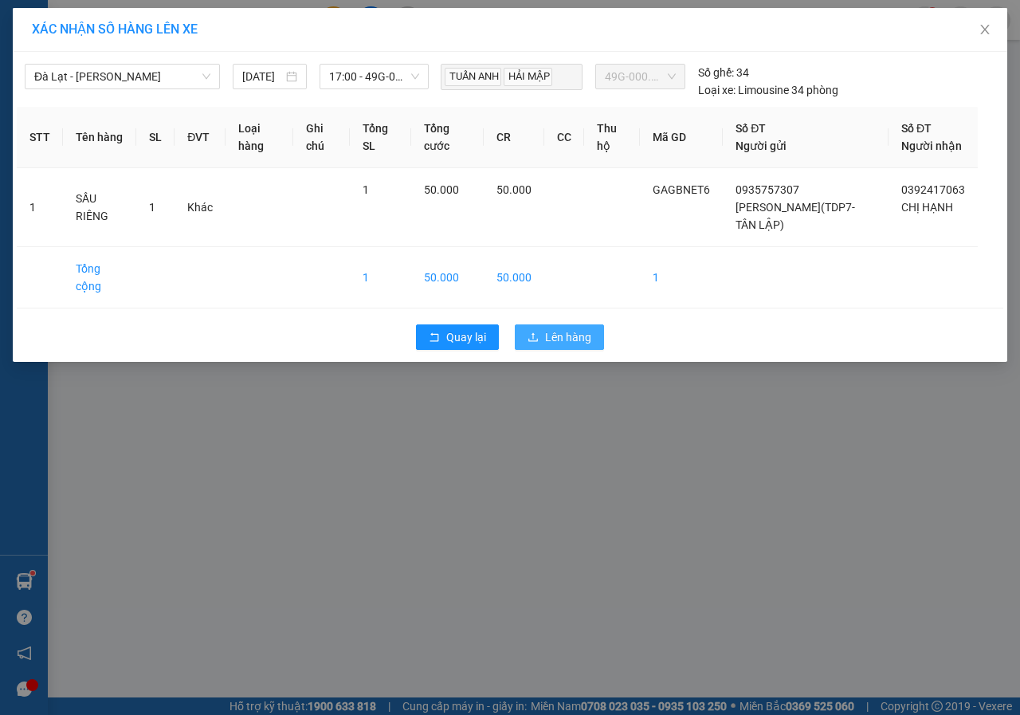
click at [562, 346] on span "Lên hàng" at bounding box center [568, 337] width 46 height 18
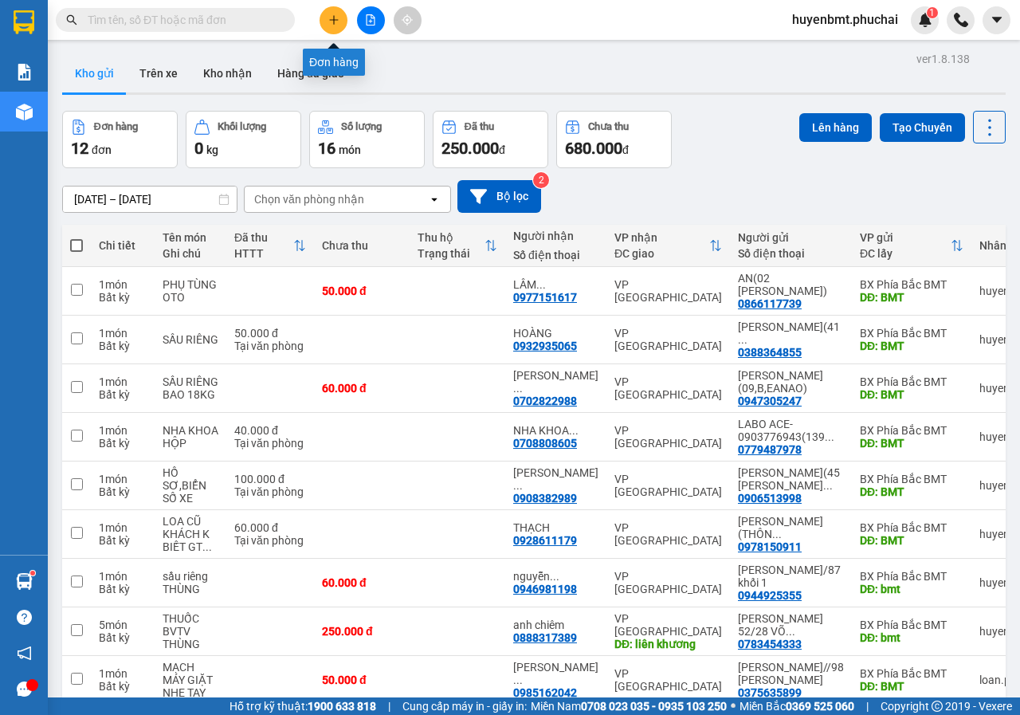
click at [336, 23] on icon "plus" at bounding box center [333, 19] width 11 height 11
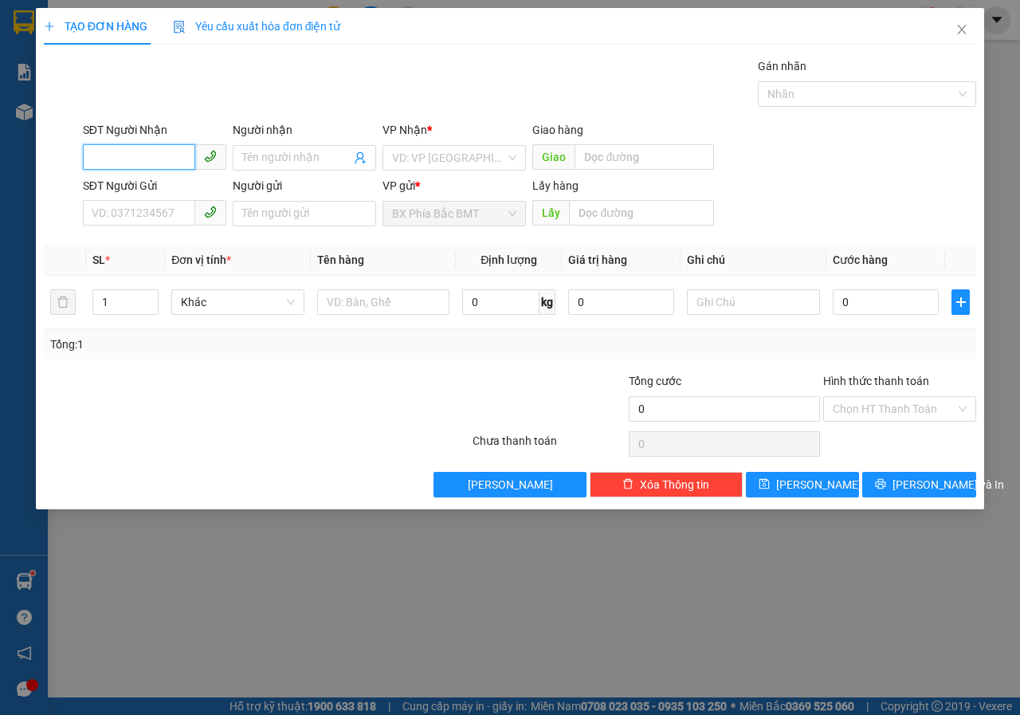
click at [125, 159] on input "SĐT Người Nhận" at bounding box center [139, 157] width 112 height 26
type input "0972171308"
click at [170, 183] on div "0972171308 - CÔ MAI" at bounding box center [154, 190] width 124 height 18
type input "CÔ MAI"
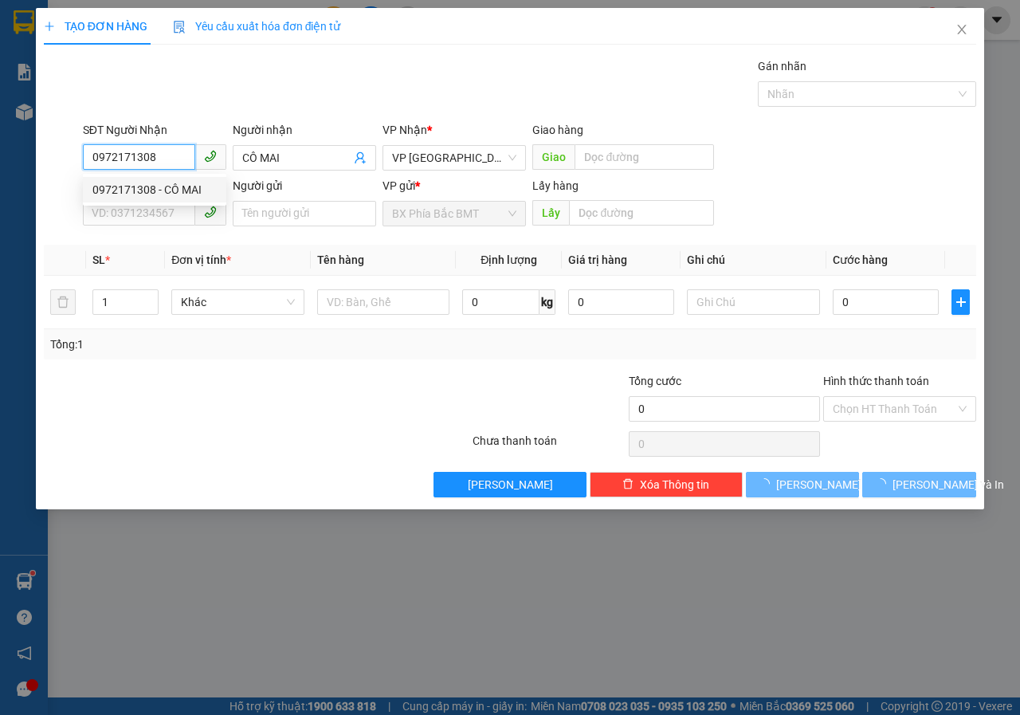
type input "50.000"
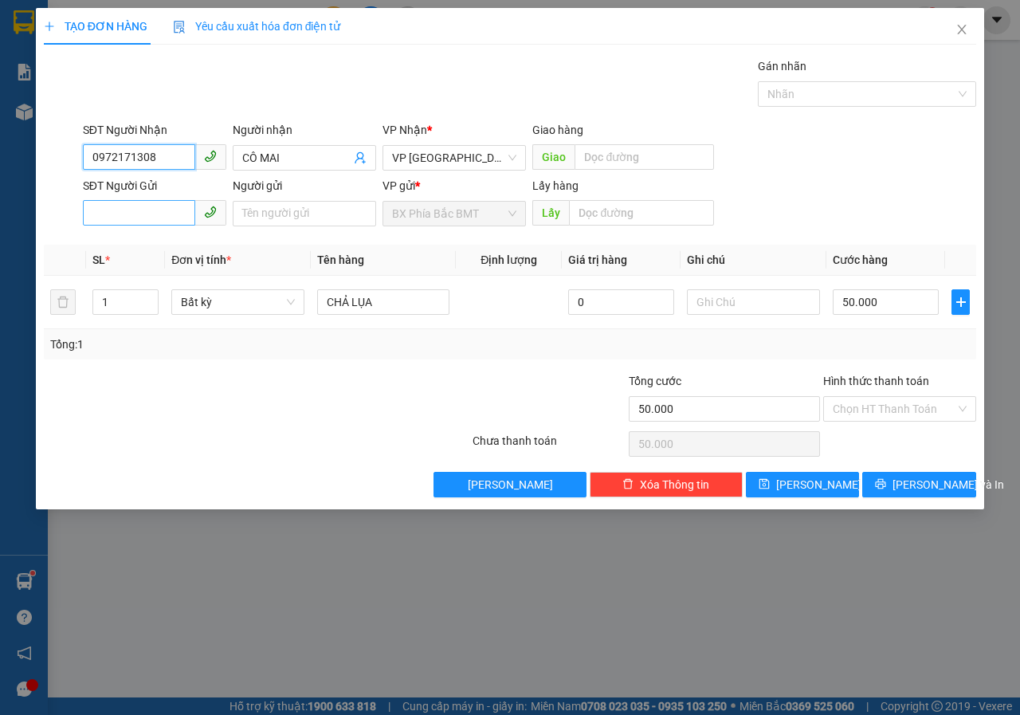
type input "0972171308"
click at [133, 214] on input "SĐT Người Gửi" at bounding box center [139, 213] width 112 height 26
click at [144, 210] on input "SĐT Người Gửi" at bounding box center [139, 213] width 112 height 26
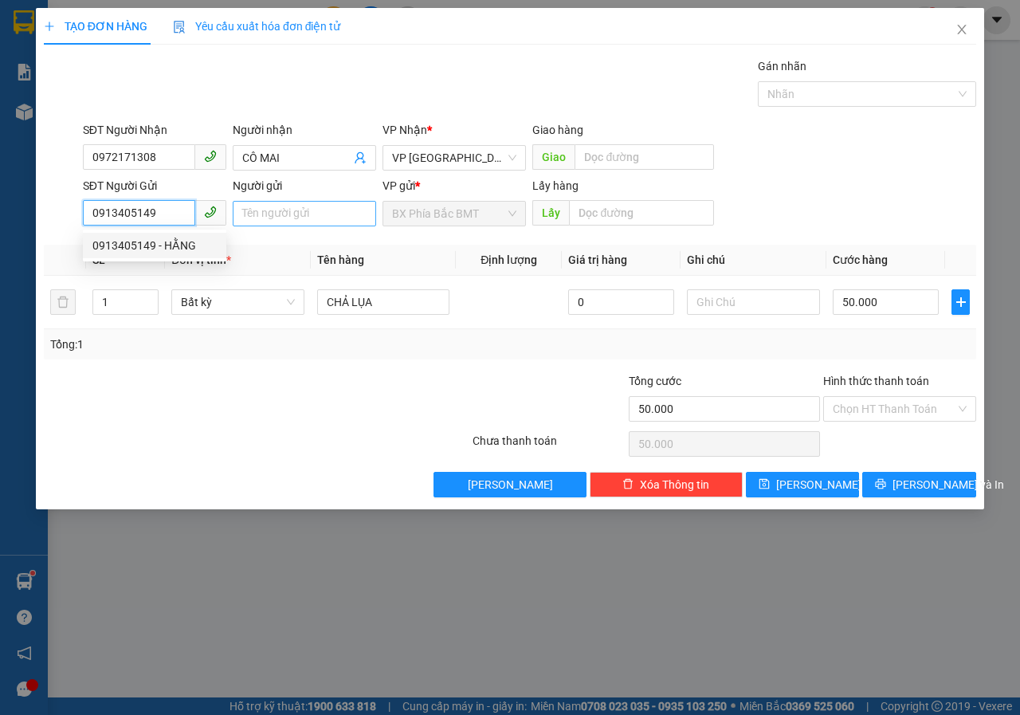
type input "0913405149"
click at [277, 210] on input "Người gửi" at bounding box center [304, 214] width 143 height 26
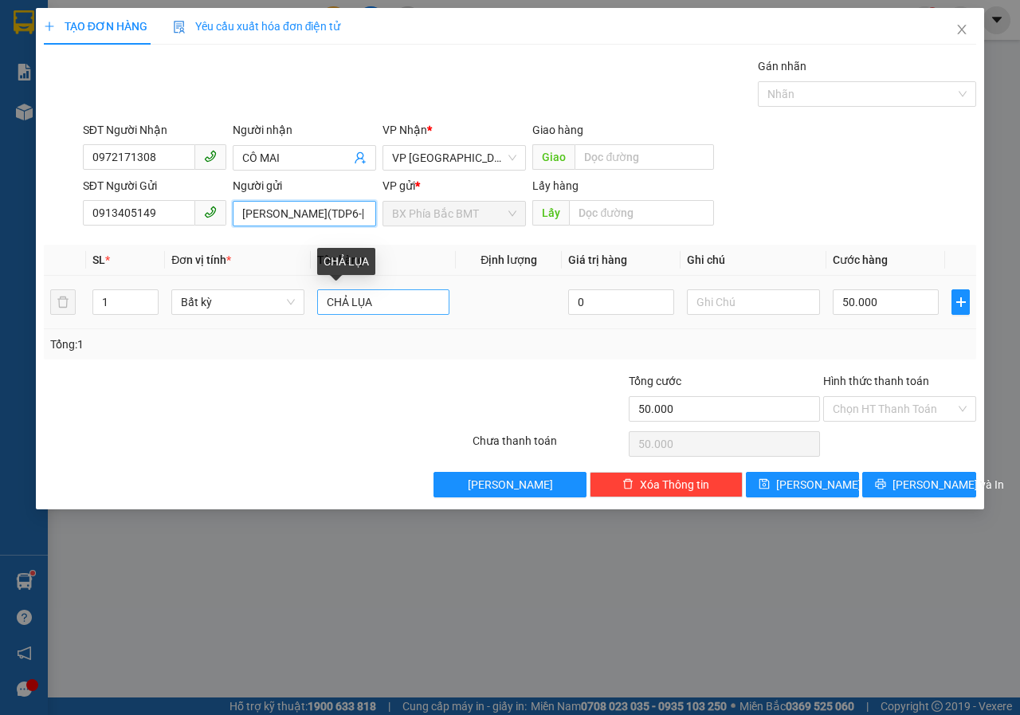
type input "[PERSON_NAME](TDP6-[PERSON_NAME])"
click at [375, 301] on input "CHẢ LỤA" at bounding box center [383, 302] width 133 height 26
type input "C"
type input "SẦU RIÊNG"
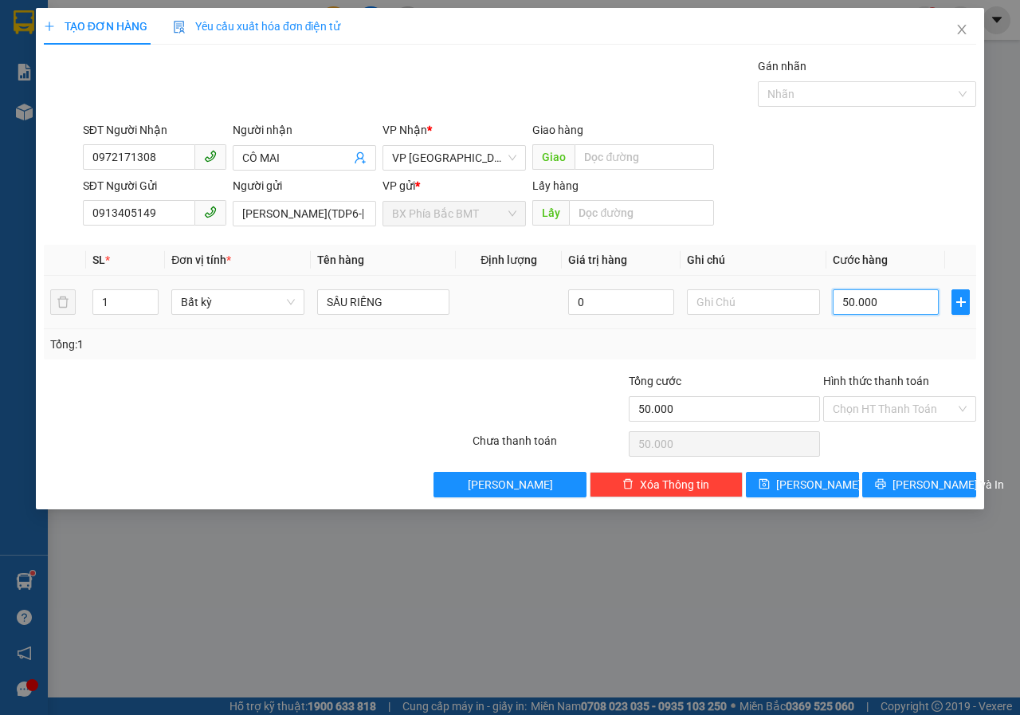
click at [886, 303] on input "50.000" at bounding box center [886, 302] width 106 height 26
click at [827, 332] on div "Tổng: 1" at bounding box center [510, 344] width 933 height 30
click at [923, 405] on input "Hình thức thanh toán" at bounding box center [894, 409] width 123 height 24
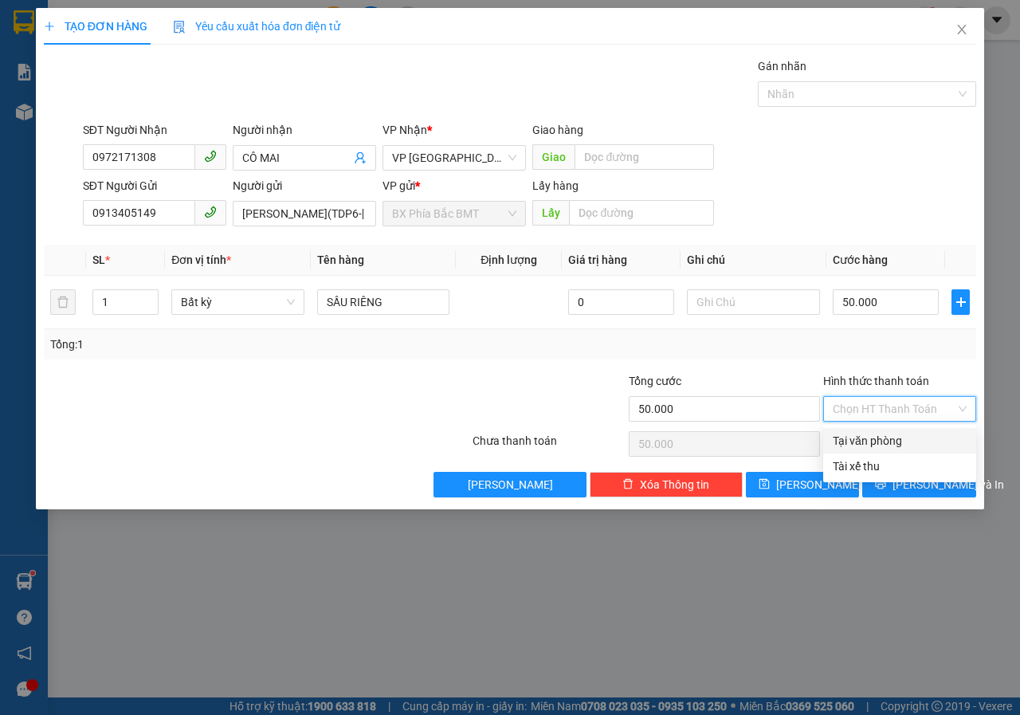
click at [875, 442] on div "Tại văn phòng" at bounding box center [900, 441] width 134 height 18
type input "0"
click at [915, 485] on span "[PERSON_NAME] và In" at bounding box center [949, 485] width 112 height 18
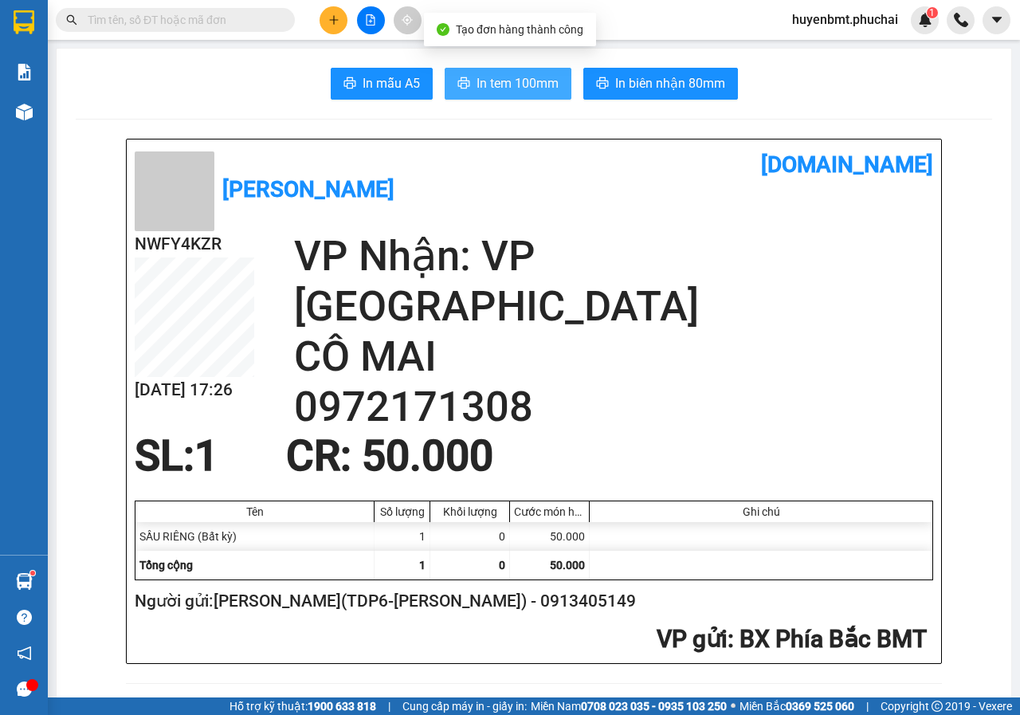
drag, startPoint x: 493, startPoint y: 85, endPoint x: 506, endPoint y: 95, distance: 16.6
click at [493, 85] on span "In tem 100mm" at bounding box center [518, 83] width 82 height 20
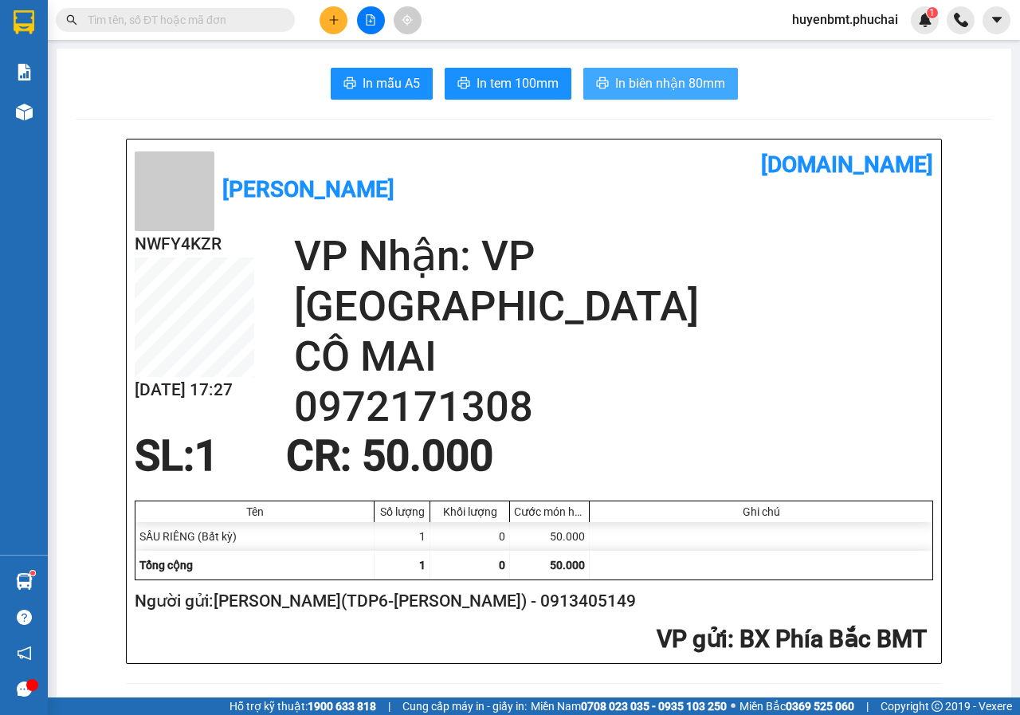
click at [644, 86] on span "In biên nhận 80mm" at bounding box center [670, 83] width 110 height 20
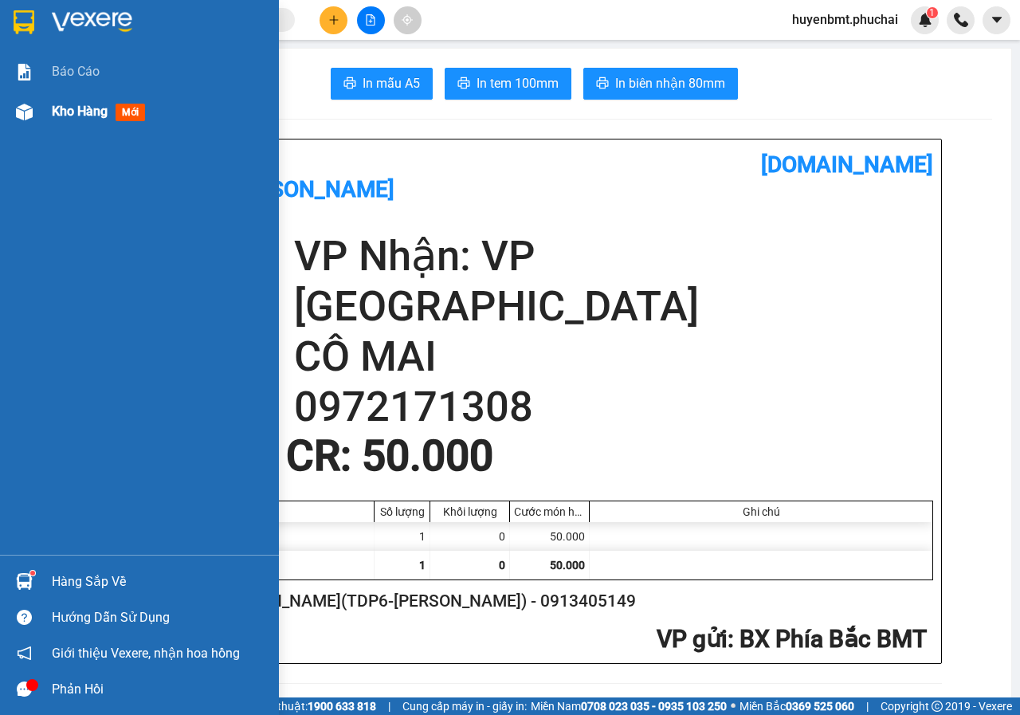
click at [24, 104] on img at bounding box center [24, 112] width 17 height 17
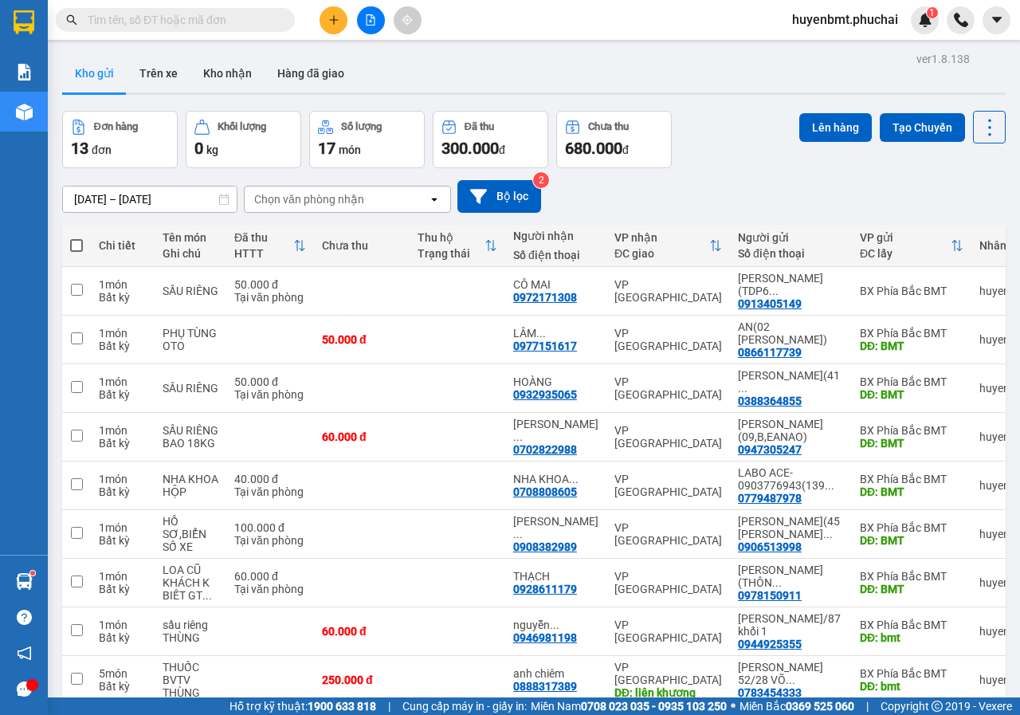
click at [82, 246] on span at bounding box center [76, 245] width 13 height 13
click at [77, 238] on input "checkbox" at bounding box center [77, 238] width 0 height 0
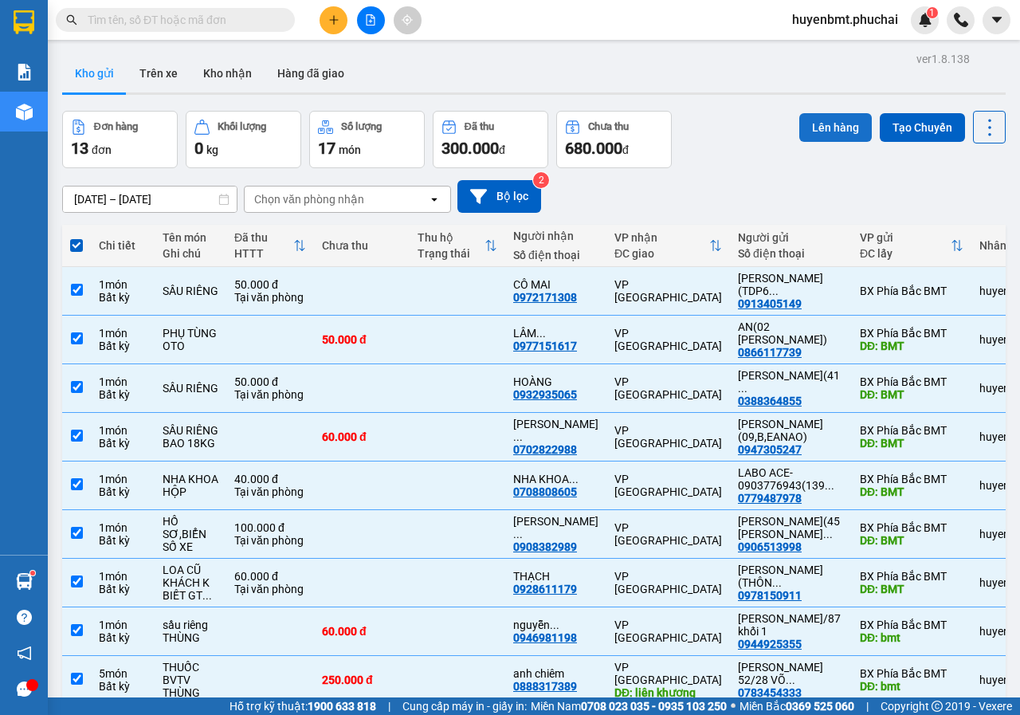
click at [820, 128] on button "Lên hàng" at bounding box center [835, 127] width 73 height 29
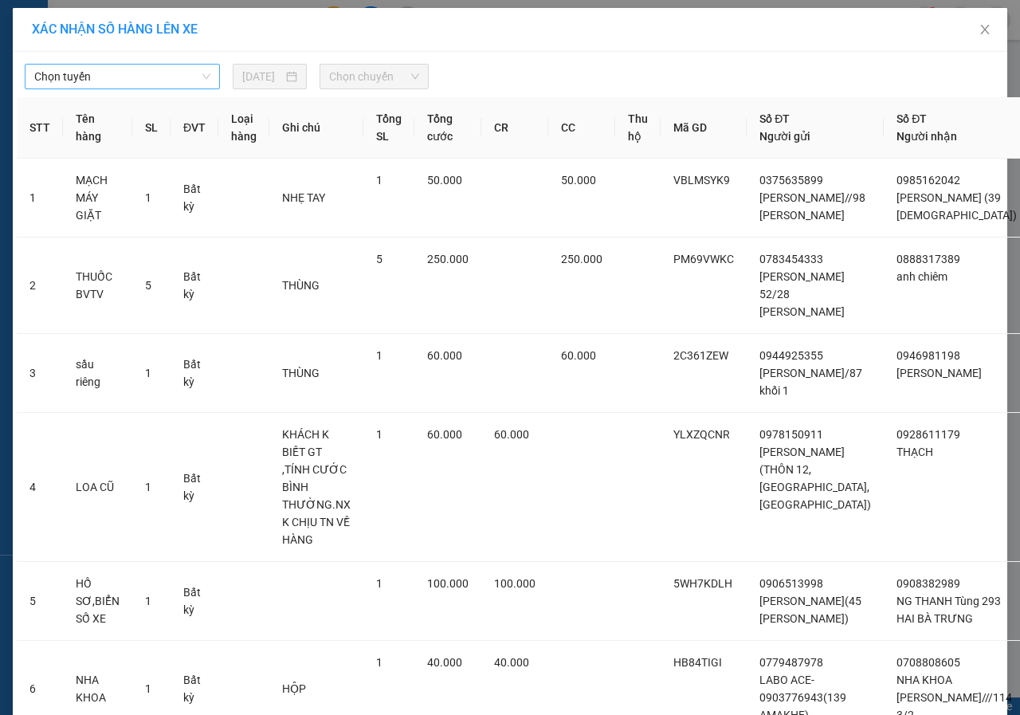
click at [167, 74] on span "Chọn tuyến" at bounding box center [122, 77] width 176 height 24
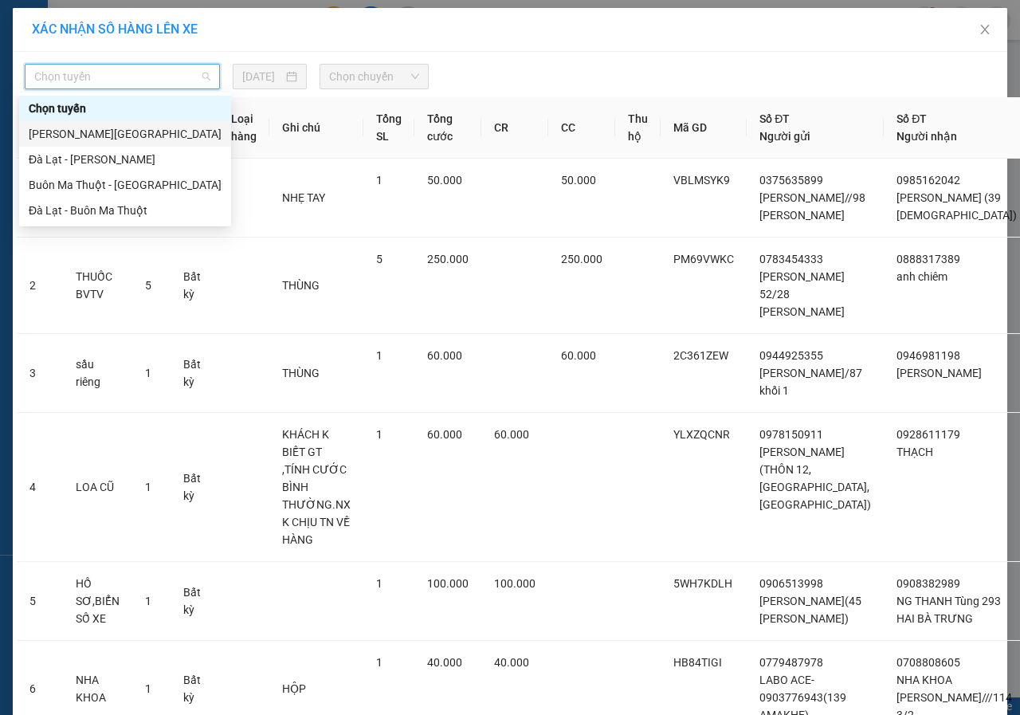
click at [49, 136] on div "[PERSON_NAME][GEOGRAPHIC_DATA]" at bounding box center [125, 134] width 193 height 18
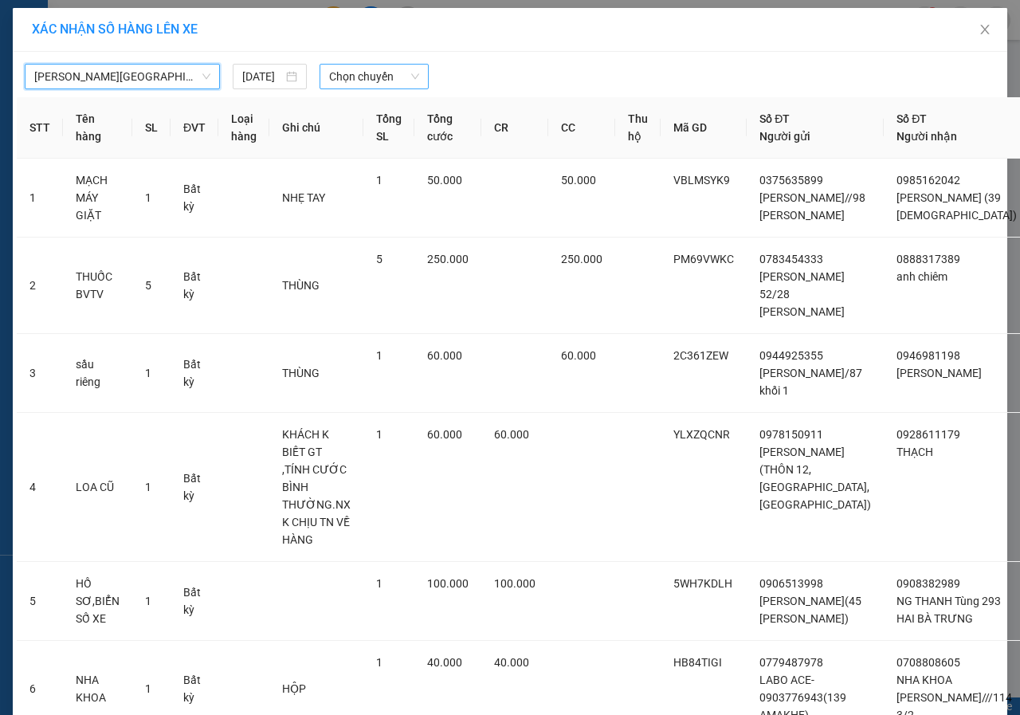
click at [356, 77] on span "Chọn chuyến" at bounding box center [373, 77] width 89 height 24
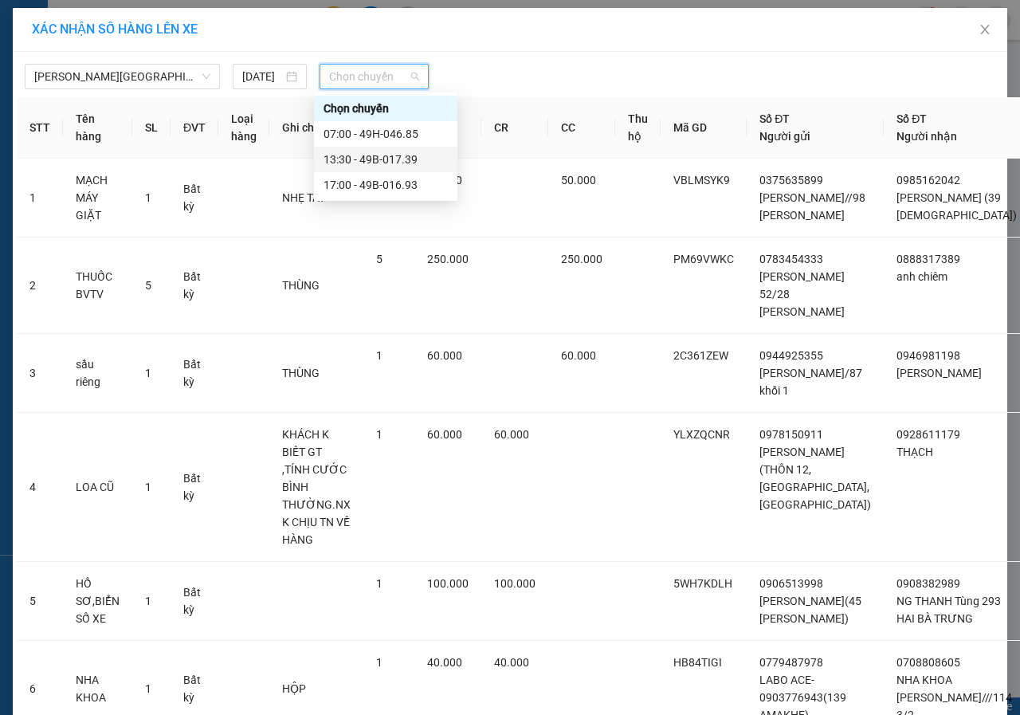
click at [360, 152] on div "13:30 - 49B-017.39" at bounding box center [386, 160] width 124 height 18
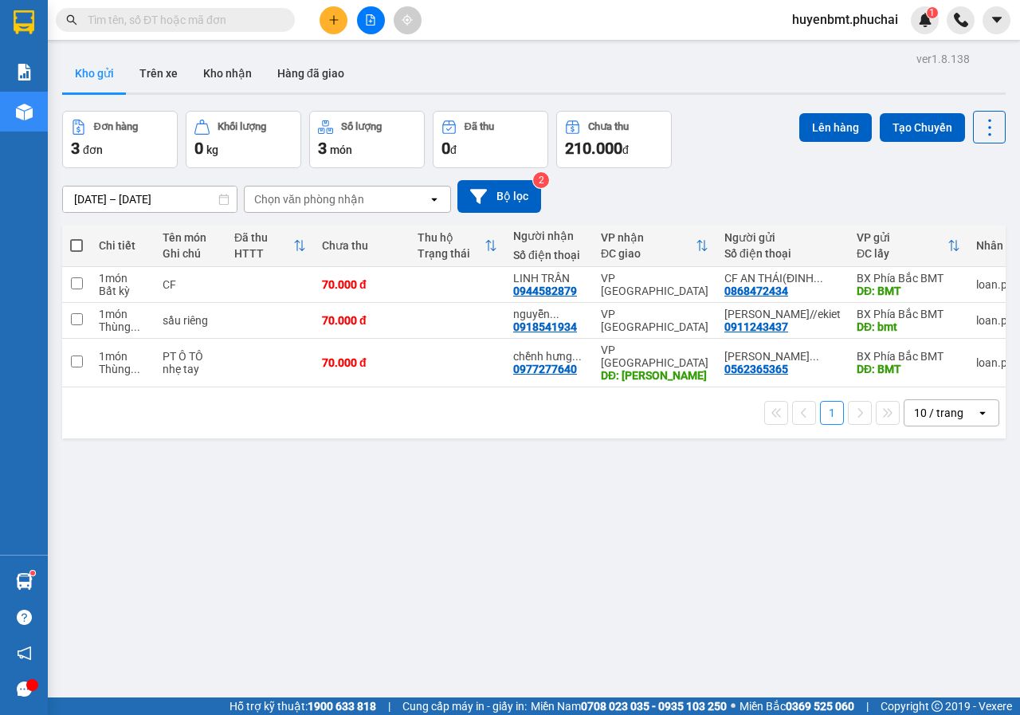
click at [79, 245] on span at bounding box center [76, 245] width 13 height 13
click at [77, 238] on input "checkbox" at bounding box center [77, 238] width 0 height 0
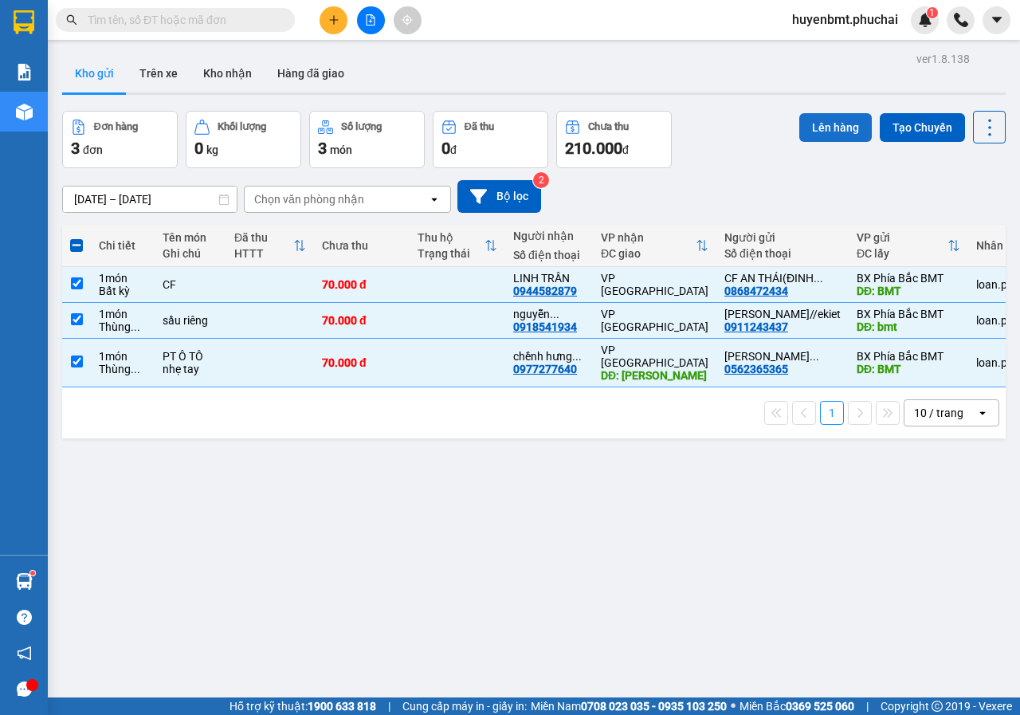
click at [809, 128] on button "Lên hàng" at bounding box center [835, 127] width 73 height 29
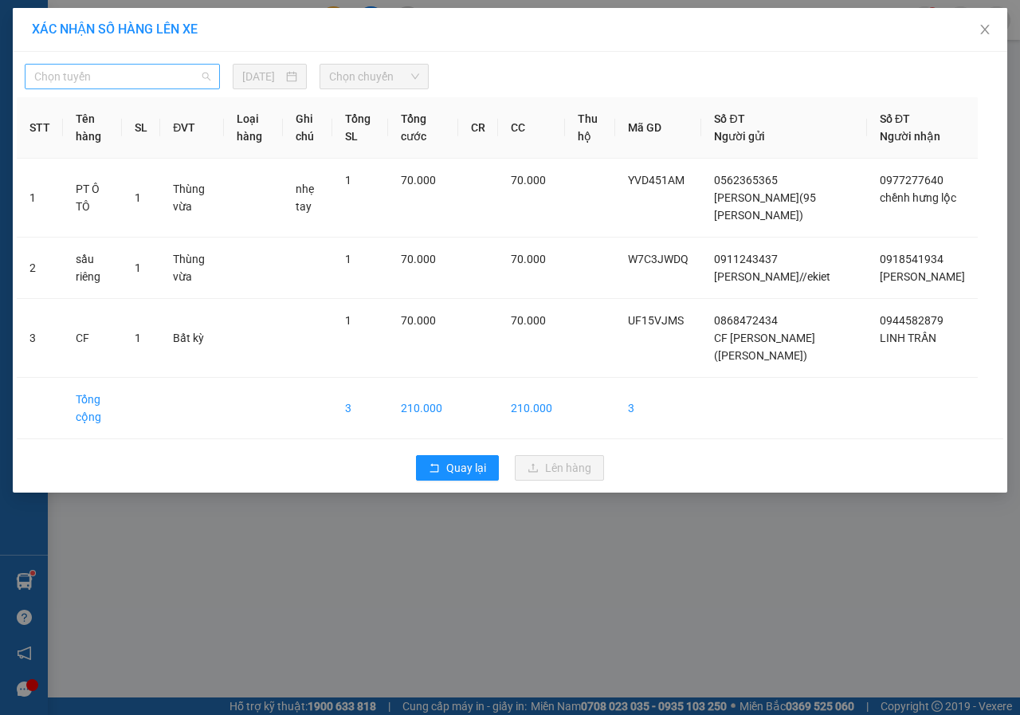
click at [136, 86] on span "Chọn tuyến" at bounding box center [122, 77] width 176 height 24
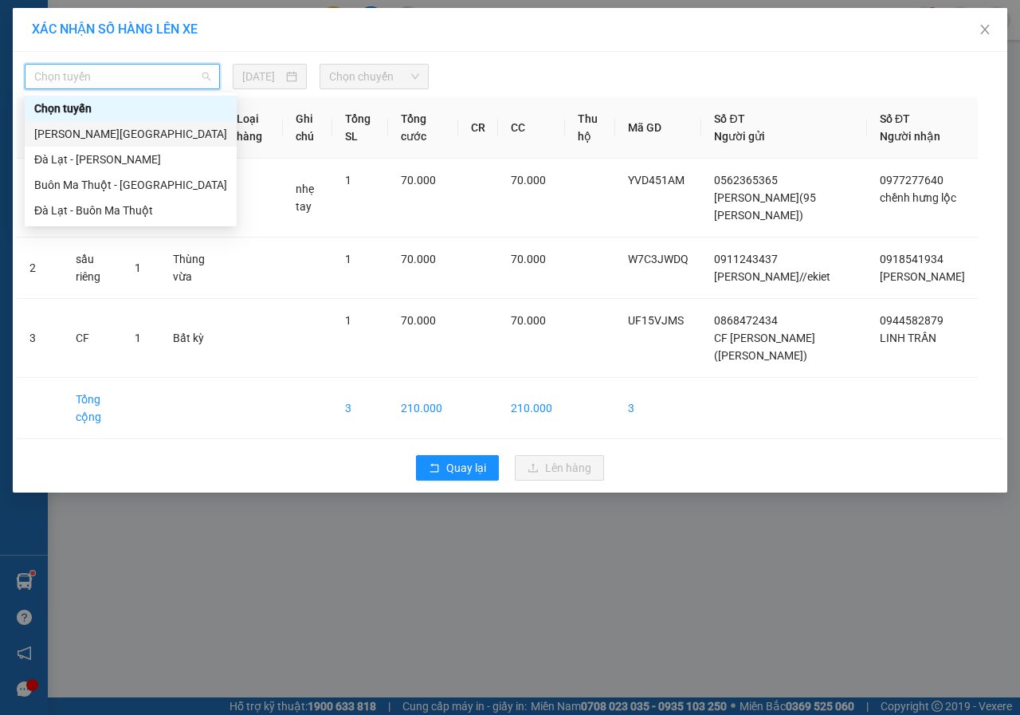
click at [98, 139] on div "[PERSON_NAME][GEOGRAPHIC_DATA]" at bounding box center [130, 134] width 193 height 18
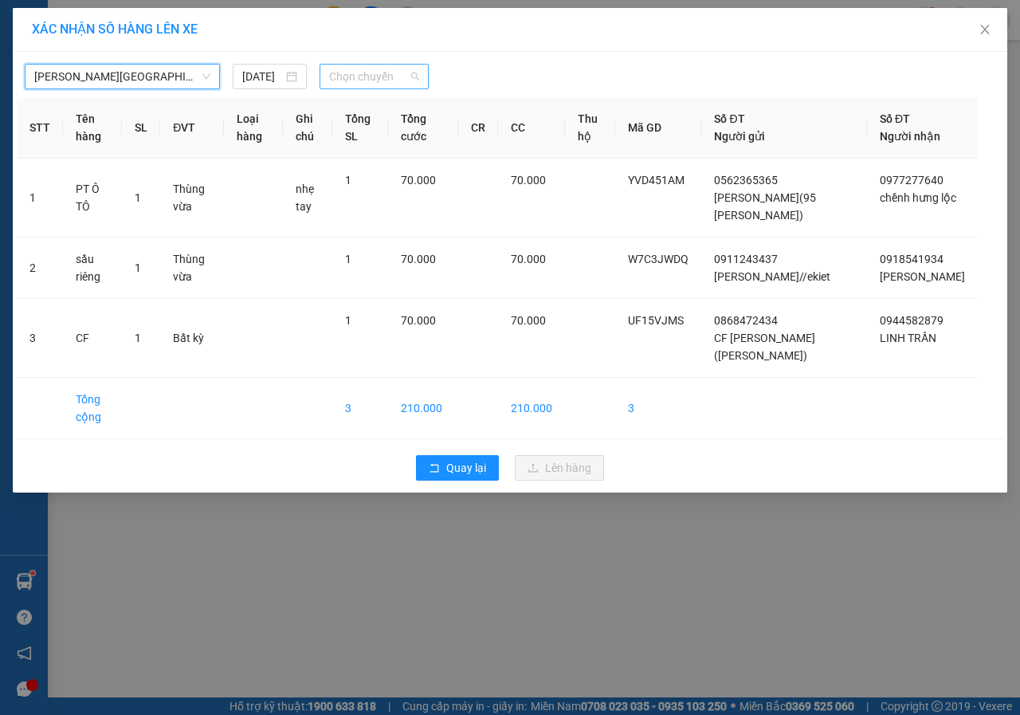
click at [356, 85] on span "Chọn chuyến" at bounding box center [373, 77] width 89 height 24
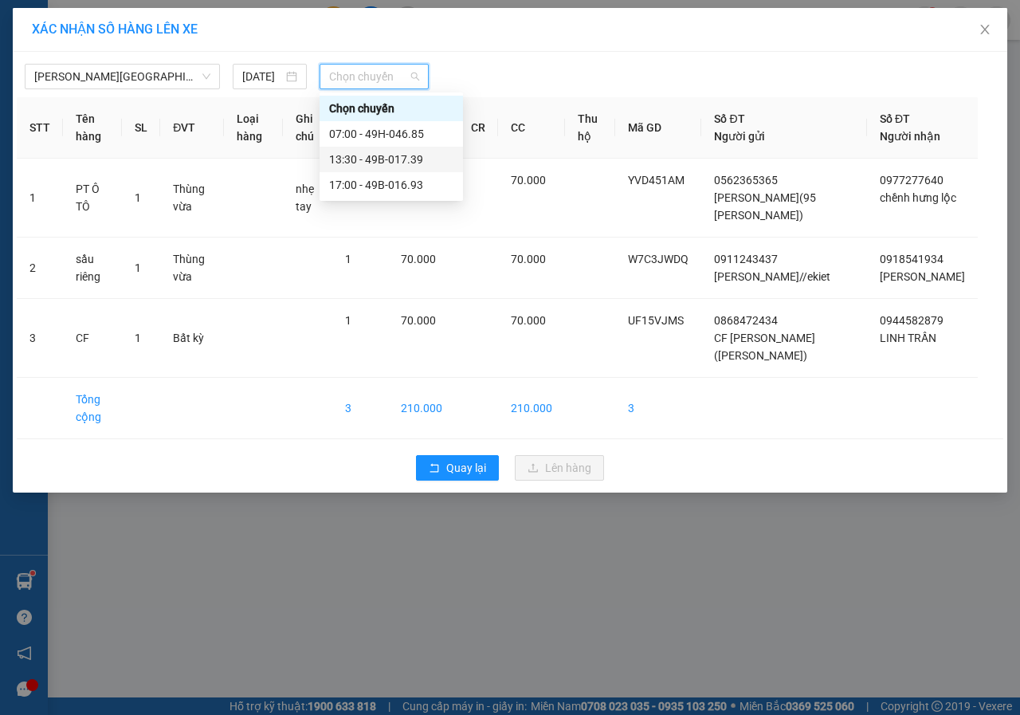
click at [358, 160] on div "13:30 - 49B-017.39" at bounding box center [391, 160] width 124 height 18
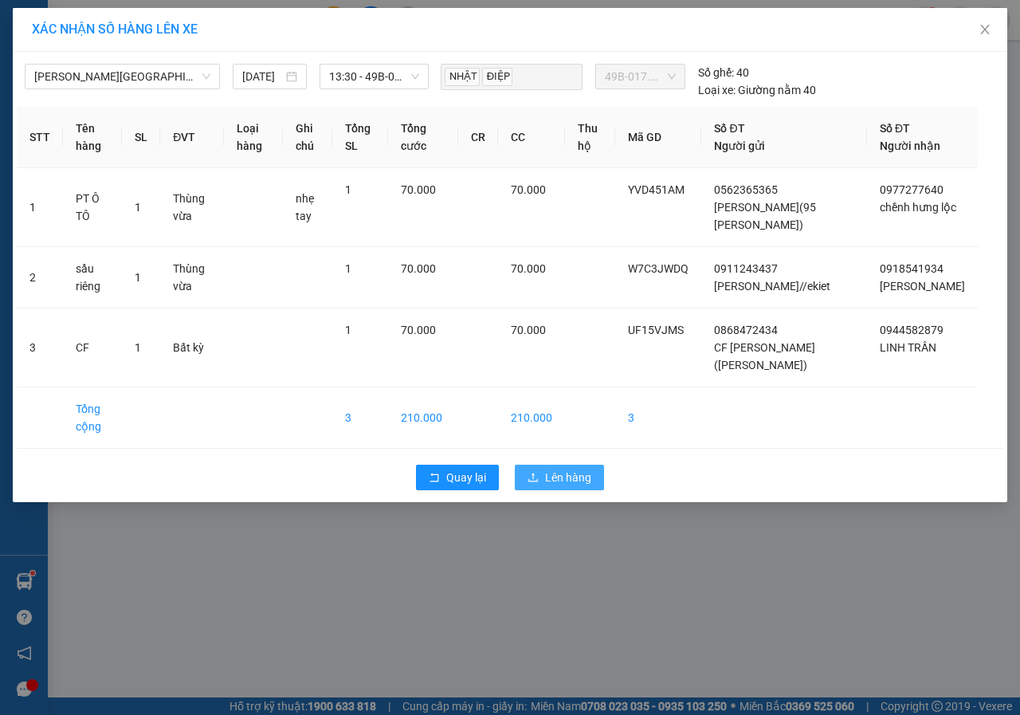
click at [581, 486] on span "Lên hàng" at bounding box center [568, 478] width 46 height 18
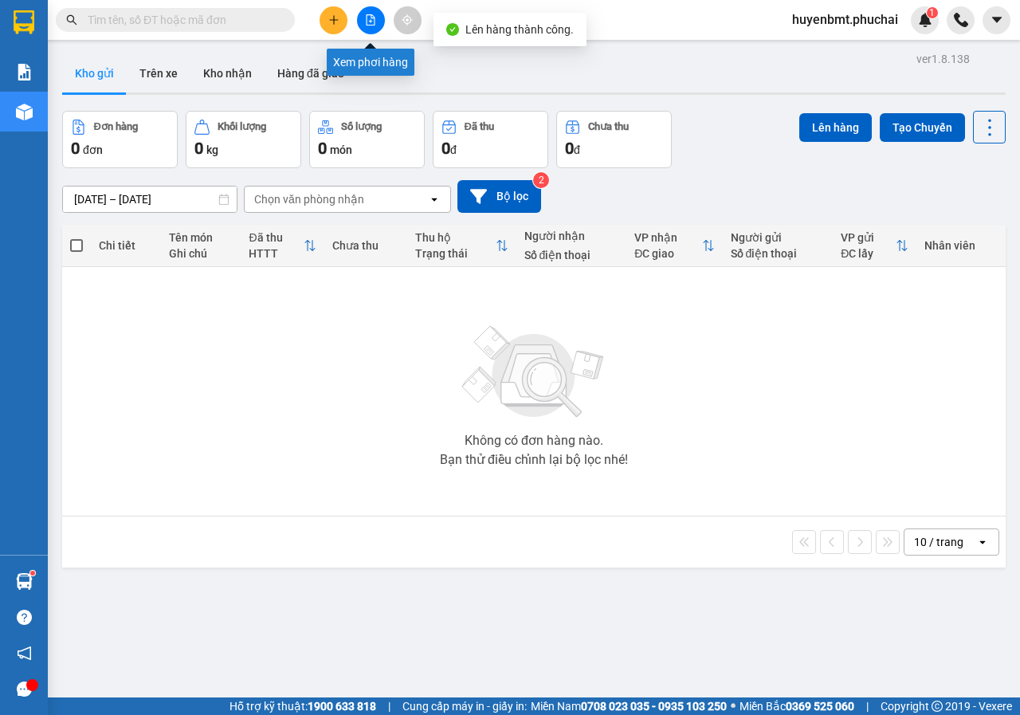
click at [372, 18] on icon "file-add" at bounding box center [370, 19] width 11 height 11
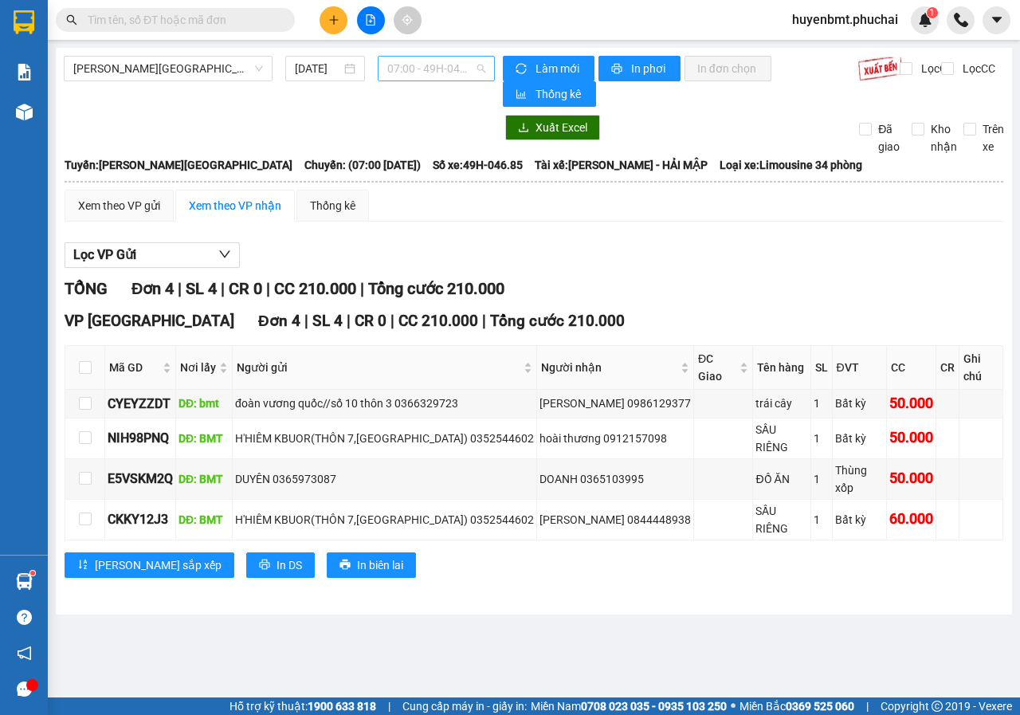
click at [411, 73] on span "07:00 - 49H-046.85" at bounding box center [435, 69] width 97 height 24
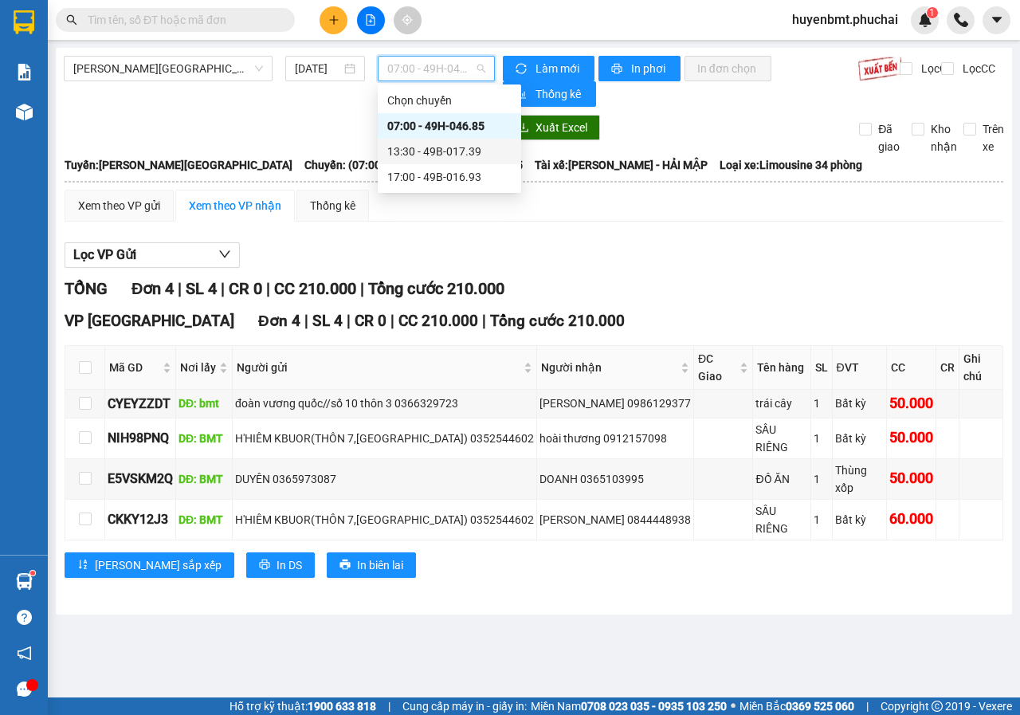
click at [425, 152] on div "13:30 - 49B-017.39" at bounding box center [449, 152] width 124 height 18
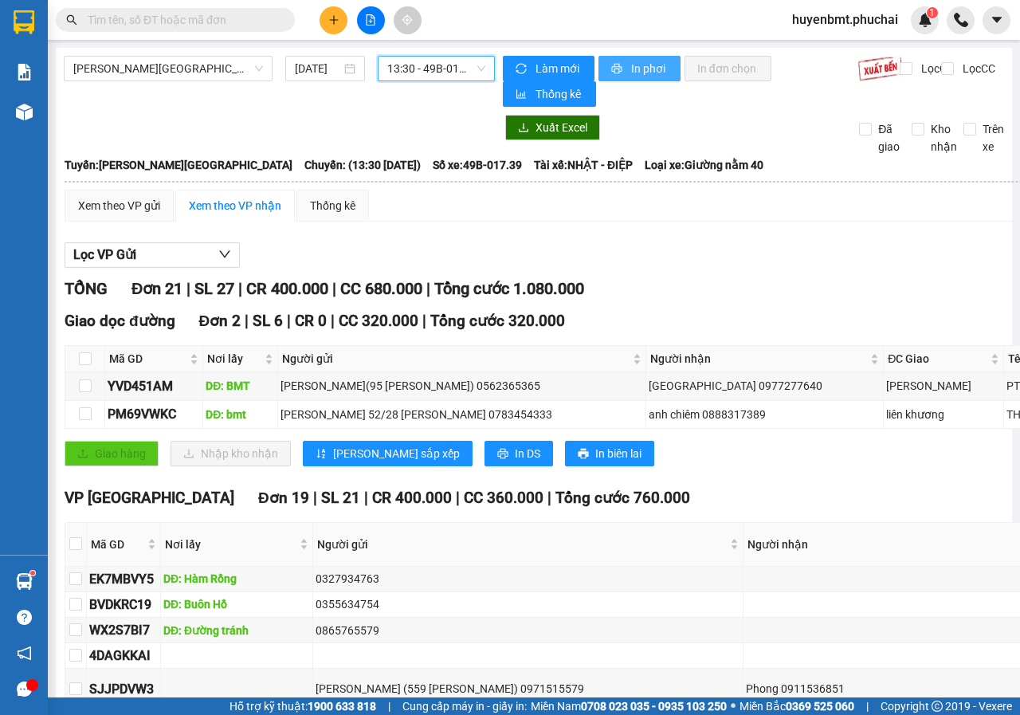
click at [614, 74] on span "printer" at bounding box center [618, 69] width 14 height 13
click at [323, 29] on button at bounding box center [334, 20] width 28 height 28
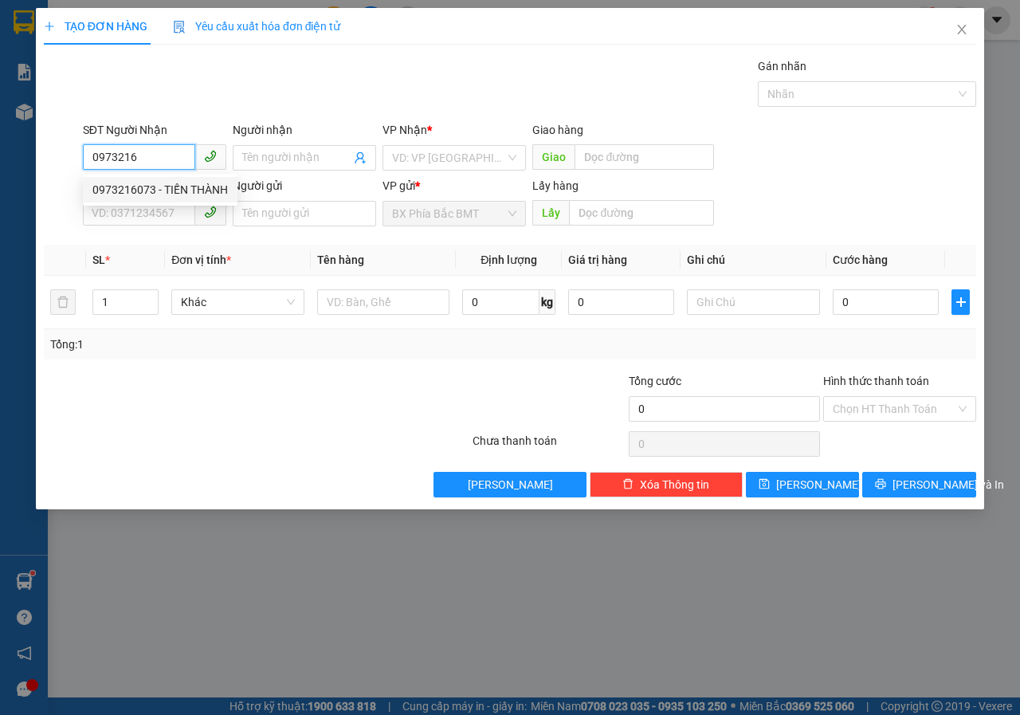
click at [156, 194] on div "0973216073 - TIẾN THÀNH" at bounding box center [160, 190] width 136 height 18
type input "0973216073"
type input "TIẾN THÀNH"
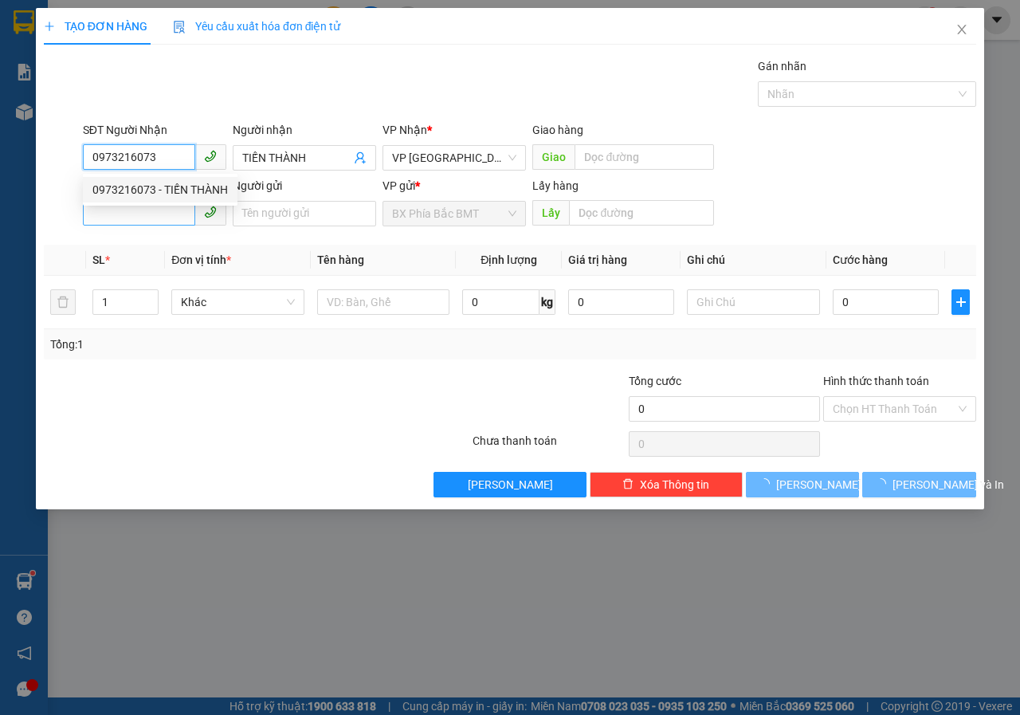
type input "40.000"
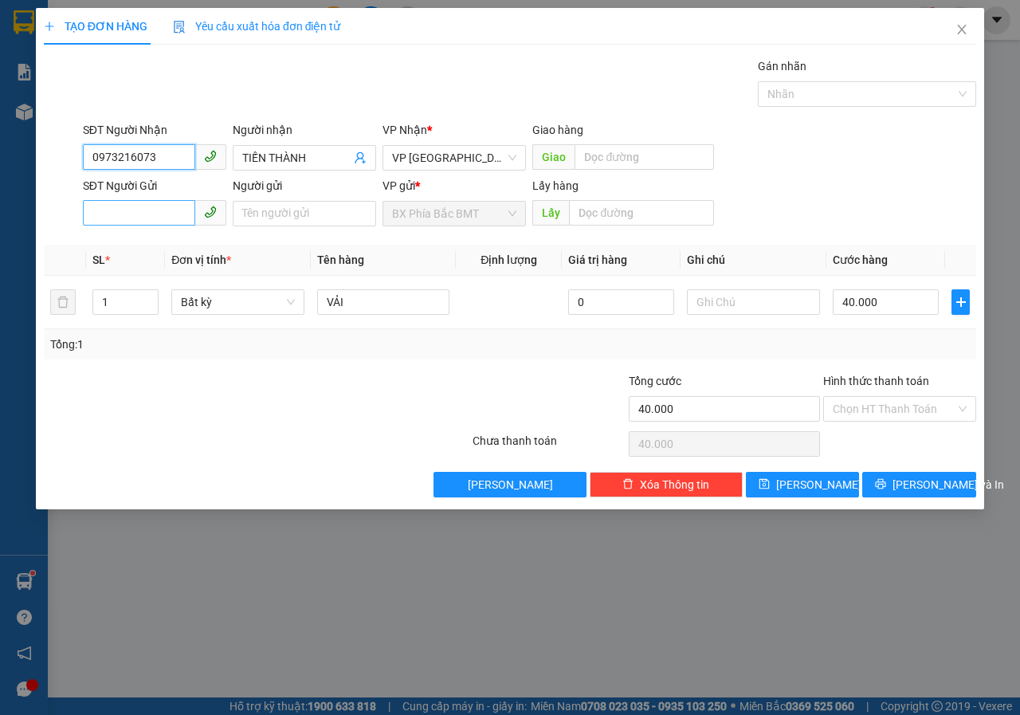
type input "0973216073"
click at [140, 223] on input "SĐT Người Gửi" at bounding box center [139, 213] width 112 height 26
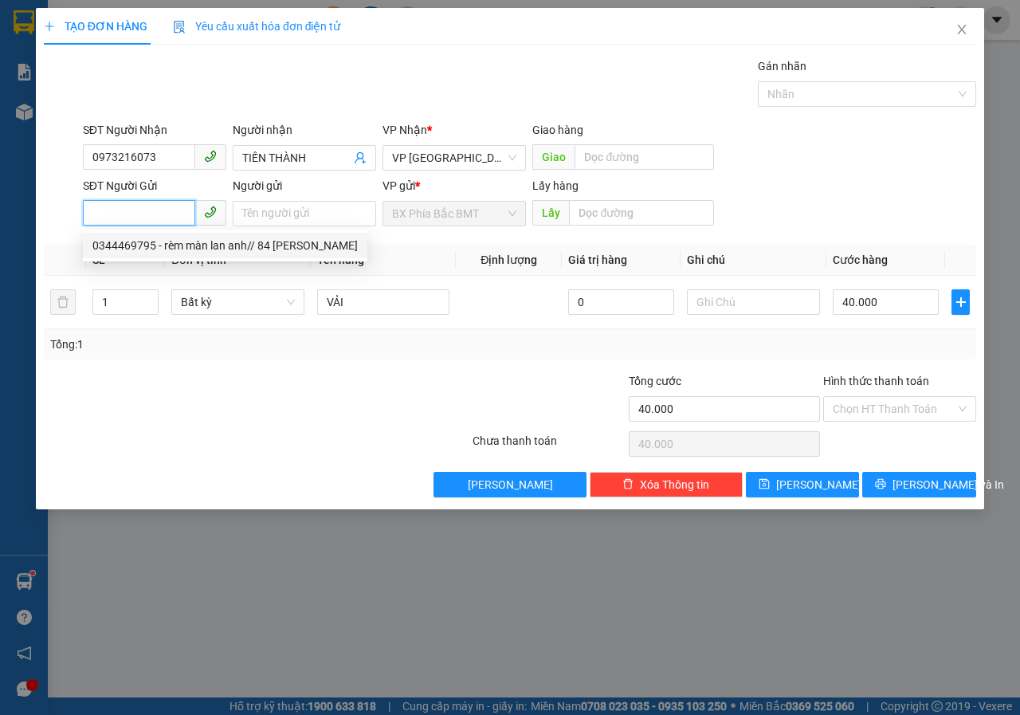
click at [145, 252] on div "0344469795 - rèm màn lan anh// 84 [PERSON_NAME]" at bounding box center [224, 246] width 265 height 18
type input "0344469795"
type input "rèm màn lan anh// 84 [PERSON_NAME]"
type input "bmt"
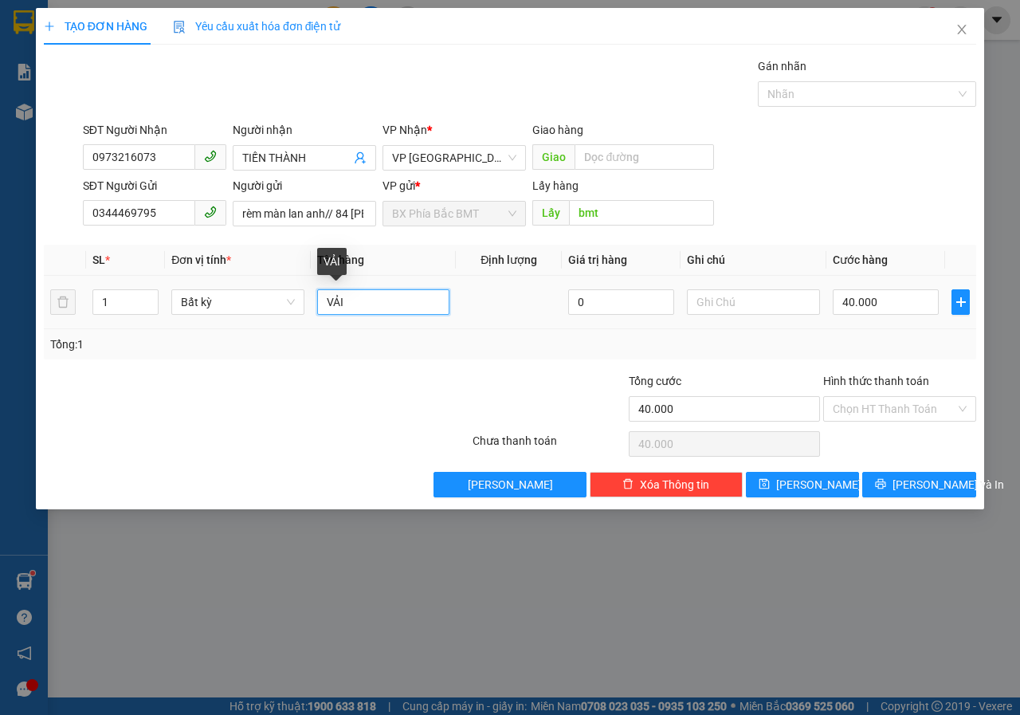
click at [351, 307] on input "VẢI" at bounding box center [383, 302] width 133 height 26
type input "V"
type input "KHUNG INOX"
click at [894, 303] on input "40.000" at bounding box center [886, 302] width 106 height 26
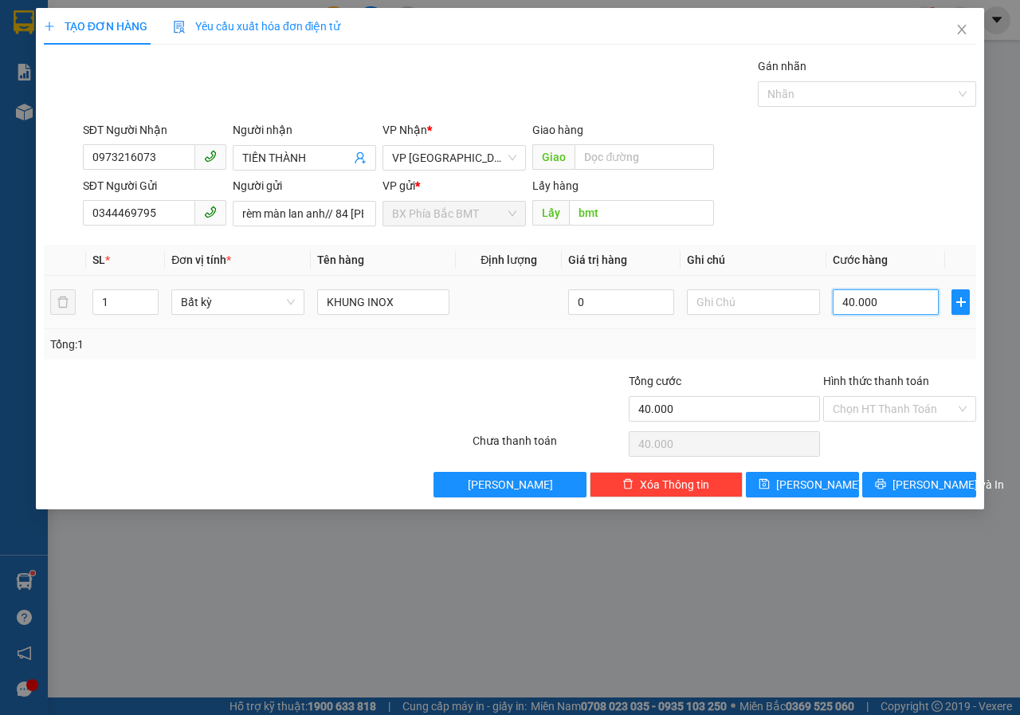
click at [884, 304] on input "40.000" at bounding box center [886, 302] width 106 height 26
drag, startPoint x: 884, startPoint y: 304, endPoint x: 817, endPoint y: 316, distance: 68.0
click at [817, 316] on tr "1 Bất kỳ KHUNG INOX 0 40.000" at bounding box center [510, 302] width 933 height 53
type input "8"
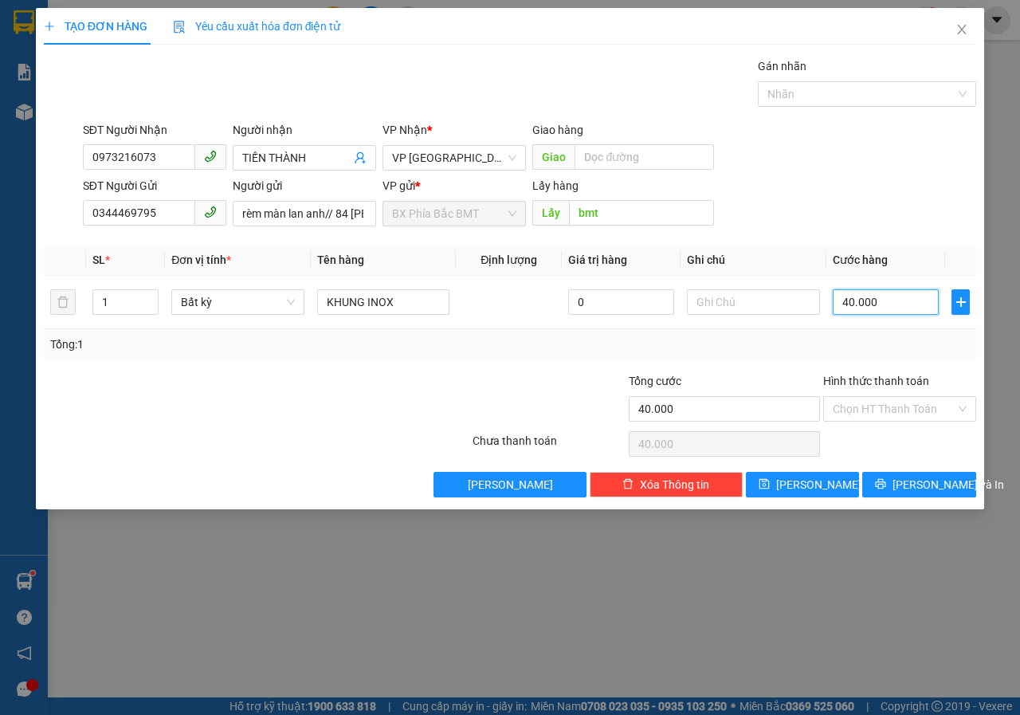
type input "8"
type input "80"
type input "800"
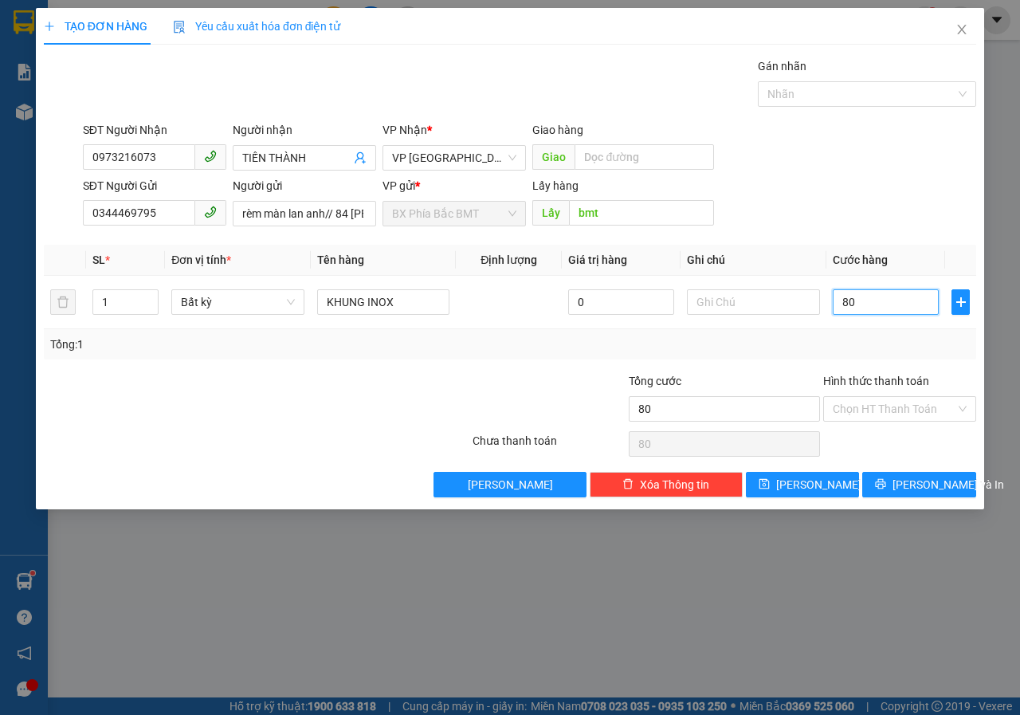
type input "800"
type input "8.000"
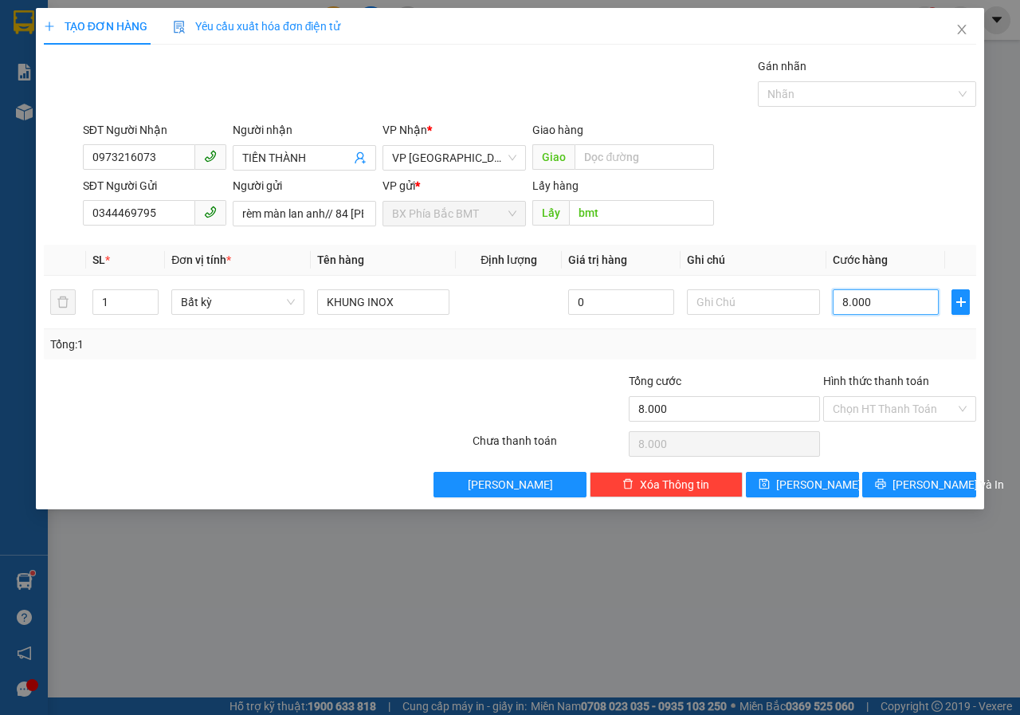
type input "80.000"
click at [924, 481] on span "[PERSON_NAME] và In" at bounding box center [949, 485] width 112 height 18
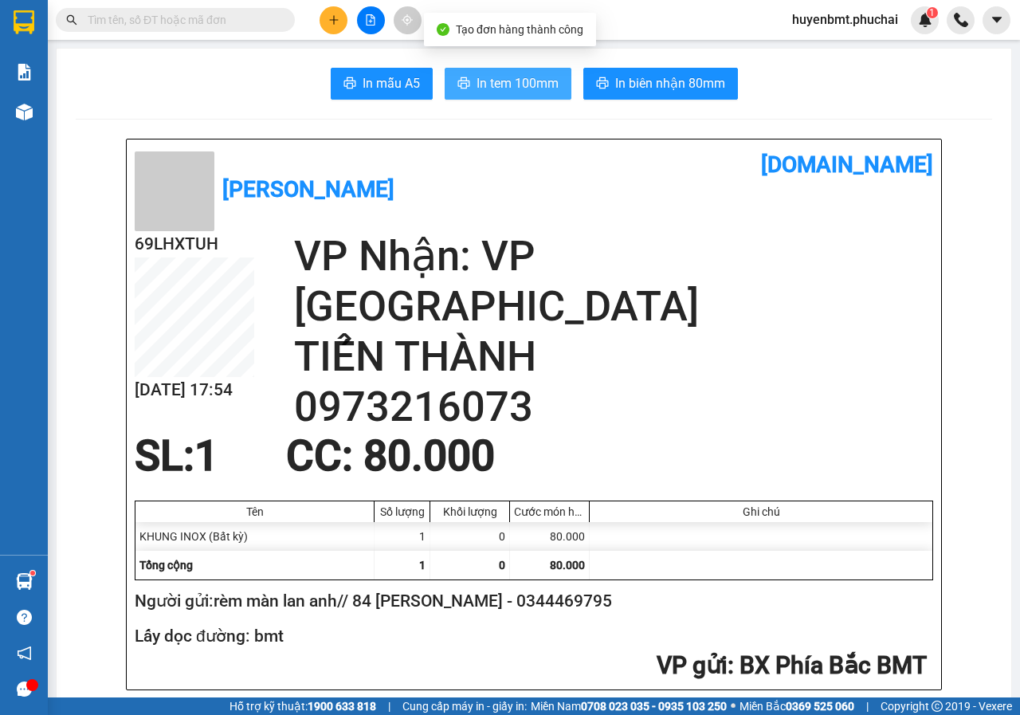
click at [493, 73] on span "In tem 100mm" at bounding box center [518, 83] width 82 height 20
click at [363, 20] on button at bounding box center [371, 20] width 28 height 28
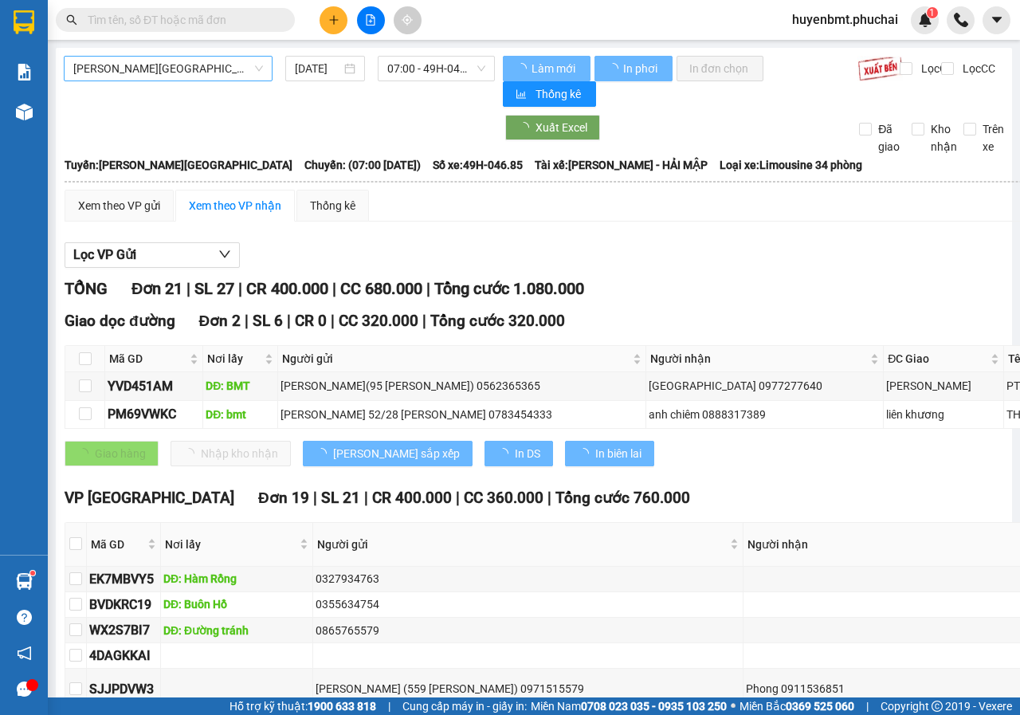
click at [149, 77] on span "[PERSON_NAME][GEOGRAPHIC_DATA]" at bounding box center [168, 69] width 190 height 24
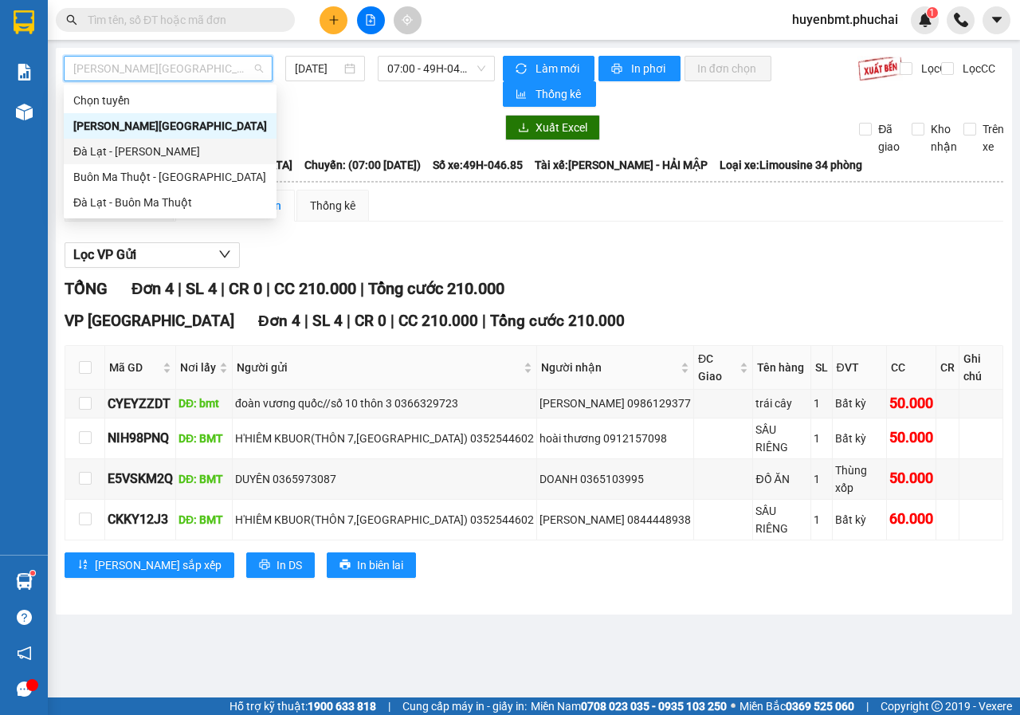
click at [96, 147] on div "Đà Lạt - [PERSON_NAME]" at bounding box center [170, 152] width 194 height 18
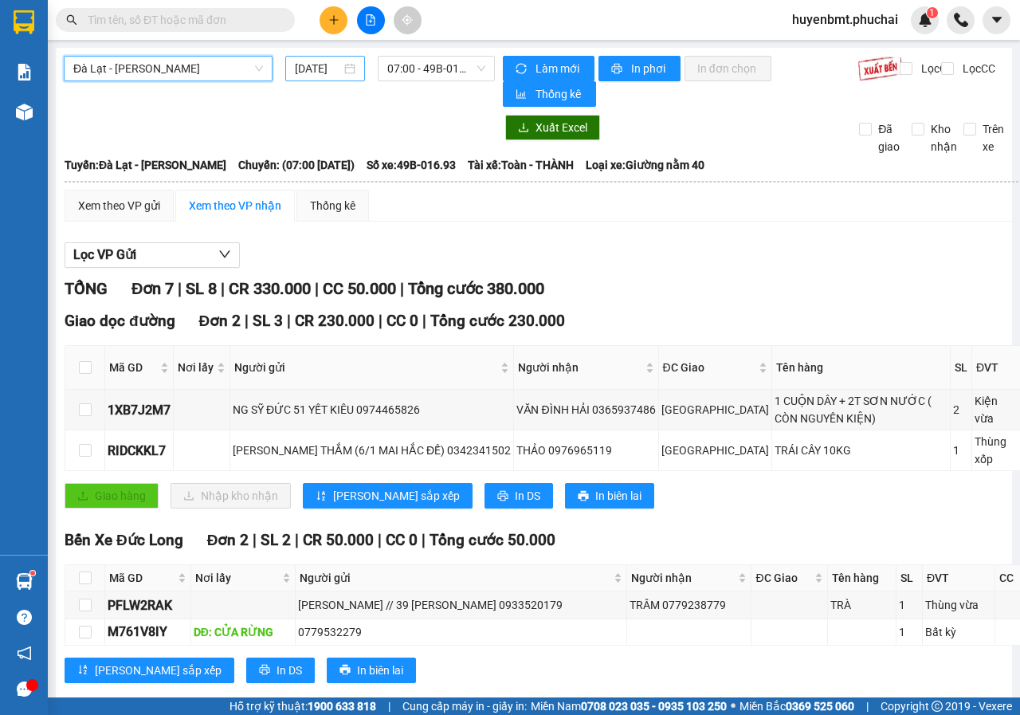
click at [334, 69] on input "[DATE]" at bounding box center [318, 69] width 46 height 18
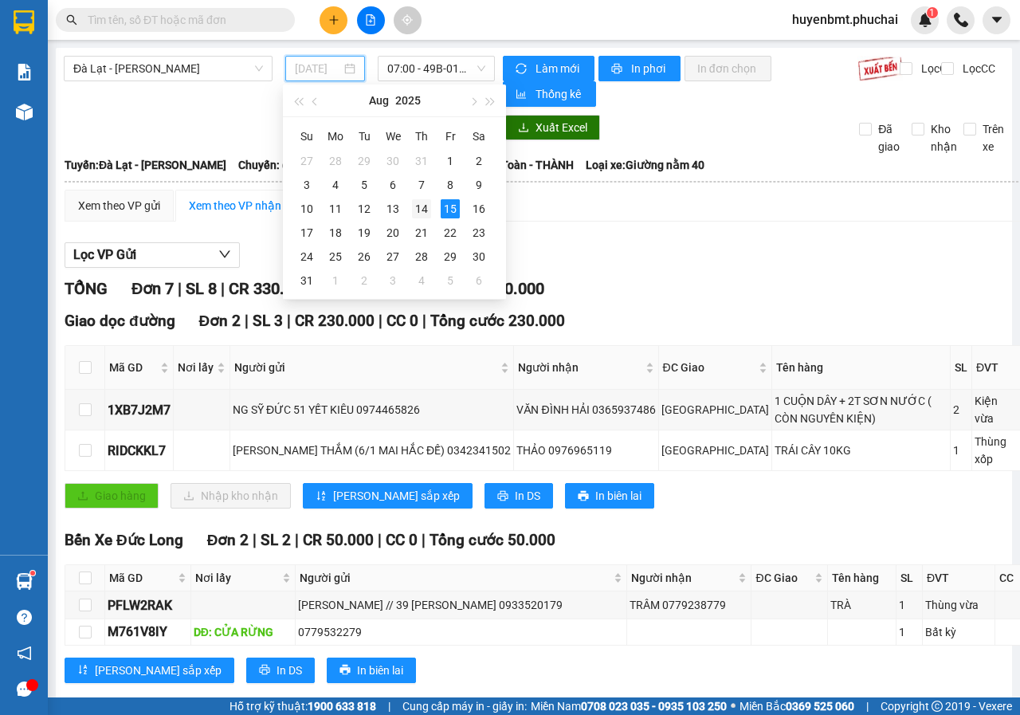
click at [417, 211] on div "14" at bounding box center [421, 208] width 19 height 19
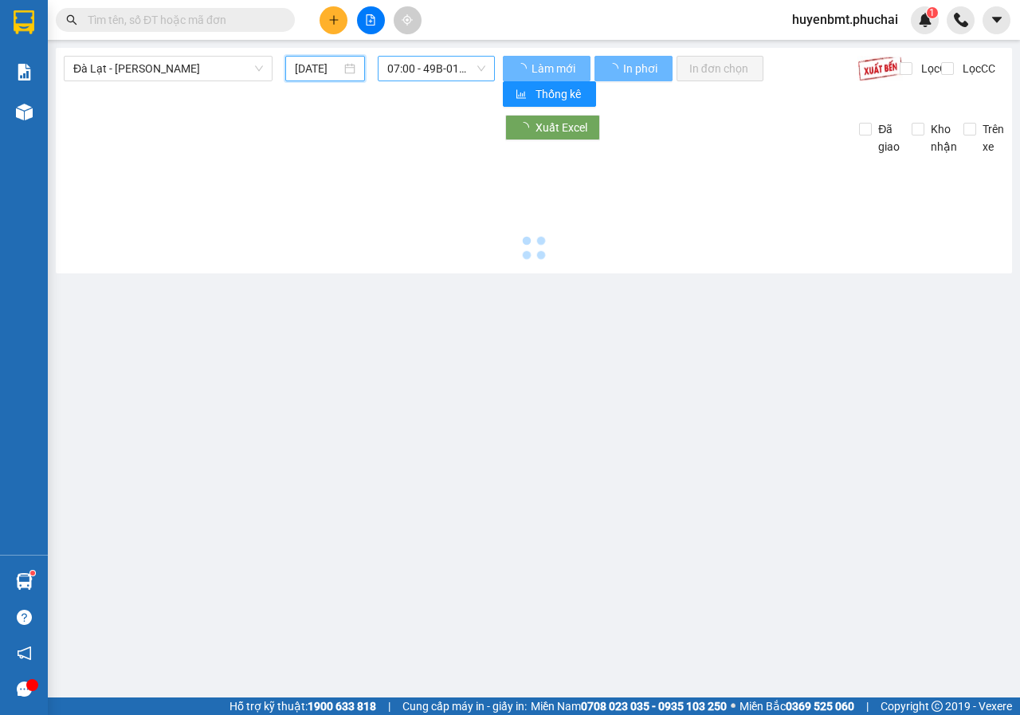
type input "[DATE]"
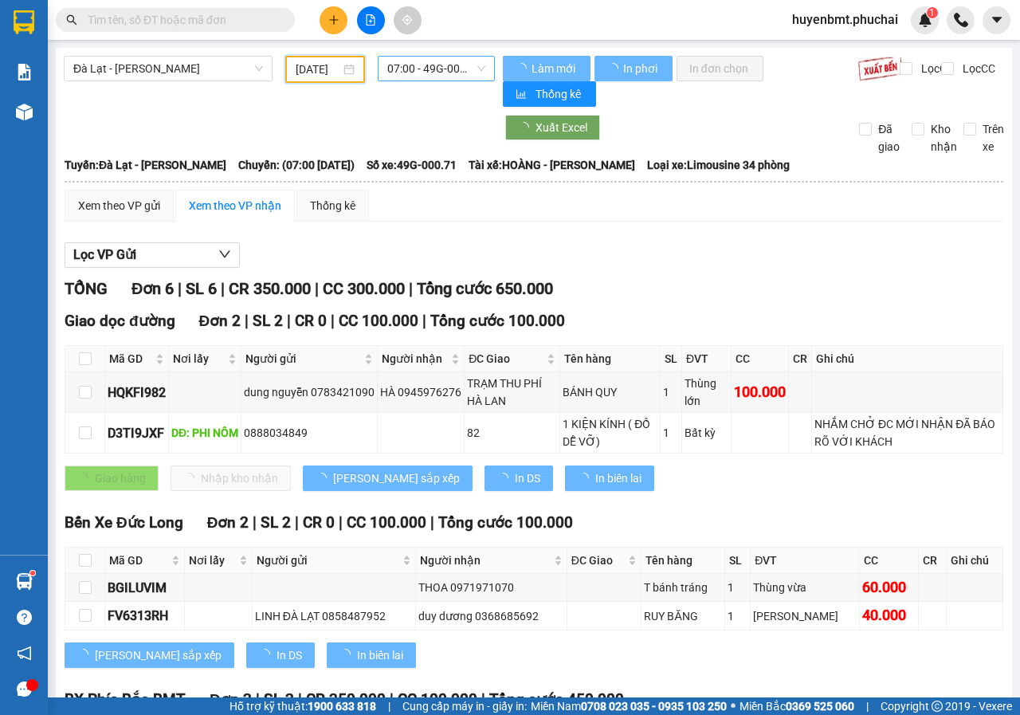
click at [466, 66] on span "07:00 - 49G-000.71" at bounding box center [435, 69] width 97 height 24
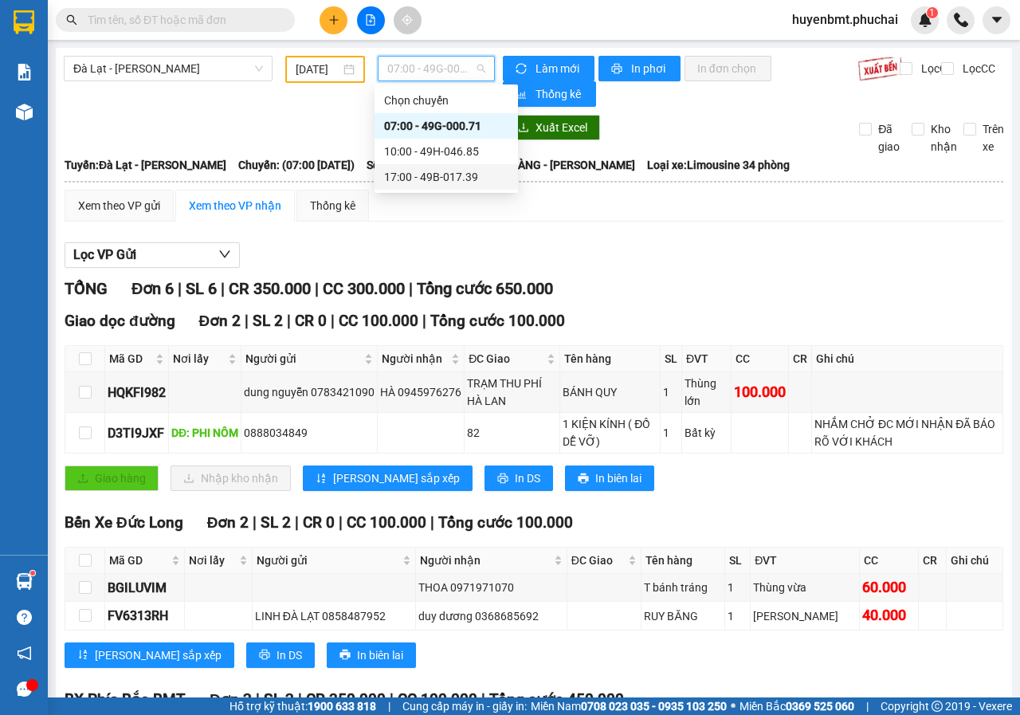
click at [437, 183] on div "17:00 - 49B-017.39" at bounding box center [446, 177] width 124 height 18
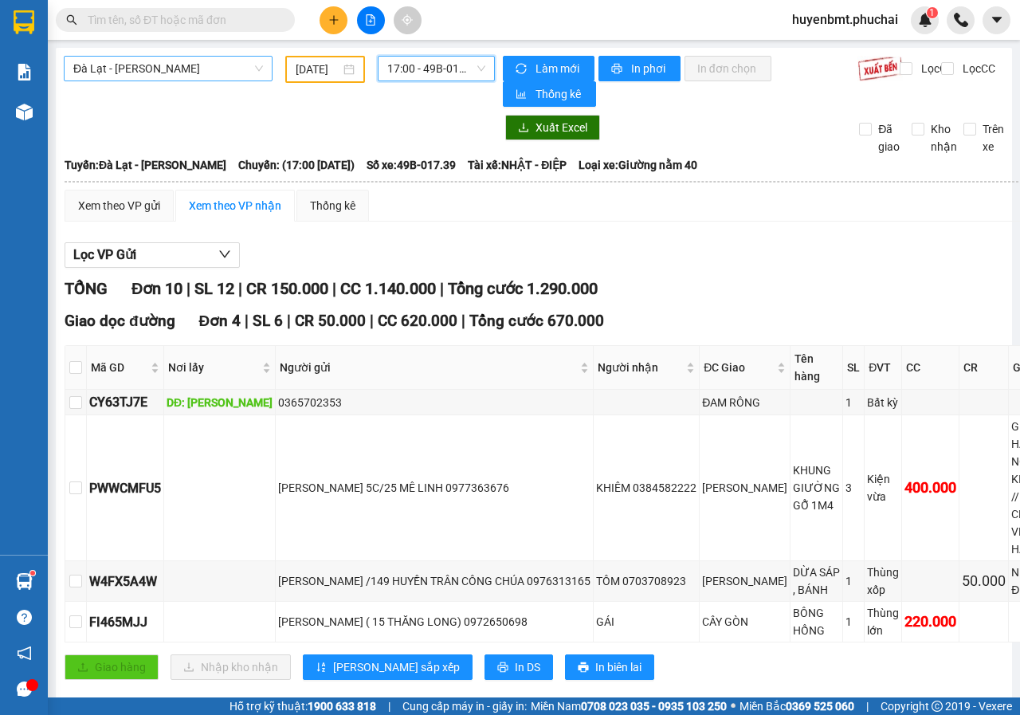
click at [128, 76] on span "Đà Lạt - [PERSON_NAME]" at bounding box center [168, 69] width 190 height 24
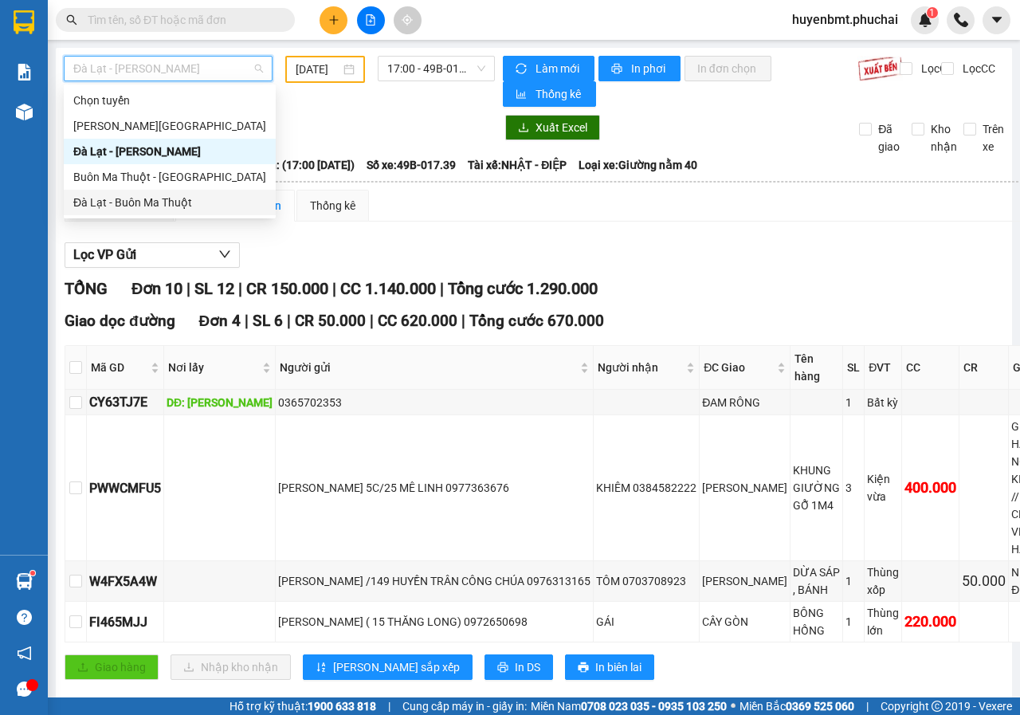
click at [103, 201] on div "Đà Lạt - Buôn Ma Thuột" at bounding box center [169, 203] width 193 height 18
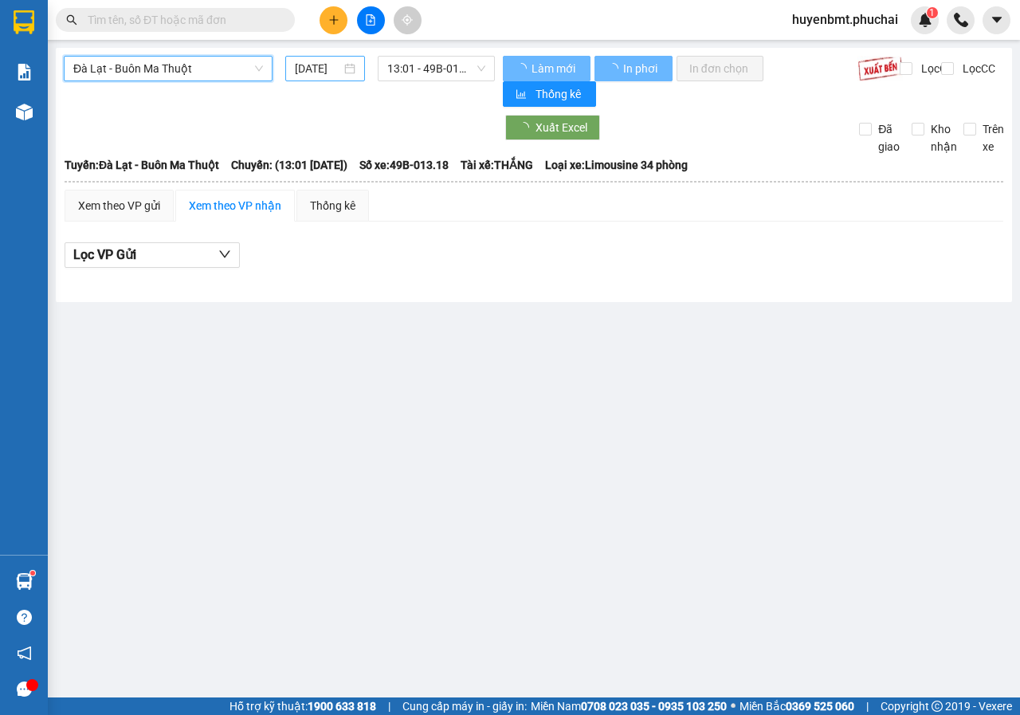
click at [316, 73] on input "[DATE]" at bounding box center [318, 69] width 46 height 18
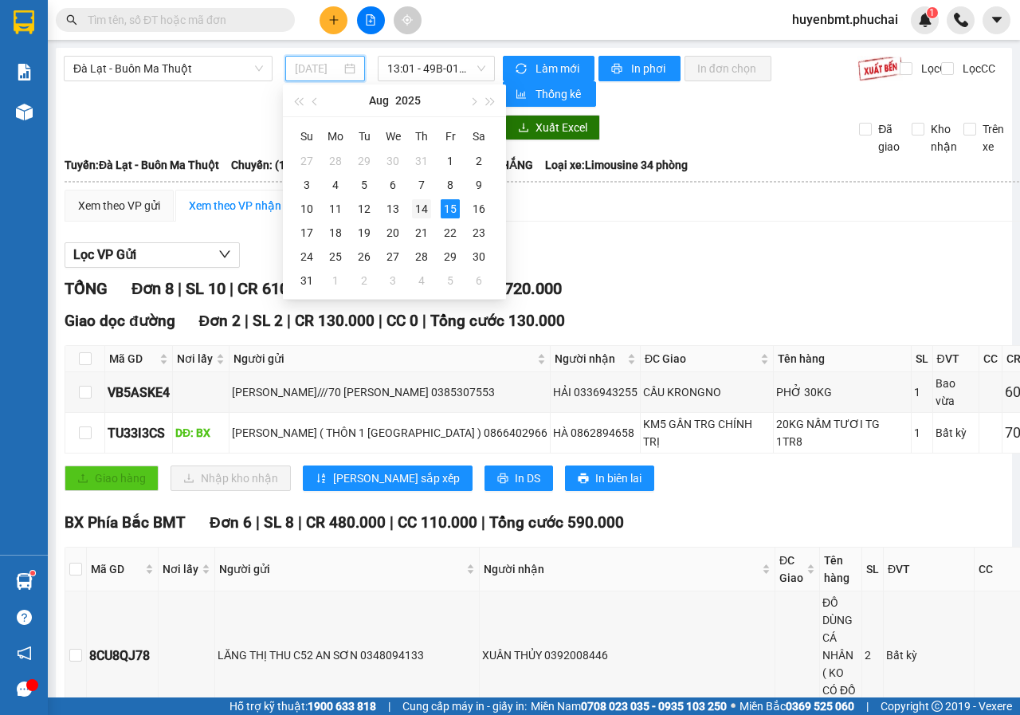
click at [422, 213] on div "14" at bounding box center [421, 208] width 19 height 19
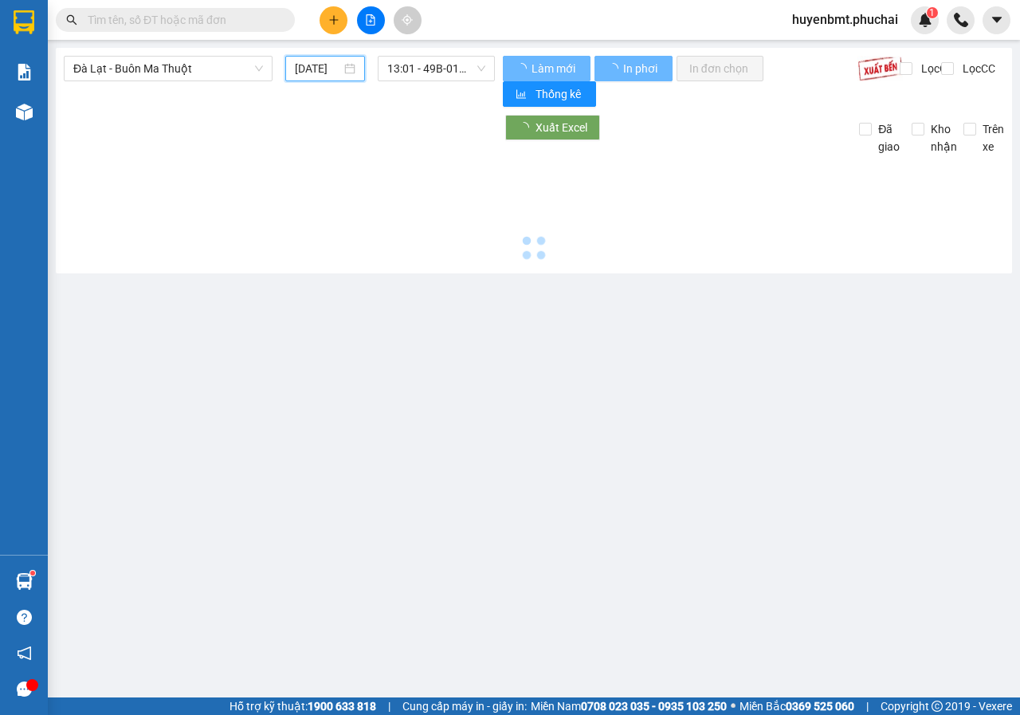
type input "[DATE]"
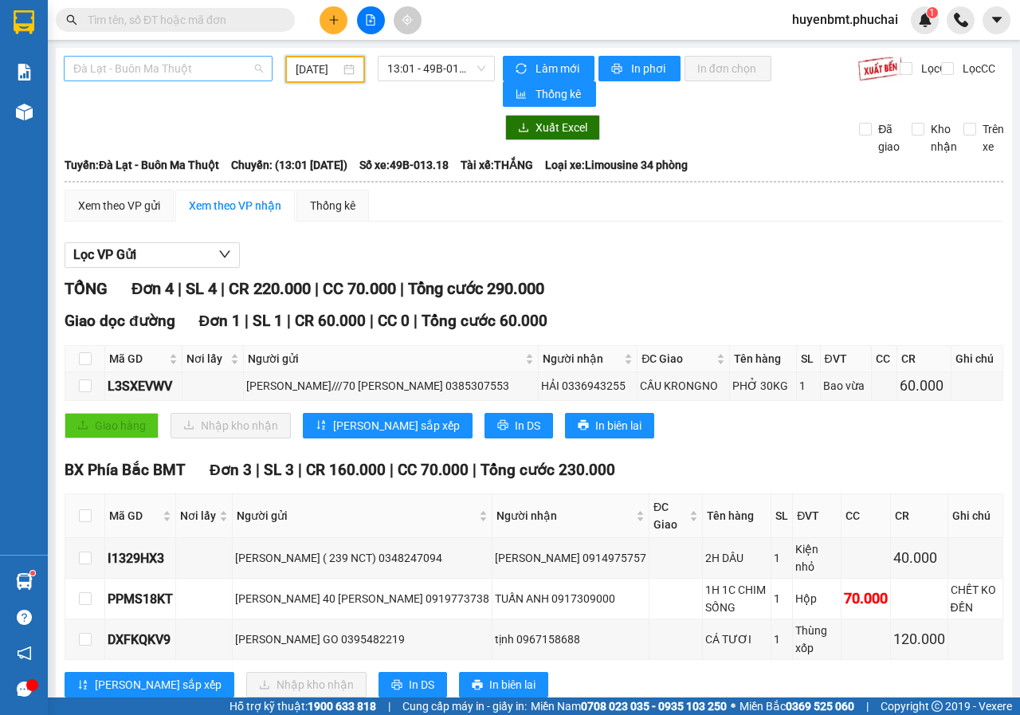
click at [154, 69] on span "Đà Lạt - Buôn Ma Thuột" at bounding box center [168, 69] width 190 height 24
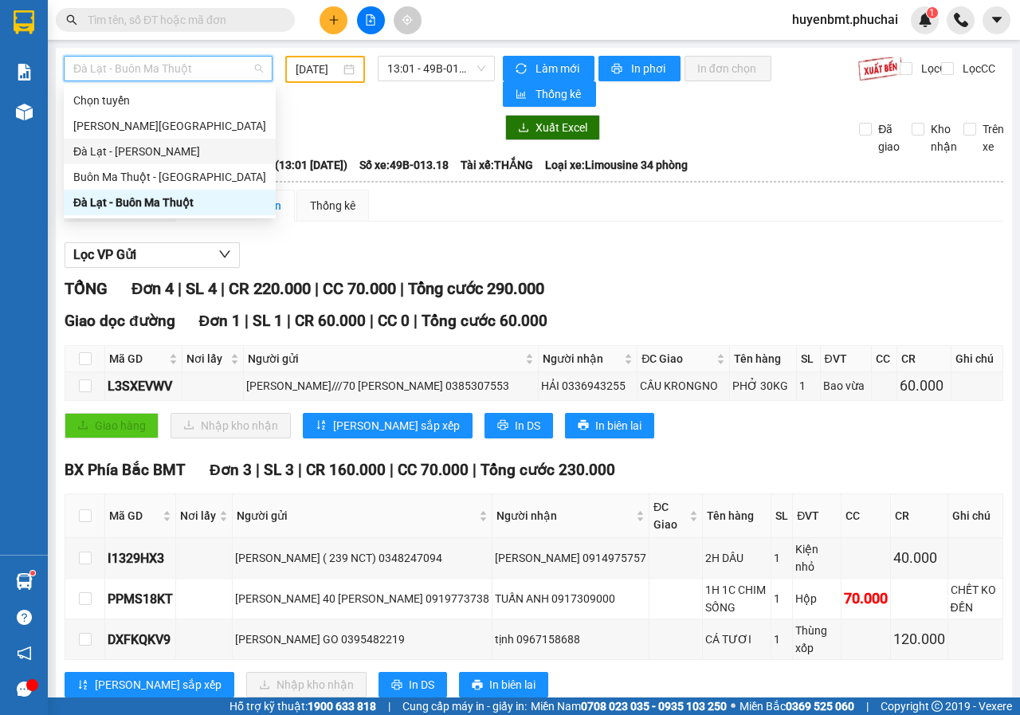
click at [113, 149] on div "Đà Lạt - [PERSON_NAME]" at bounding box center [169, 152] width 193 height 18
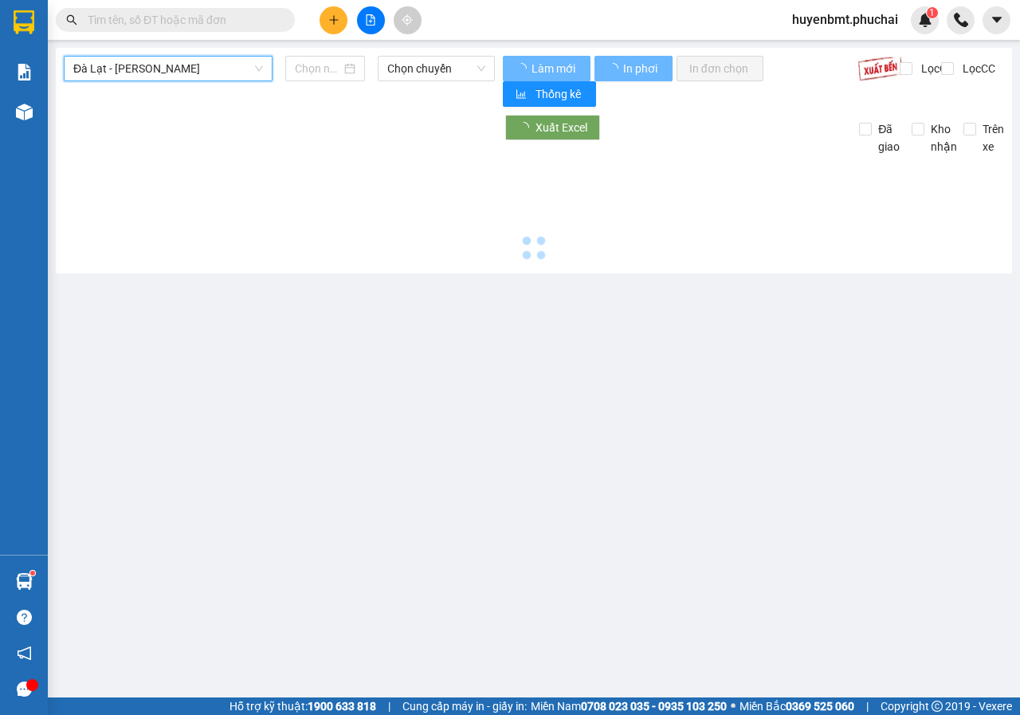
type input "[DATE]"
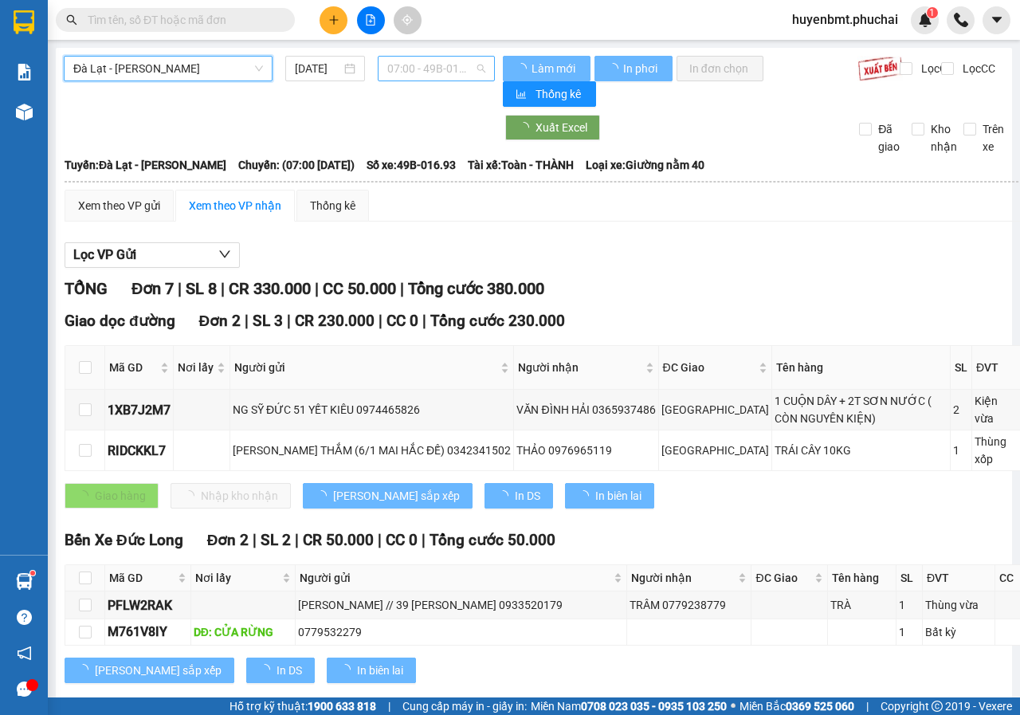
click at [405, 67] on span "07:00 - 49B-016.93" at bounding box center [435, 69] width 97 height 24
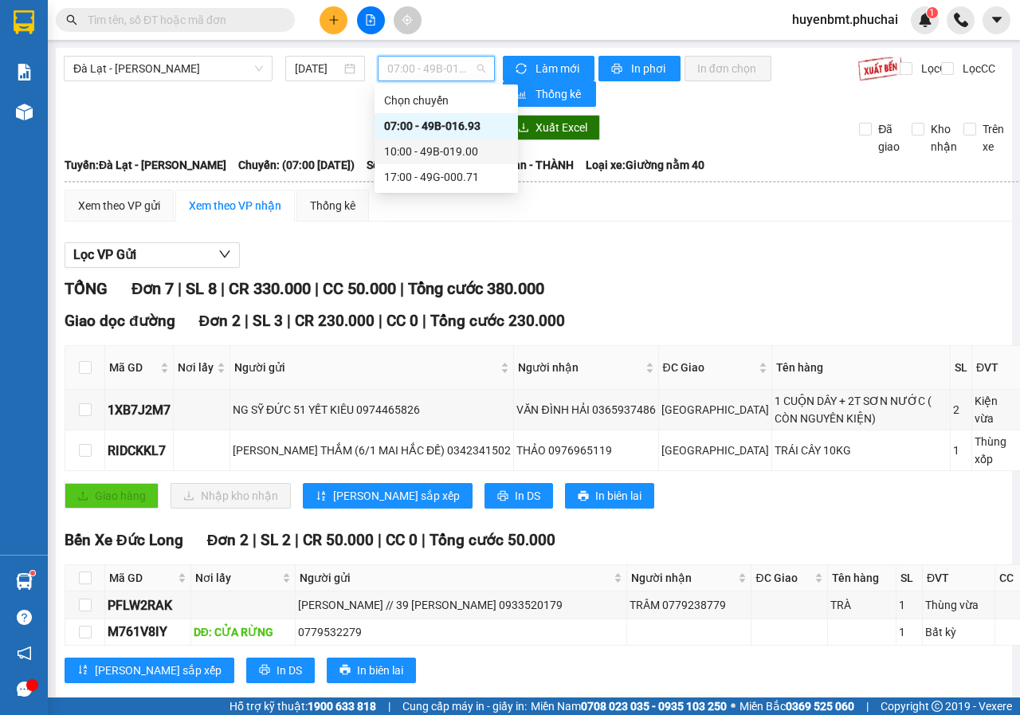
click at [434, 147] on div "10:00 - 49B-019.00" at bounding box center [446, 152] width 124 height 18
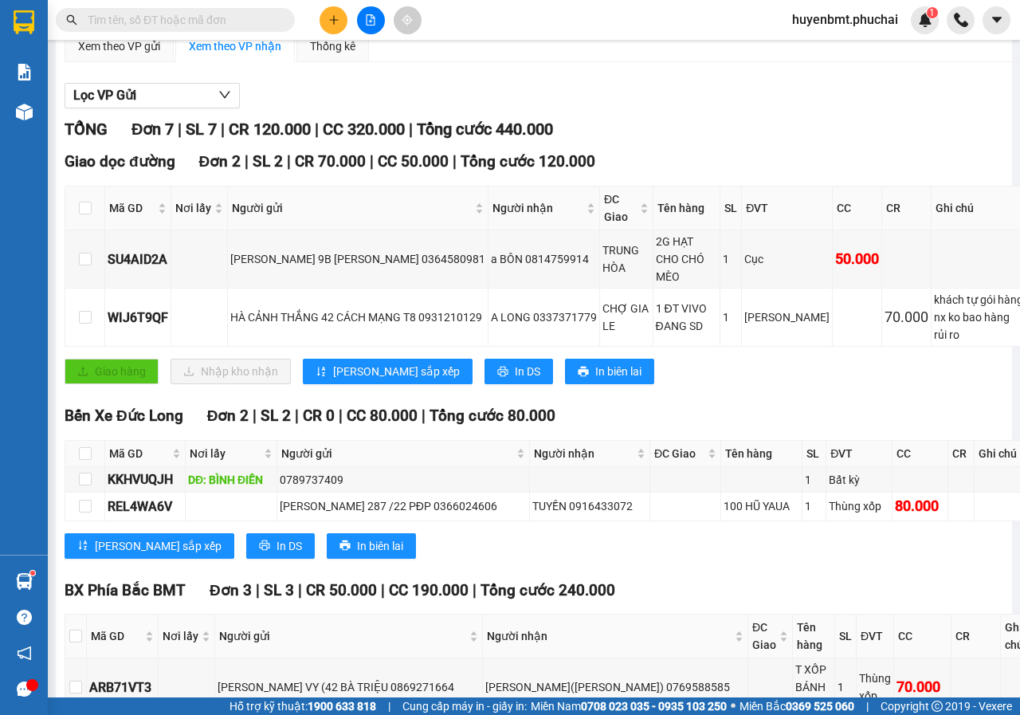
scroll to position [324, 0]
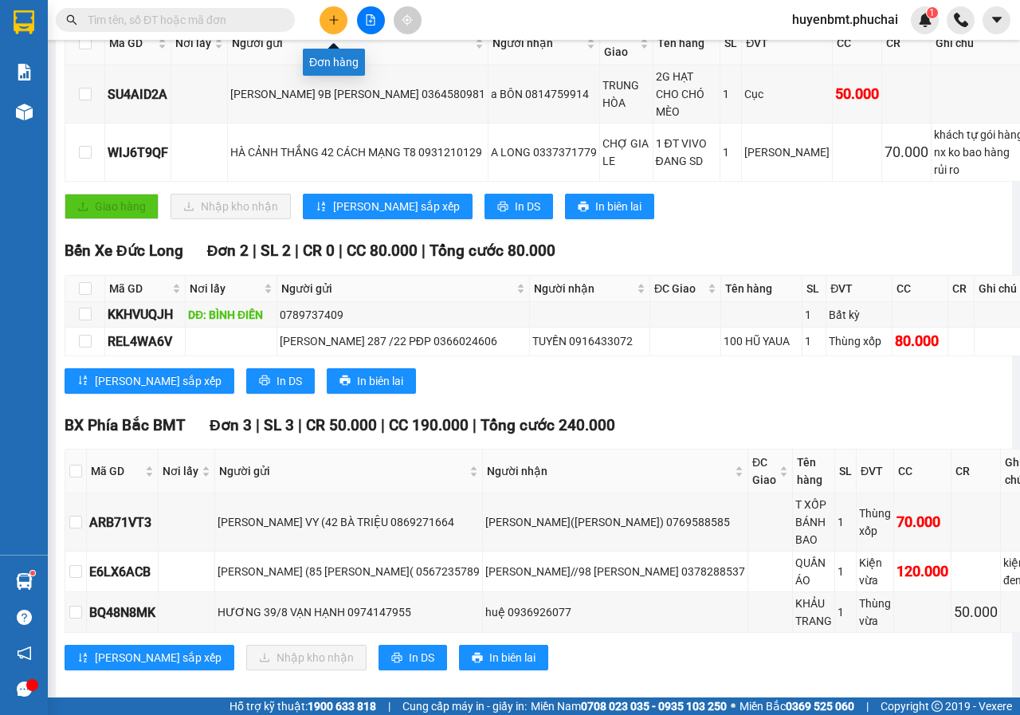
click at [329, 8] on button at bounding box center [334, 20] width 28 height 28
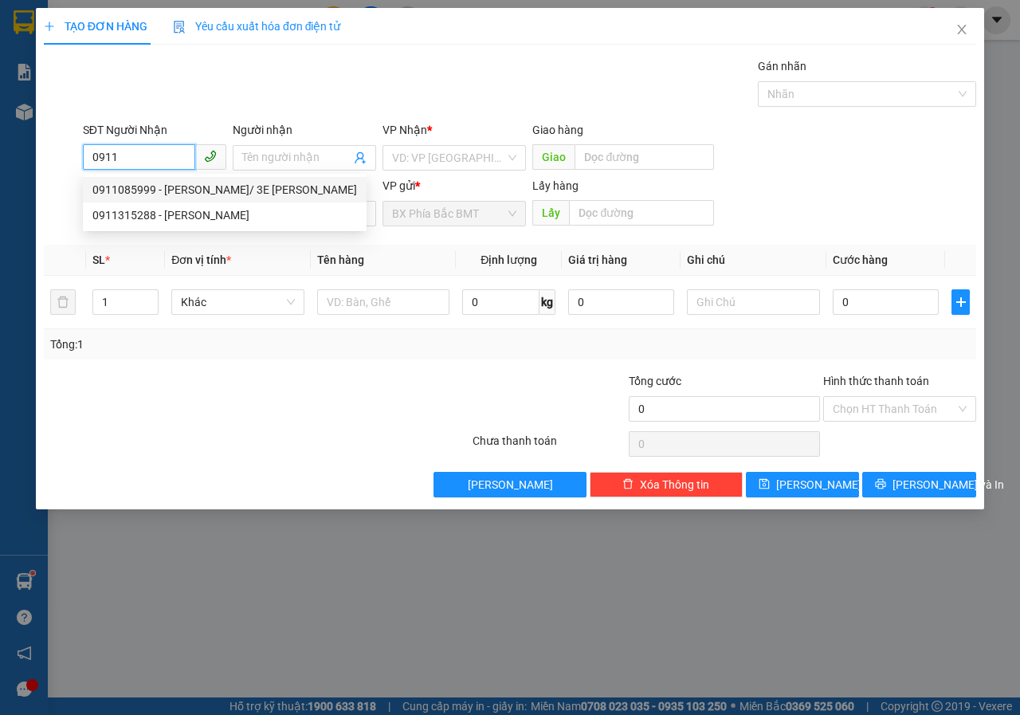
click at [192, 190] on div "0911085999 - [PERSON_NAME]/ 3E [PERSON_NAME]" at bounding box center [224, 190] width 265 height 18
type input "0911085999"
type input "[PERSON_NAME]/ 3E [PERSON_NAME]"
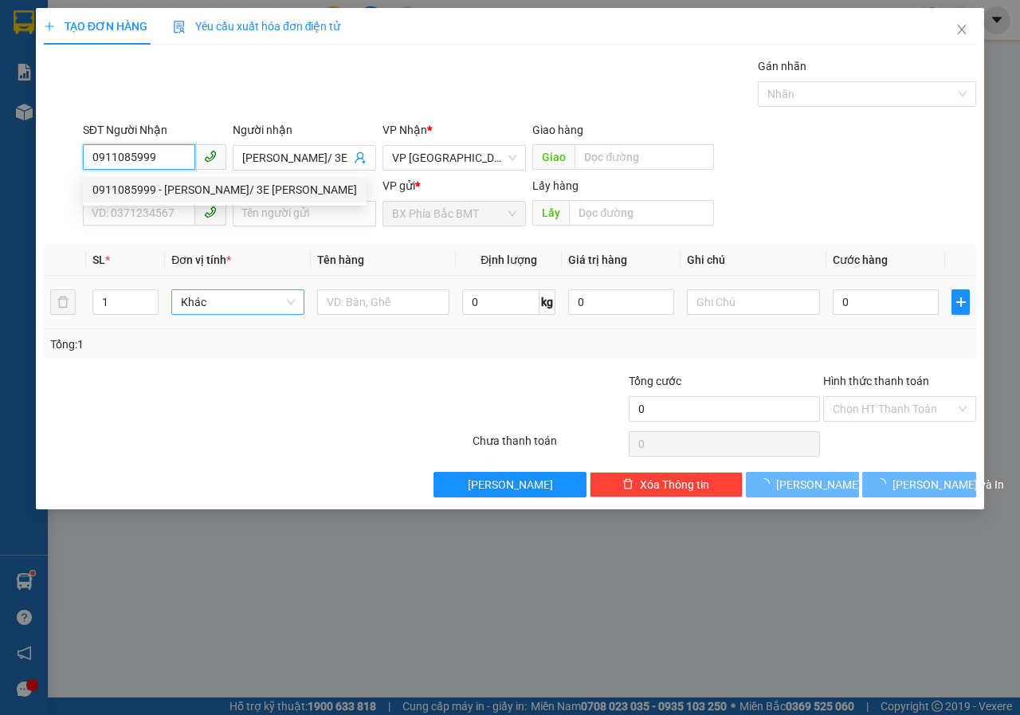
type input "40.000"
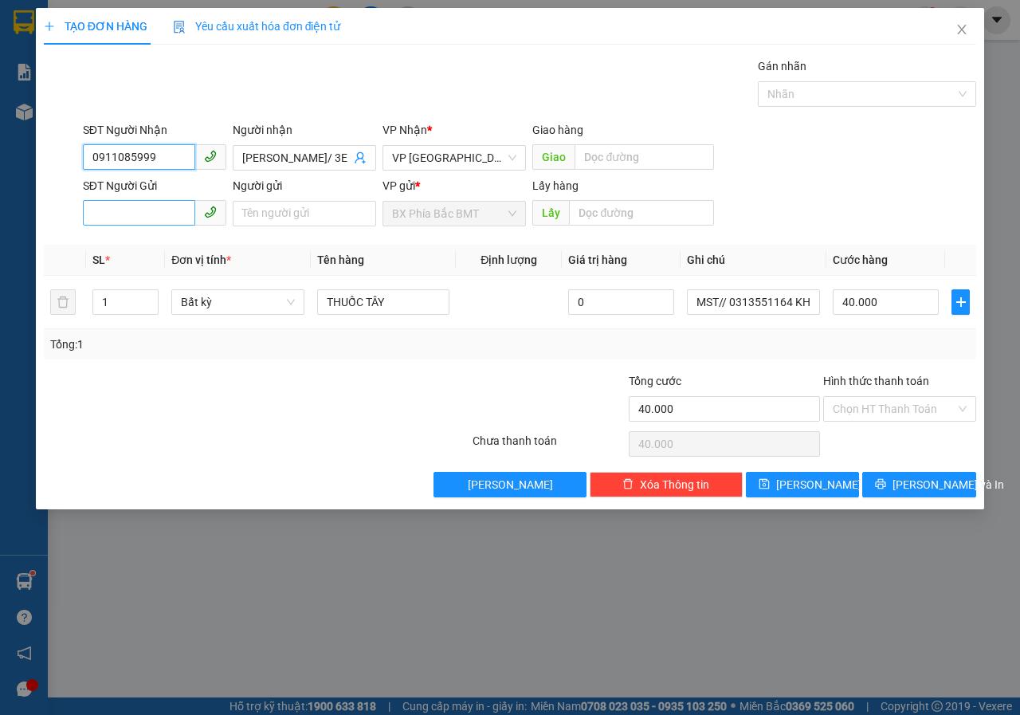
type input "0911085999"
click at [171, 205] on input "SĐT Người Gửi" at bounding box center [139, 213] width 112 height 26
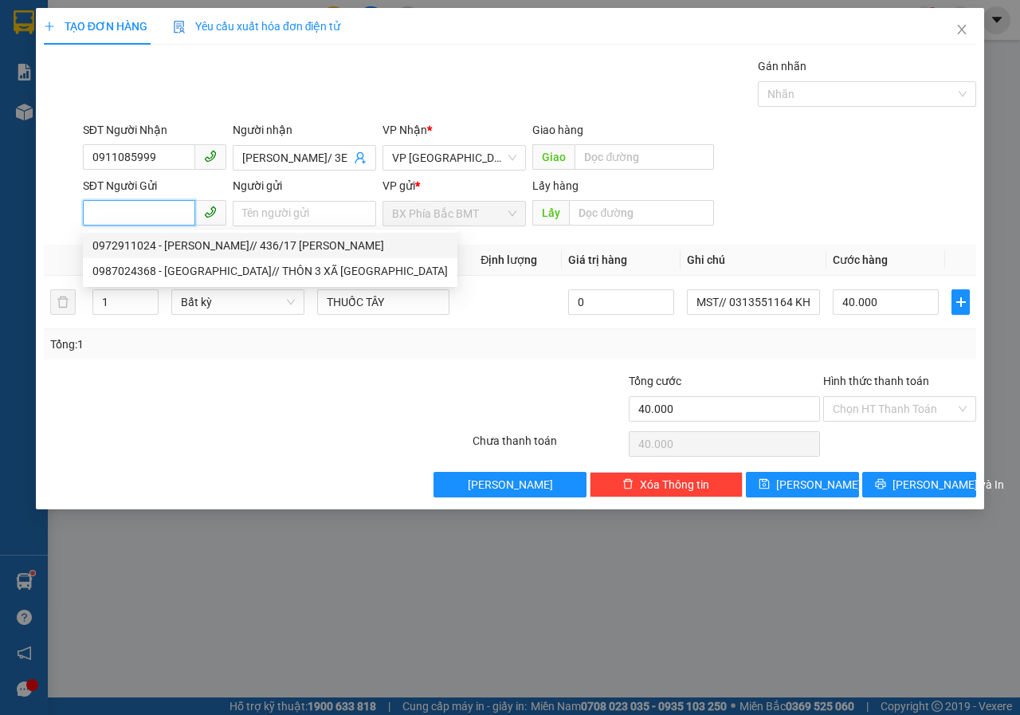
click at [174, 249] on div "0972911024 - [PERSON_NAME]// 436/17 [PERSON_NAME]" at bounding box center [270, 246] width 356 height 18
type input "0972911024"
type input "[PERSON_NAME]// 436/17 [PERSON_NAME]"
type input "BMT"
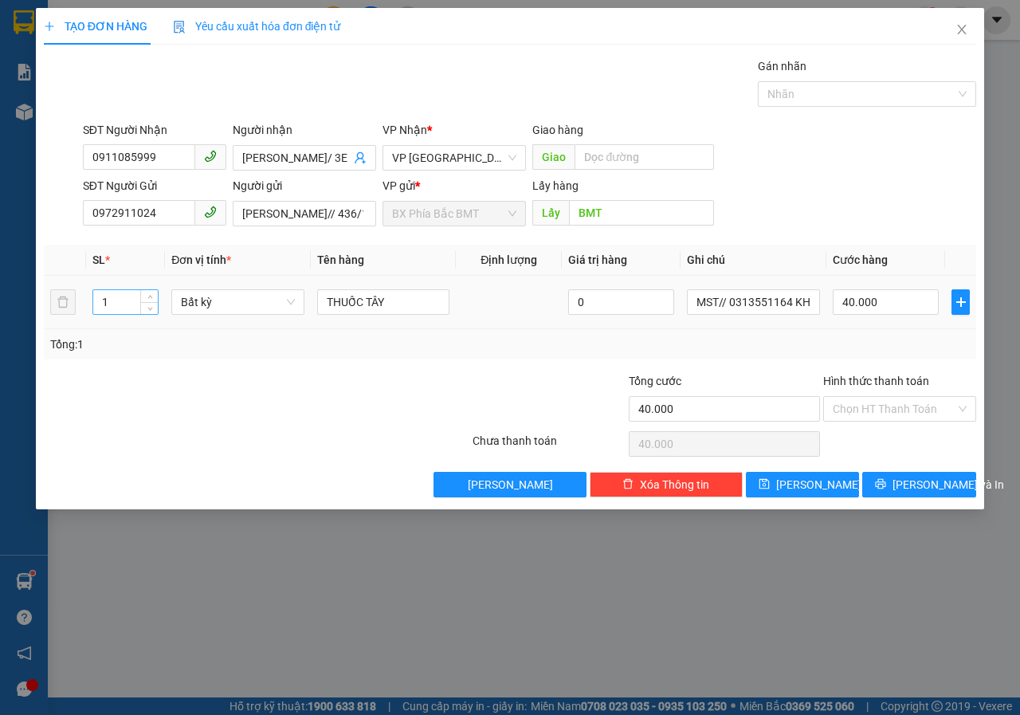
click at [116, 303] on input "1" at bounding box center [125, 302] width 65 height 24
type input "3"
click at [882, 305] on input "40.000" at bounding box center [886, 302] width 106 height 26
type input "0"
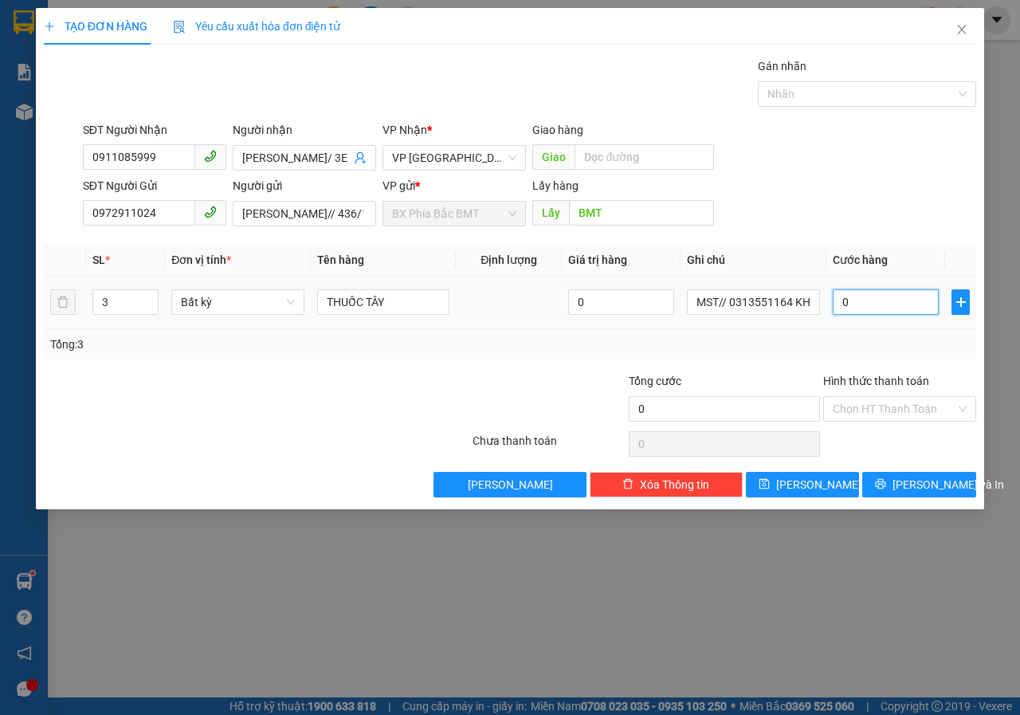
type input "02"
type input "2"
type input "21"
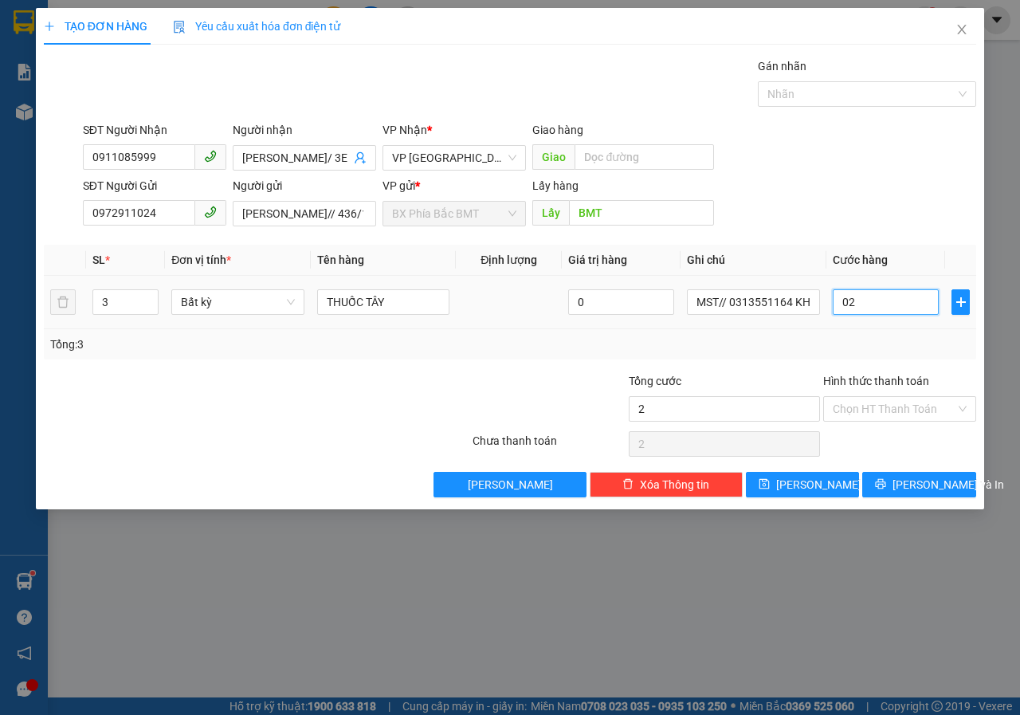
type input "021"
type input "210"
type input "0.210"
drag, startPoint x: 882, startPoint y: 305, endPoint x: 732, endPoint y: 316, distance: 151.0
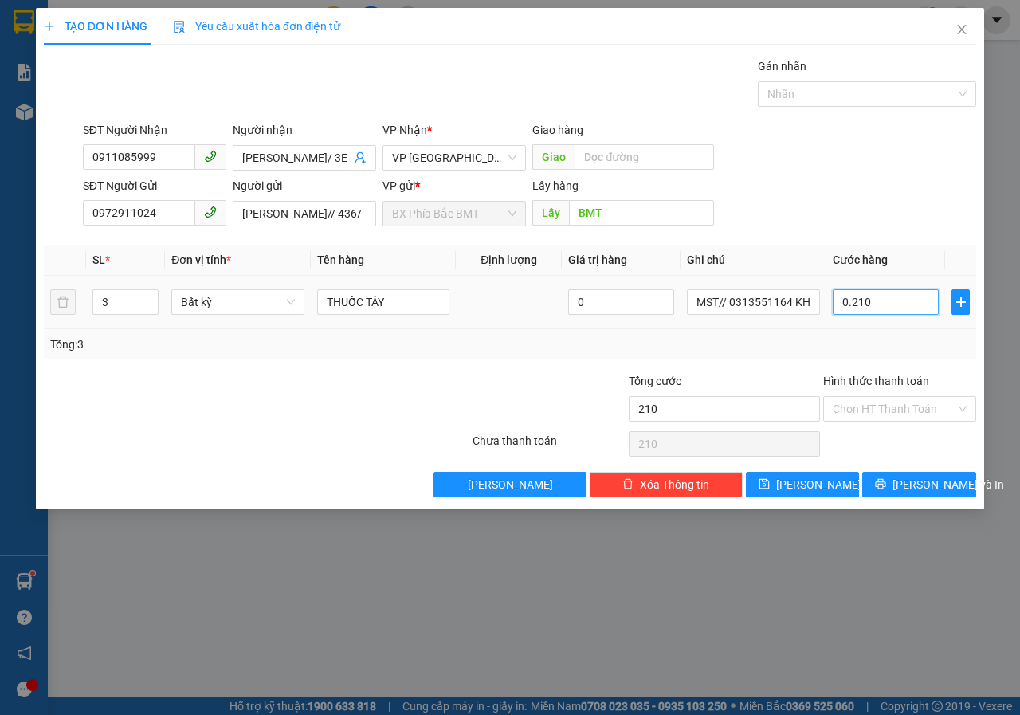
click at [732, 316] on tr "3 Bất kỳ THUỐC TÂY 0 MST// 0313551164 KHÁCH YC K DÁN TEM 0.210" at bounding box center [510, 302] width 933 height 53
type input "2"
type input "21"
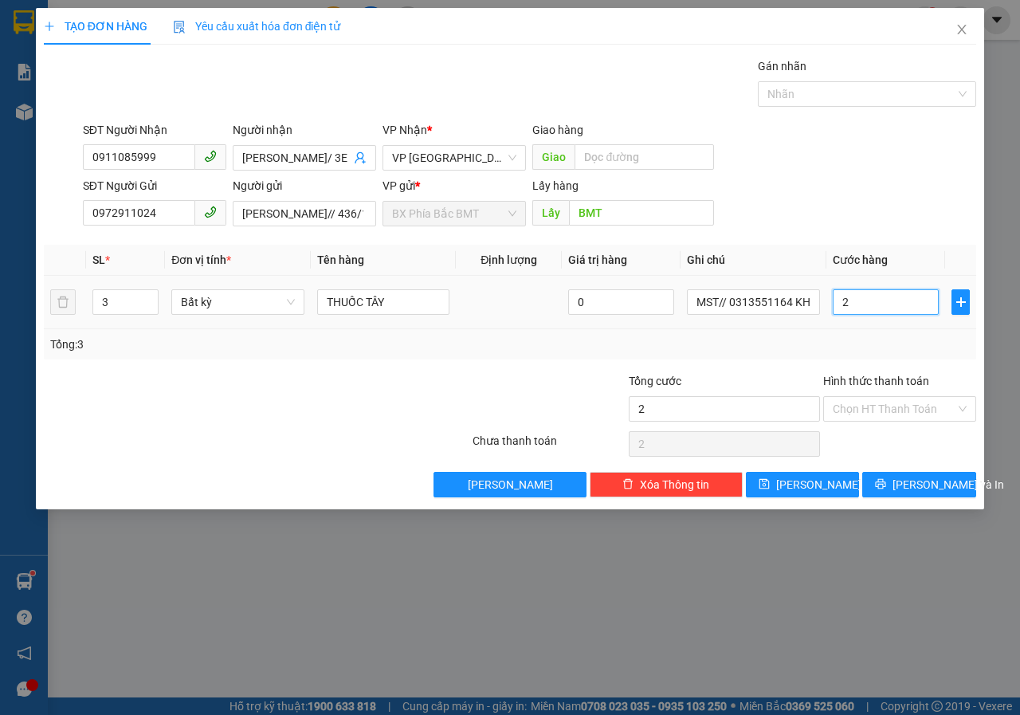
type input "21"
type input "210"
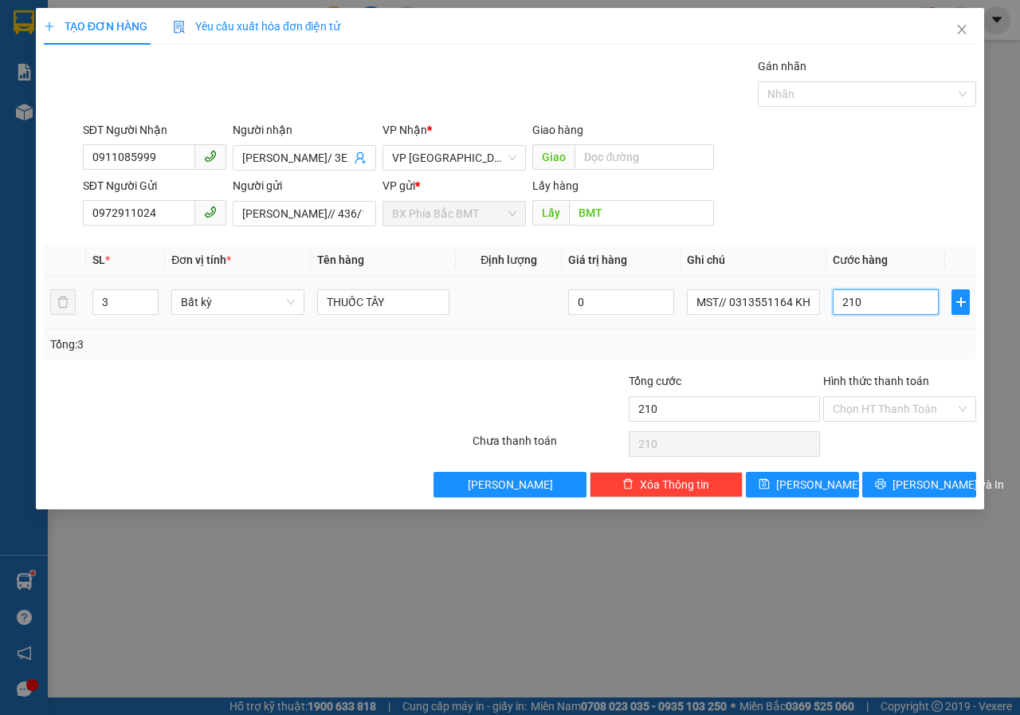
type input "2.100"
type input "21.000"
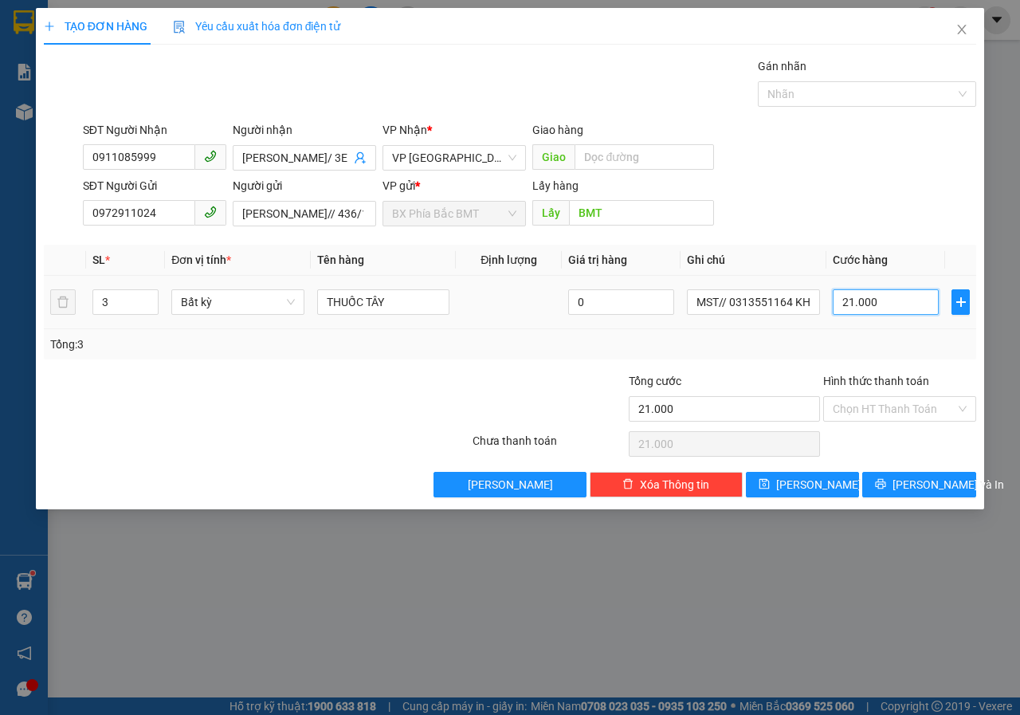
type input "210.000"
click at [867, 414] on input "Hình thức thanh toán" at bounding box center [894, 409] width 123 height 24
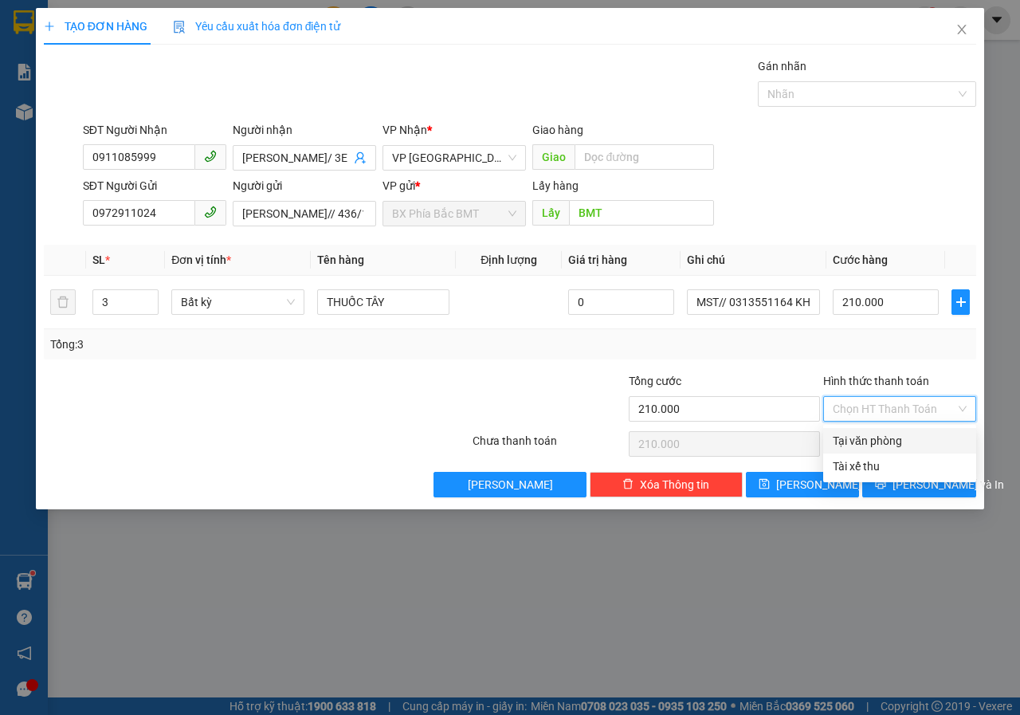
click at [870, 434] on div "Tại văn phòng" at bounding box center [900, 441] width 134 height 18
type input "0"
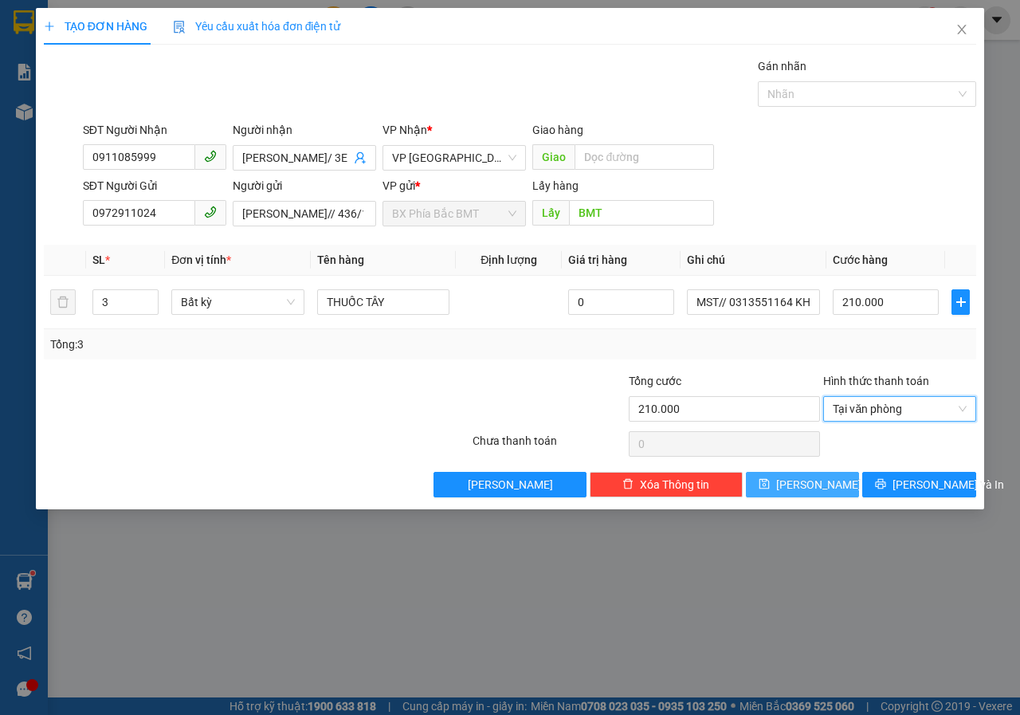
click at [770, 490] on span "save" at bounding box center [764, 484] width 11 height 13
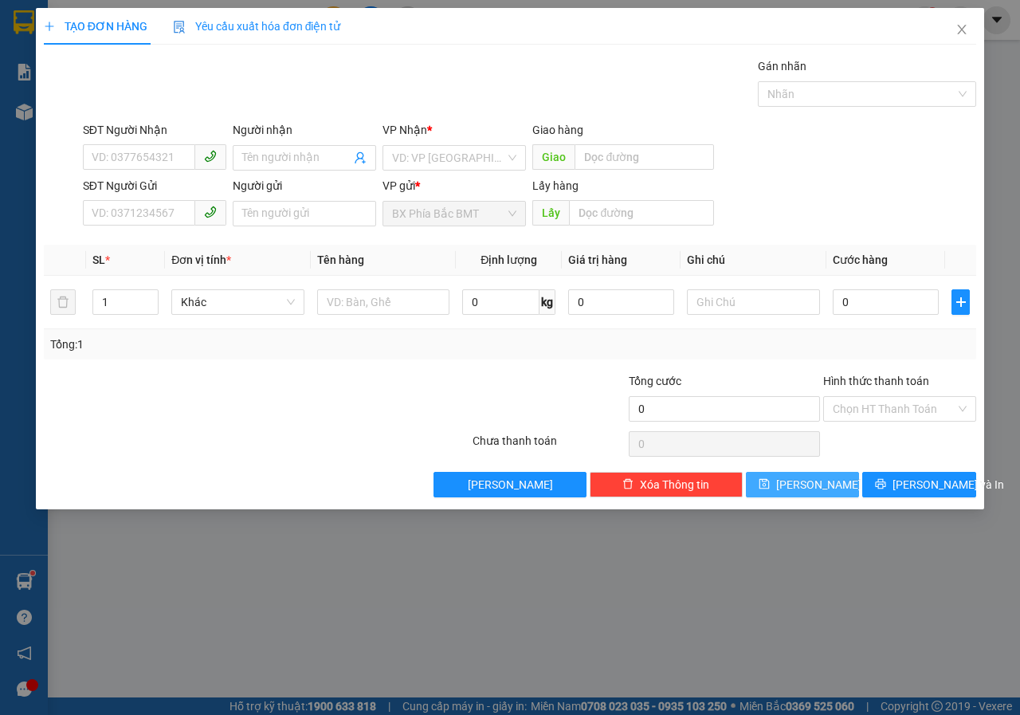
click at [754, 565] on div "TẠO ĐƠN HÀNG Yêu cầu xuất hóa đơn điện tử Transit Pickup Surcharge Ids Transit …" at bounding box center [510, 357] width 1020 height 715
click at [118, 162] on input "SĐT Người Nhận" at bounding box center [139, 157] width 112 height 26
click at [112, 152] on input "SĐT Người Nhận" at bounding box center [139, 157] width 112 height 26
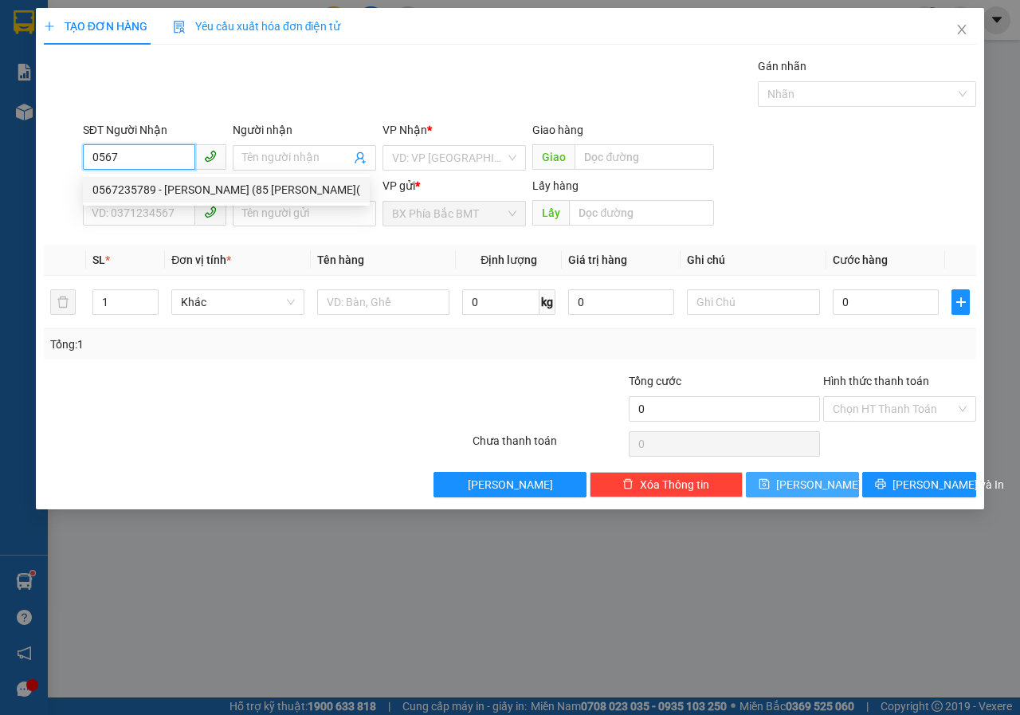
click at [145, 186] on div "0567235789 - [PERSON_NAME] (85 [PERSON_NAME](" at bounding box center [226, 190] width 268 height 18
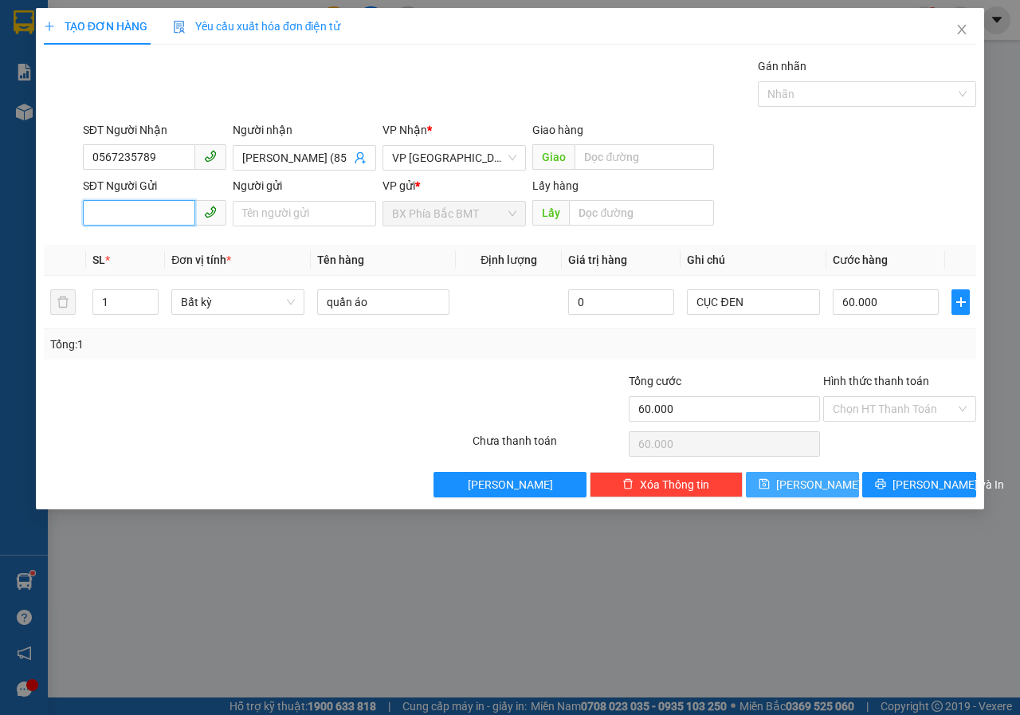
click at [143, 213] on input "SĐT Người Gửi" at bounding box center [139, 213] width 112 height 26
click at [144, 223] on input "SĐT Người Gửi" at bounding box center [139, 213] width 112 height 26
click at [139, 206] on input "0349" at bounding box center [139, 213] width 112 height 26
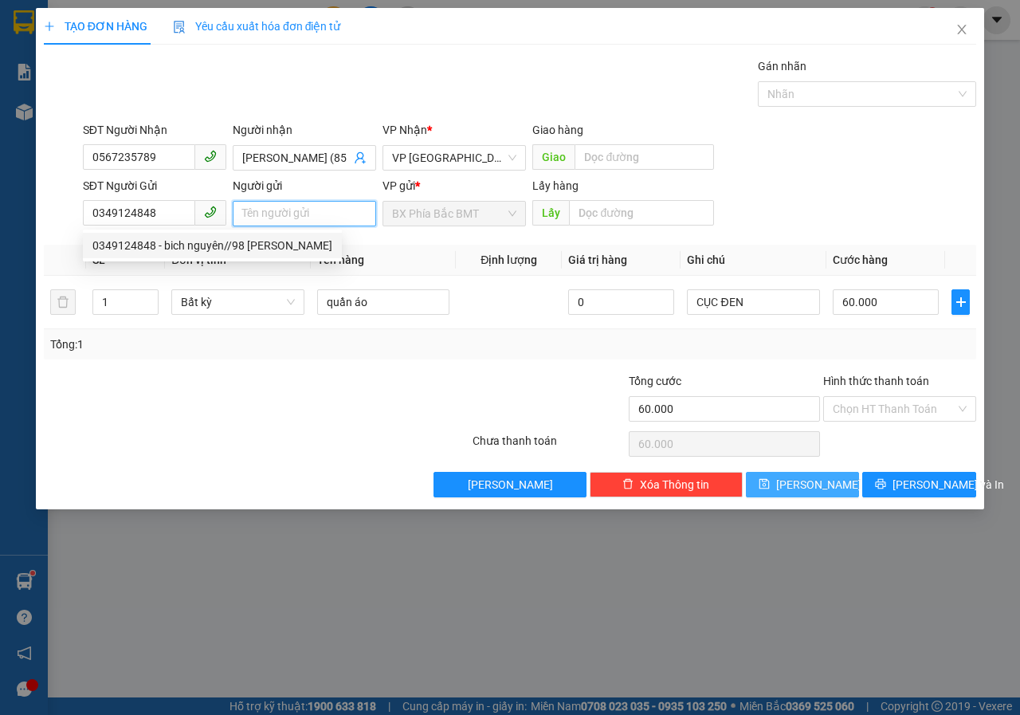
click at [301, 221] on input "Người gửi" at bounding box center [304, 214] width 143 height 26
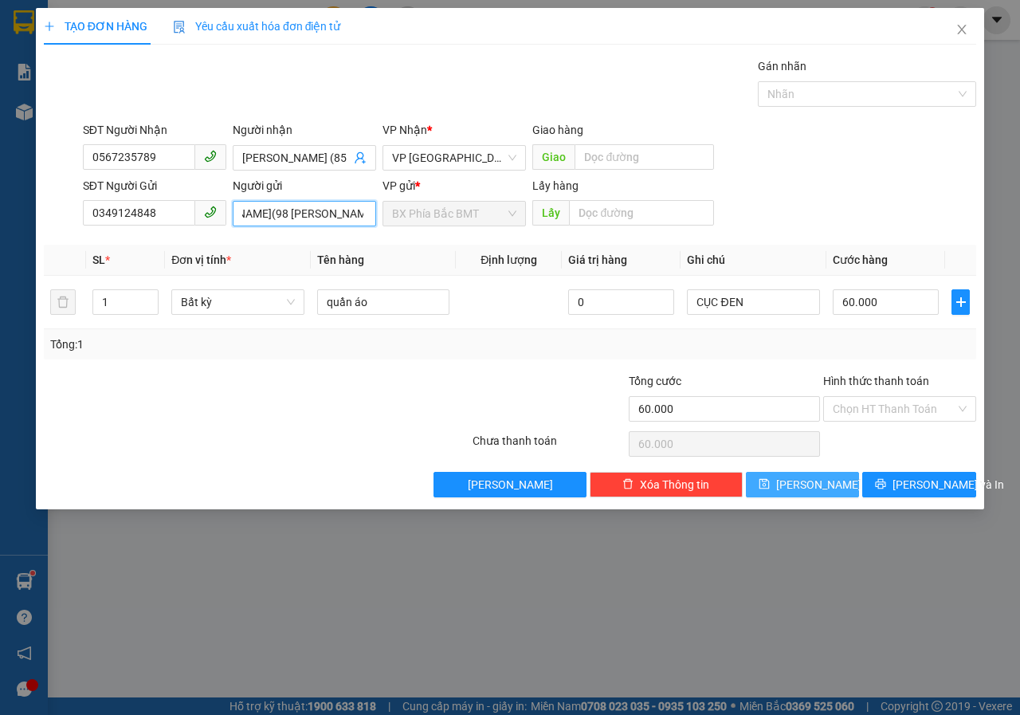
scroll to position [0, 59]
click at [111, 310] on input "1" at bounding box center [125, 302] width 65 height 24
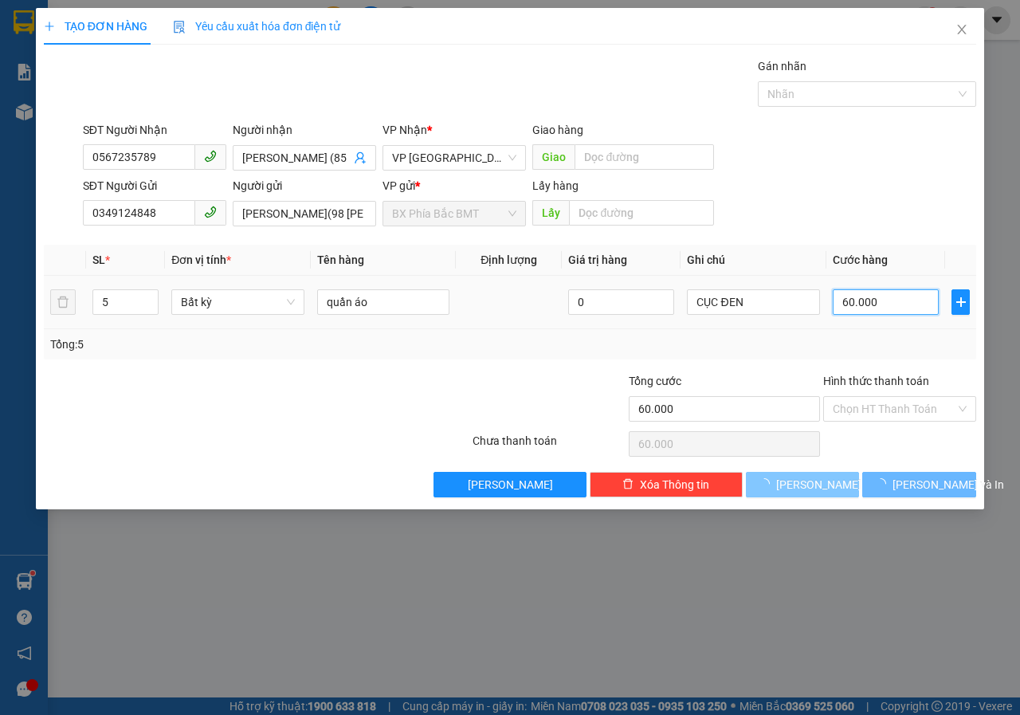
click at [896, 301] on input "60.000" at bounding box center [886, 302] width 106 height 26
drag, startPoint x: 886, startPoint y: 302, endPoint x: 812, endPoint y: 357, distance: 92.3
click at [811, 349] on div "SL * Đơn vị tính * Tên hàng Định lượng Giá trị hàng Ghi chú Cước hàng 5 Bất kỳ …" at bounding box center [510, 302] width 933 height 115
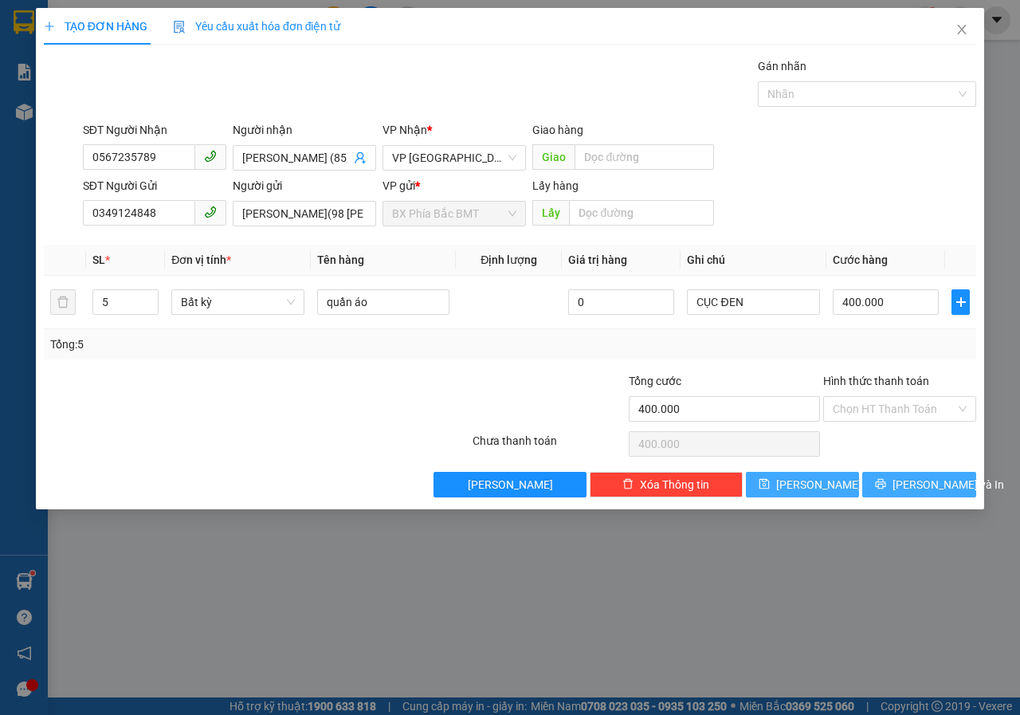
click at [933, 485] on span "[PERSON_NAME] và In" at bounding box center [949, 485] width 112 height 18
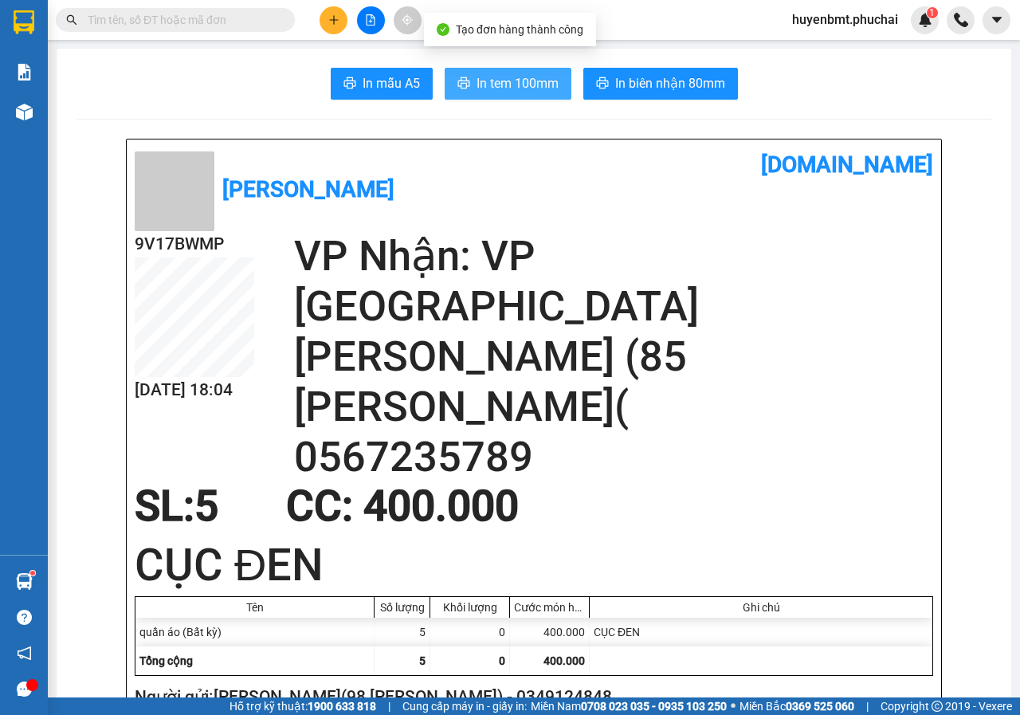
click at [504, 84] on span "In tem 100mm" at bounding box center [518, 83] width 82 height 20
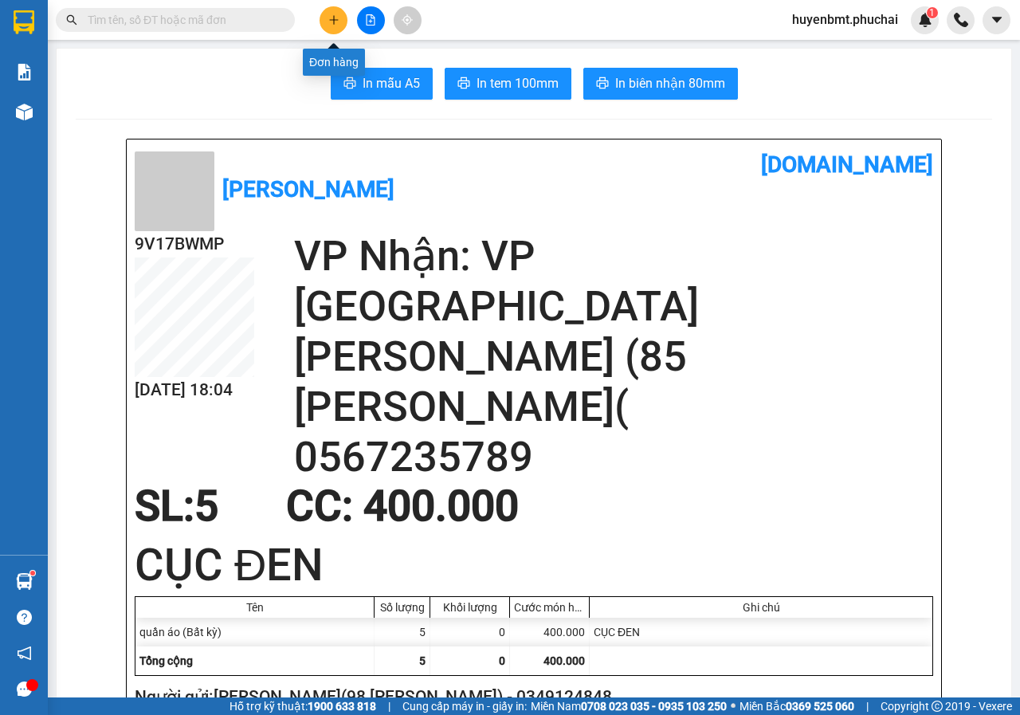
click at [324, 28] on button at bounding box center [334, 20] width 28 height 28
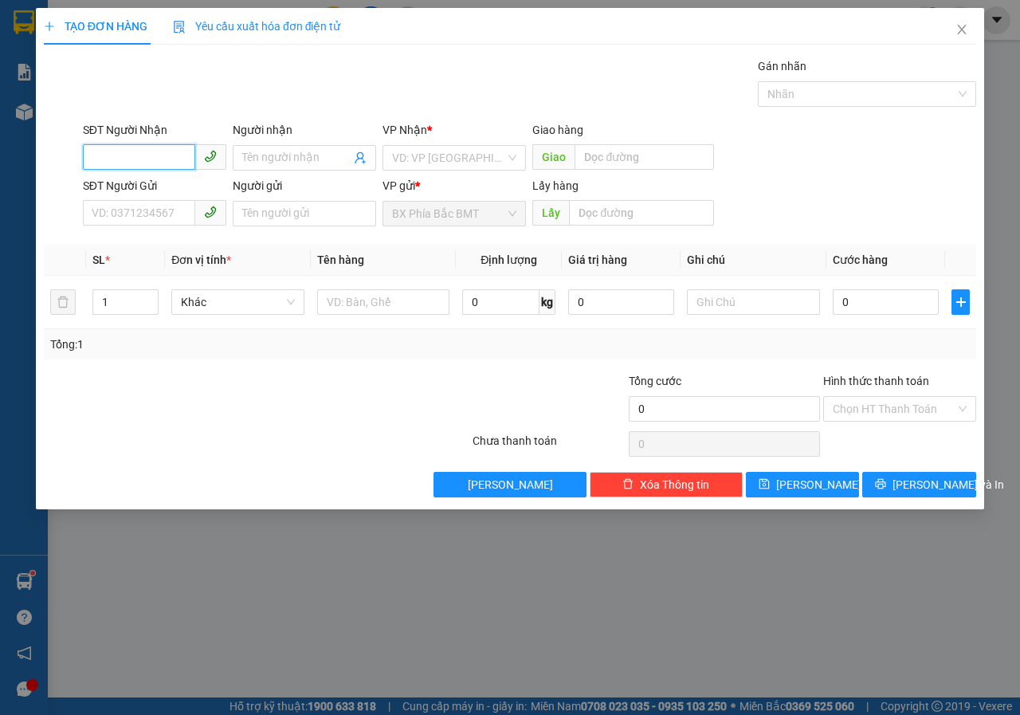
click at [133, 150] on input "SĐT Người Nhận" at bounding box center [139, 157] width 112 height 26
click at [190, 194] on div "0903944748 - [PERSON_NAME]" at bounding box center [170, 190] width 157 height 18
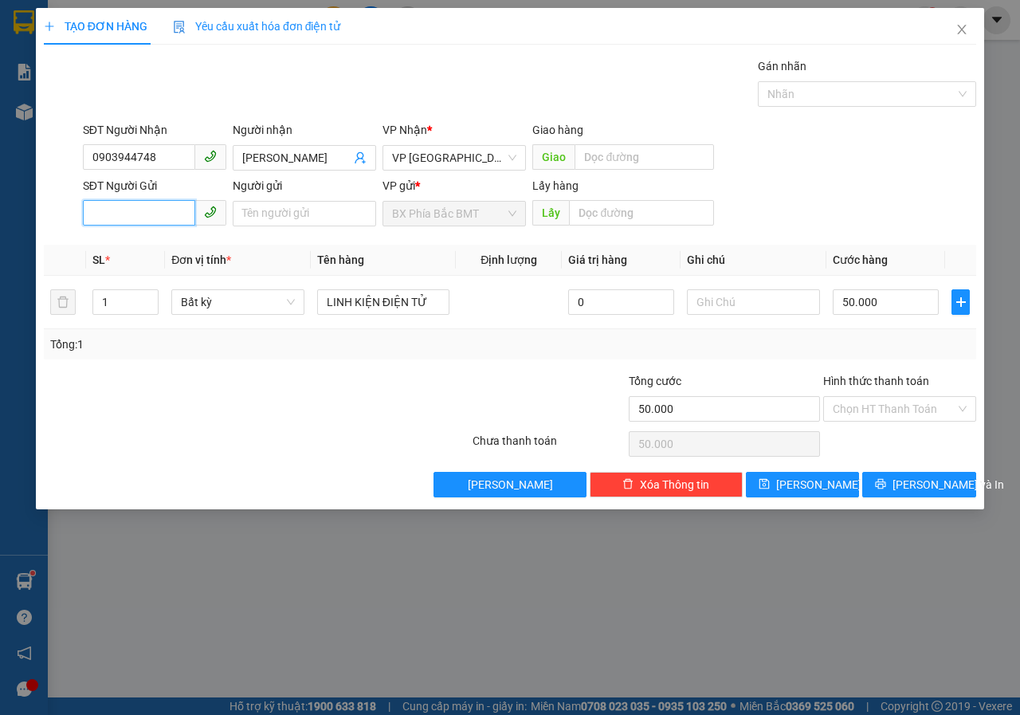
click at [155, 216] on input "SĐT Người Gửi" at bounding box center [139, 213] width 112 height 26
click at [356, 214] on input "Người gửi" at bounding box center [304, 214] width 143 height 26
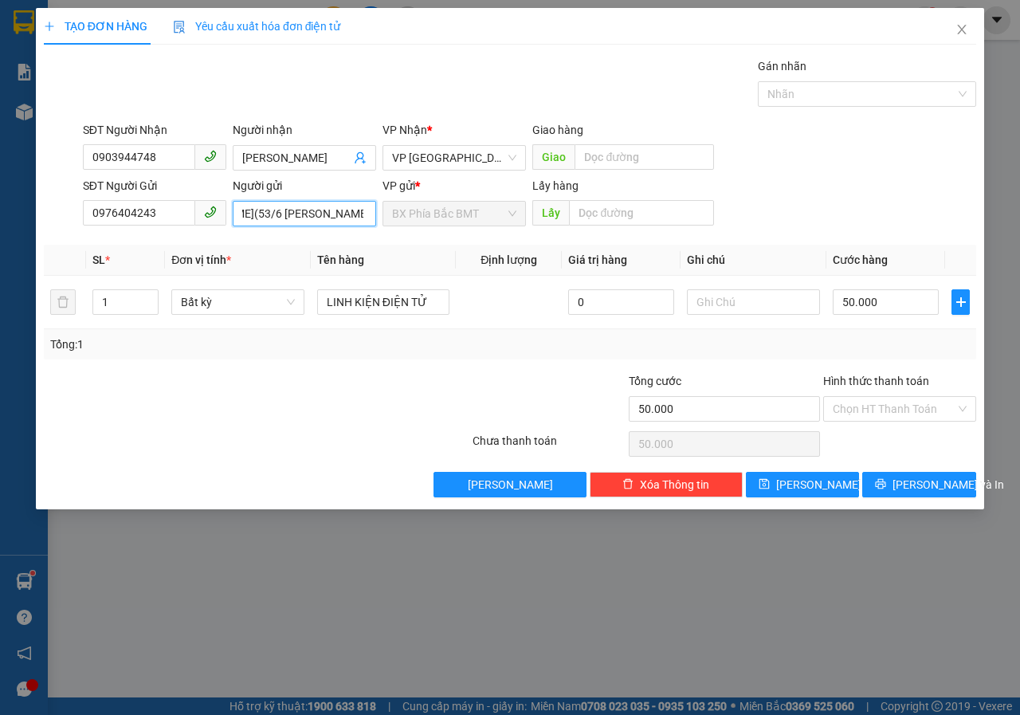
scroll to position [0, 77]
click at [647, 210] on input "text" at bounding box center [641, 213] width 144 height 26
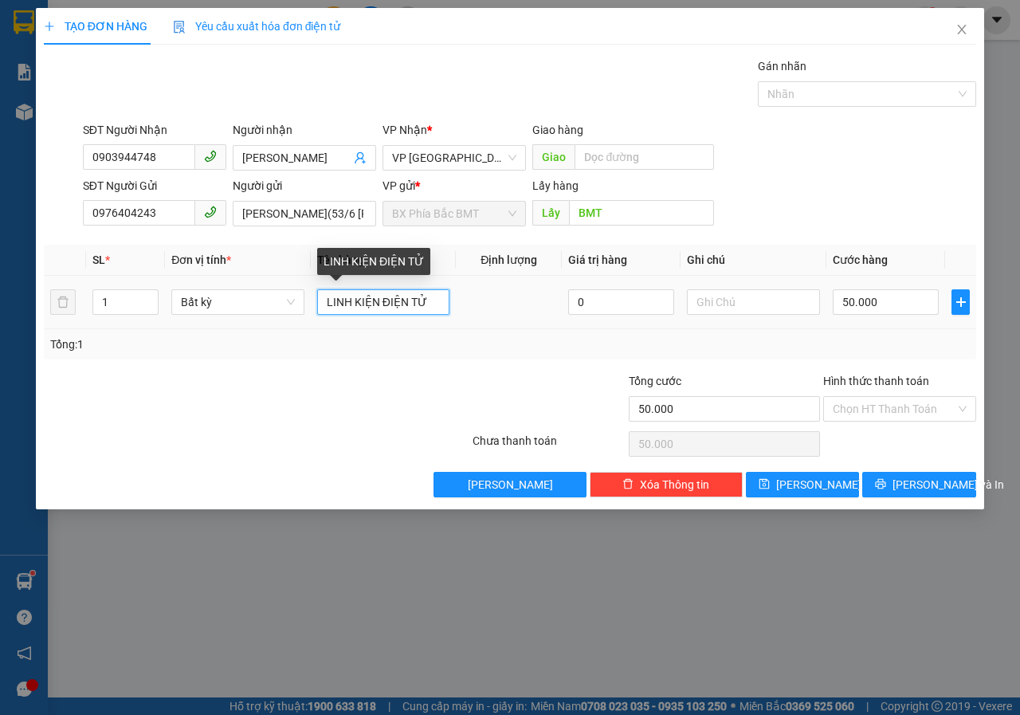
click at [440, 307] on input "LINH KIỆN ĐIỆN TỬ" at bounding box center [383, 302] width 133 height 26
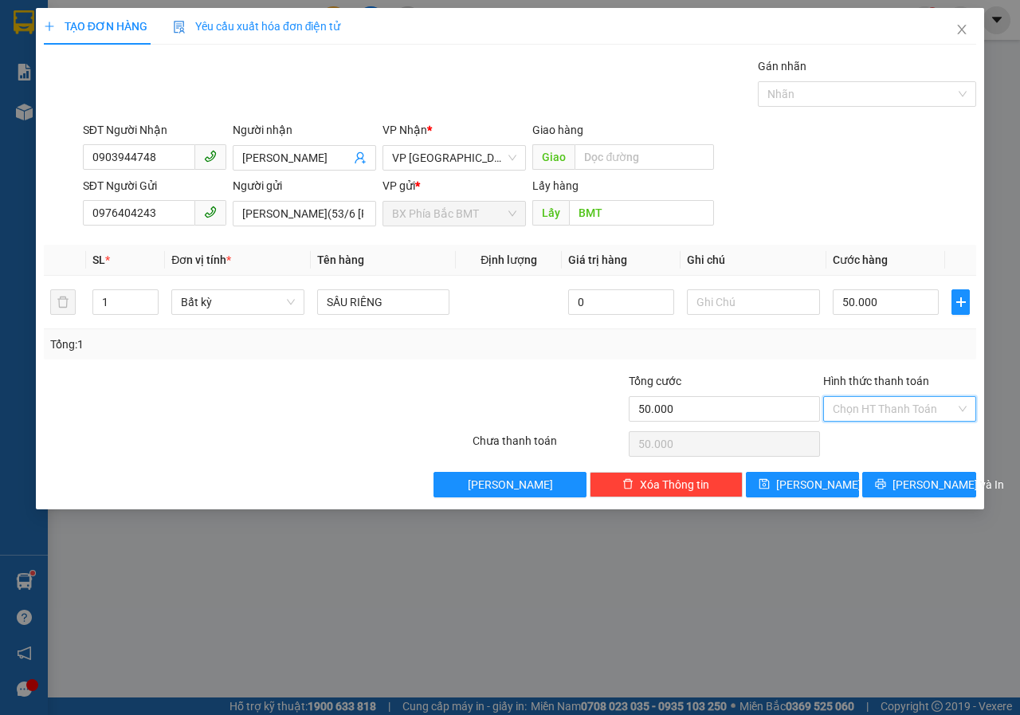
click at [945, 405] on input "Hình thức thanh toán" at bounding box center [894, 409] width 123 height 24
click at [881, 435] on div "Tại văn phòng" at bounding box center [900, 441] width 134 height 18
click at [947, 485] on span "[PERSON_NAME] và In" at bounding box center [949, 485] width 112 height 18
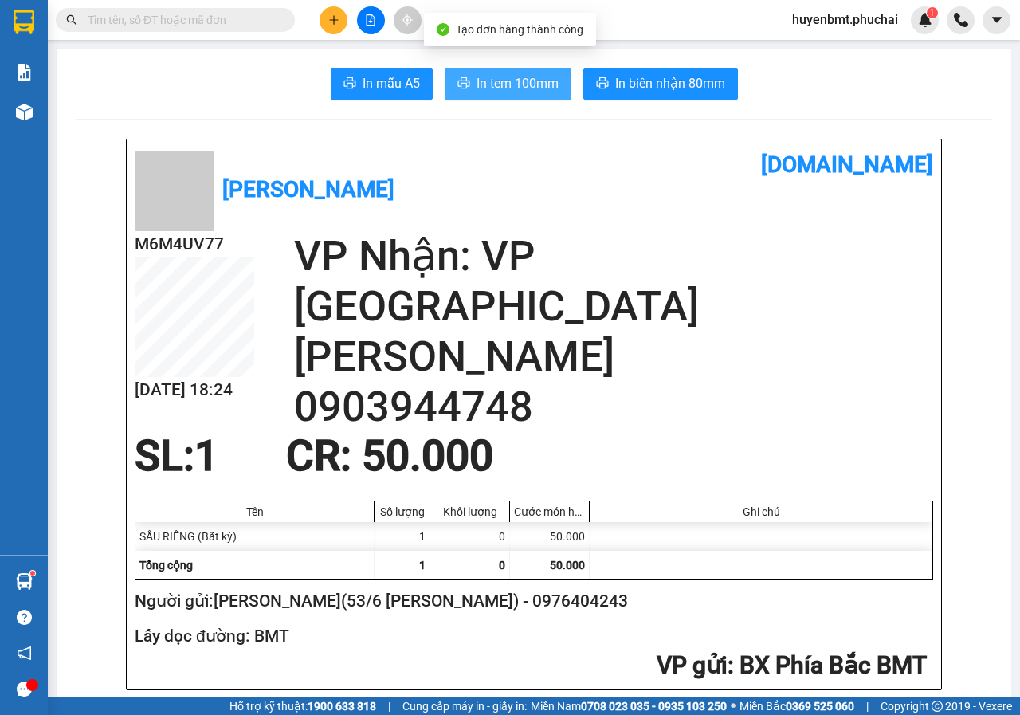
click at [534, 82] on span "In tem 100mm" at bounding box center [518, 83] width 82 height 20
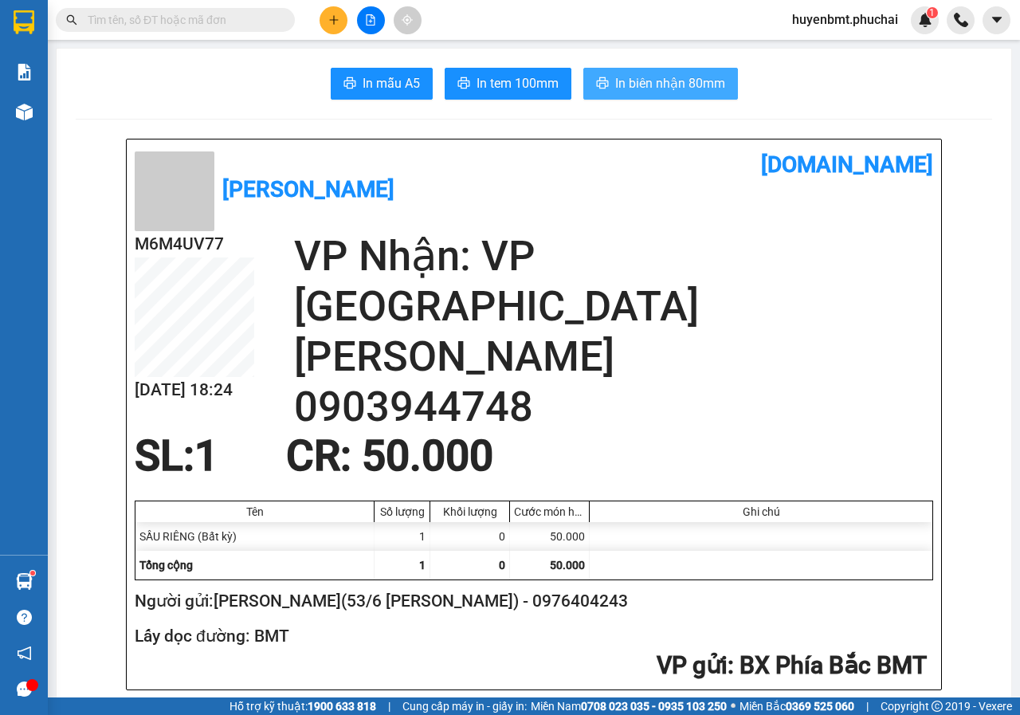
click at [704, 89] on span "In biên nhận 80mm" at bounding box center [670, 83] width 110 height 20
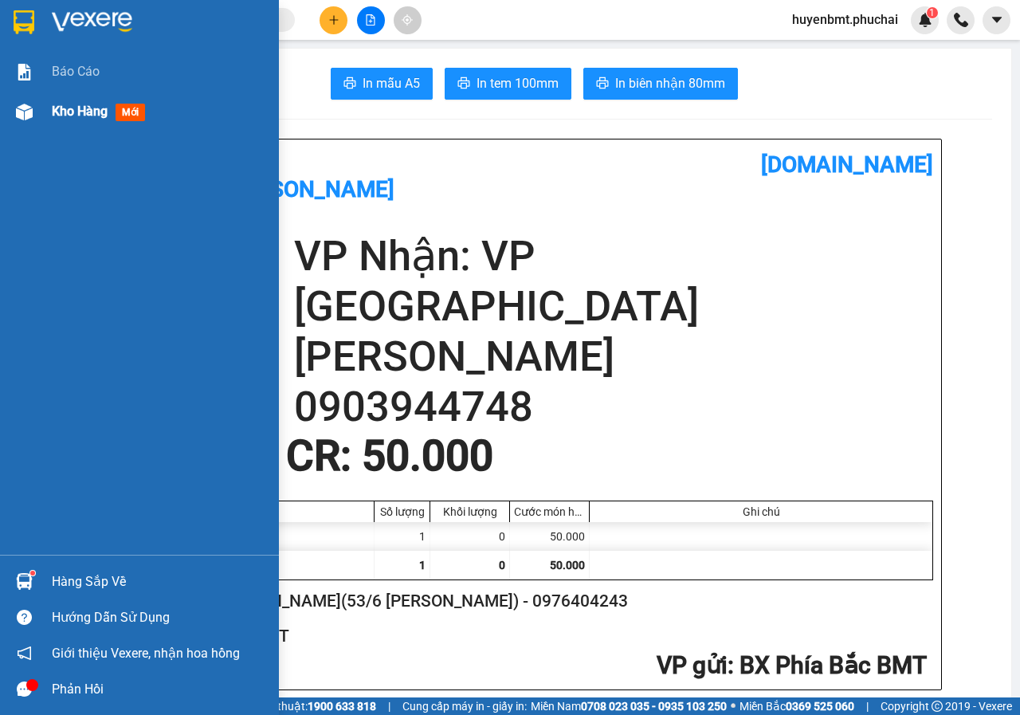
click at [37, 111] on div at bounding box center [24, 112] width 28 height 28
